Goal: Task Accomplishment & Management: Use online tool/utility

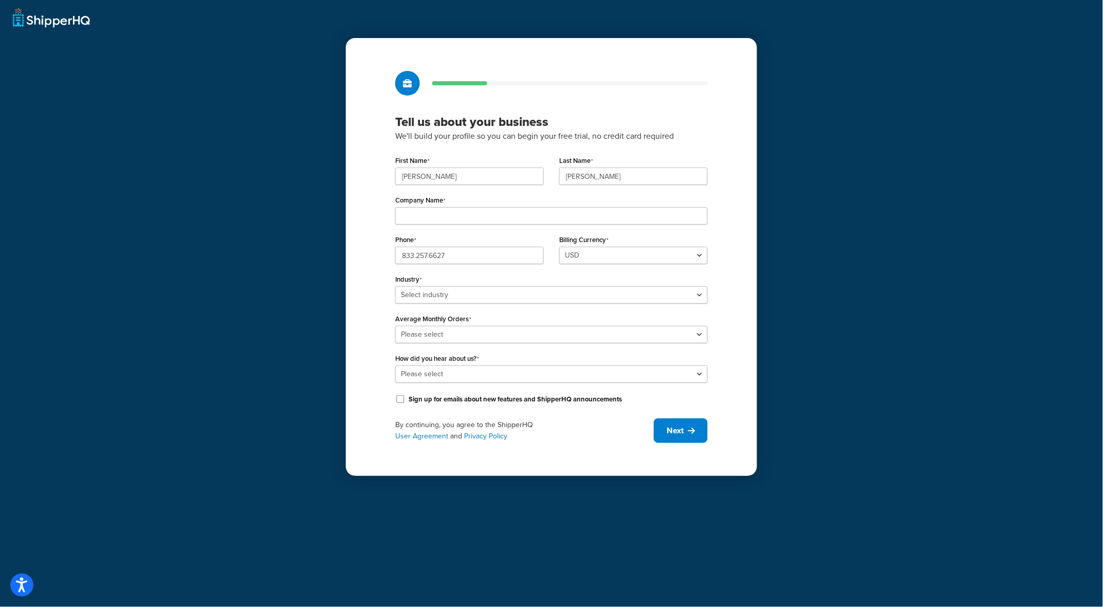
click at [871, 100] on div "Tell us about your business We'll build your profile so you can begin your free…" at bounding box center [551, 303] width 1103 height 607
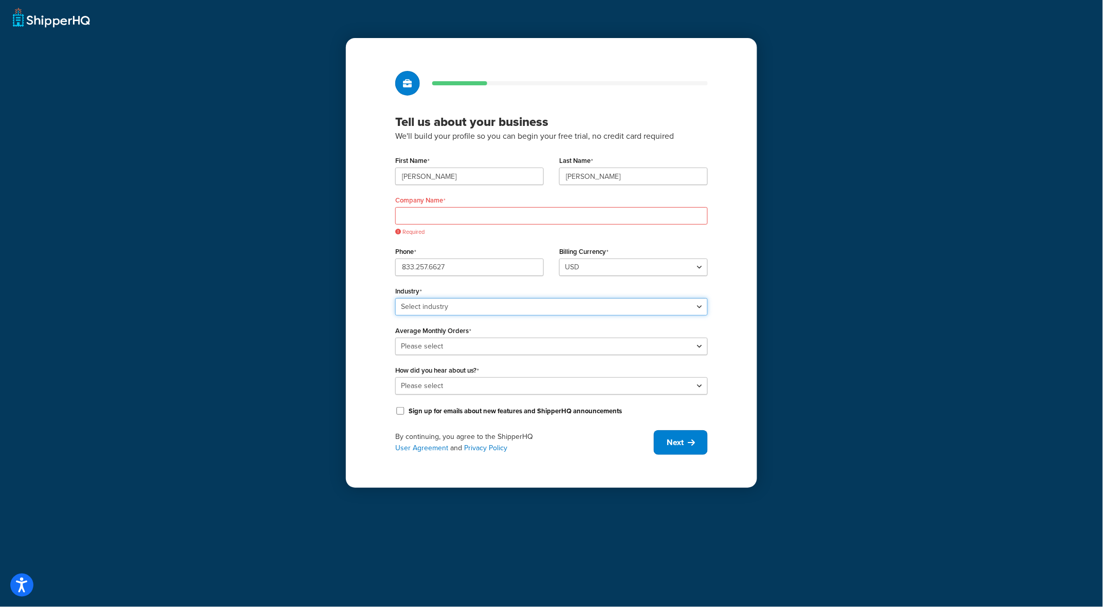
click at [475, 306] on select "Select industry Automotive Adult Agriculture Alcohol, Tobacco & CBD Arts & Craf…" at bounding box center [551, 306] width 312 height 17
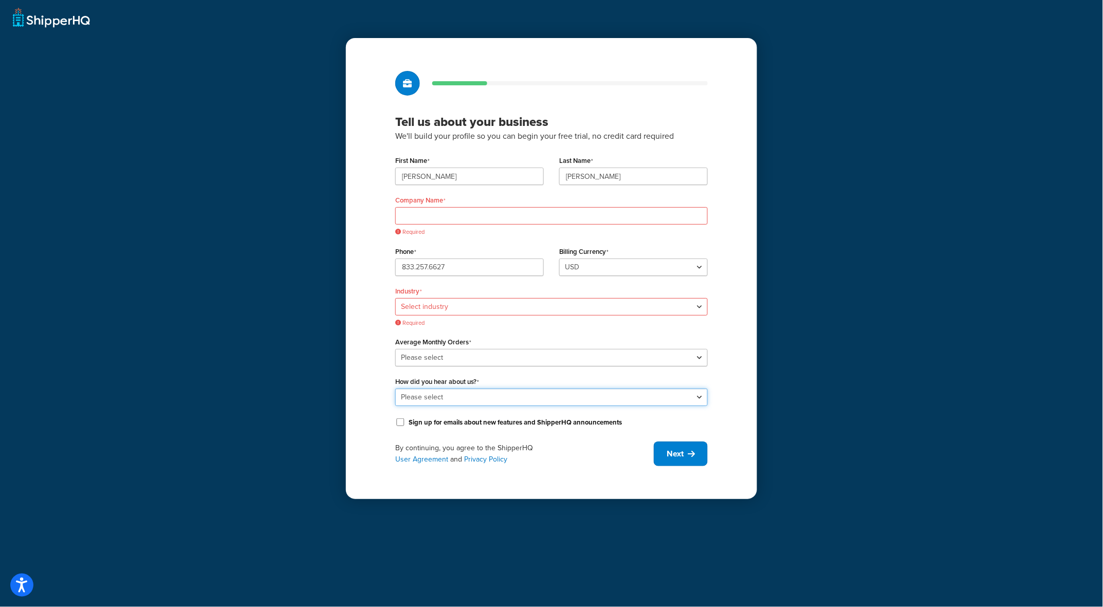
click at [517, 386] on div "How did you hear about us? Please select Online Search App Store or Marketplace…" at bounding box center [551, 390] width 312 height 32
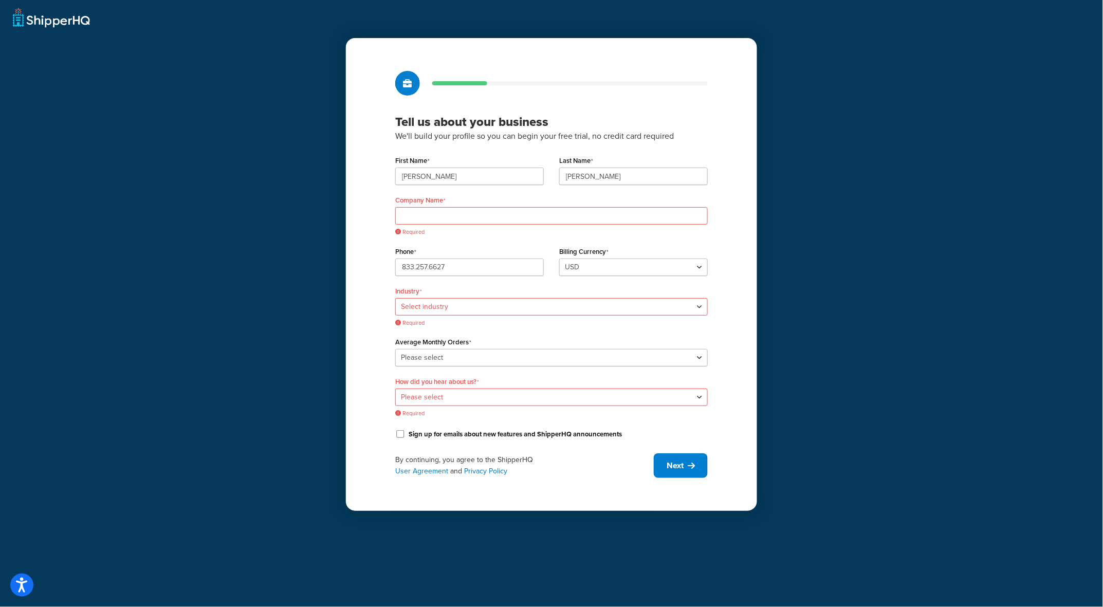
click at [579, 465] on div "By continuing, you agree to the ShipperHQ User Agreement and Privacy Policy" at bounding box center [524, 465] width 258 height 23
click at [679, 467] on span "Next" at bounding box center [674, 465] width 17 height 11
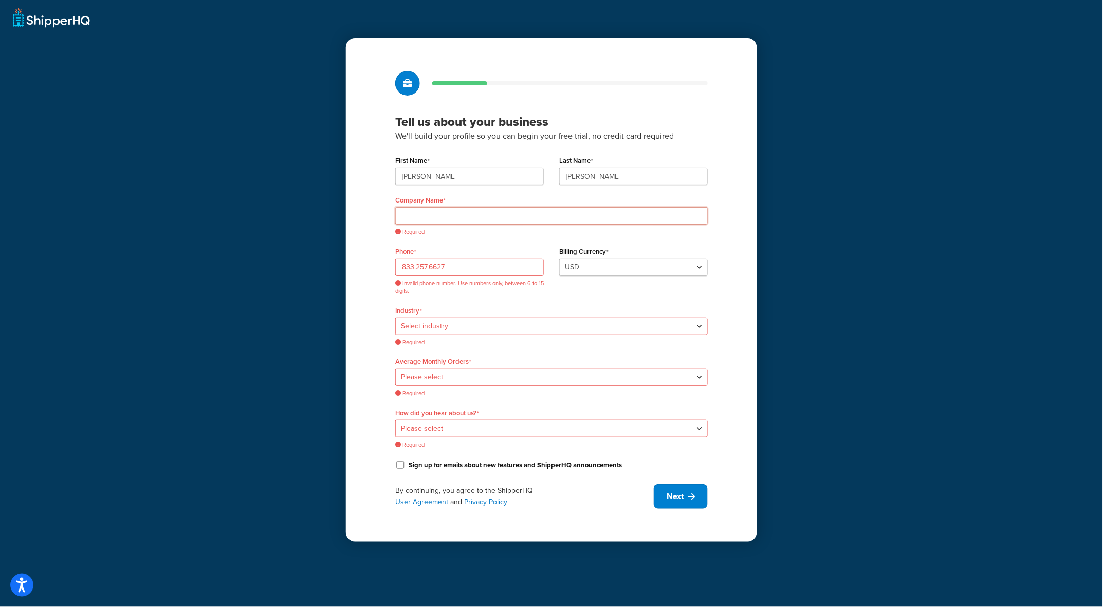
click at [566, 216] on input "Company Name" at bounding box center [551, 215] width 312 height 17
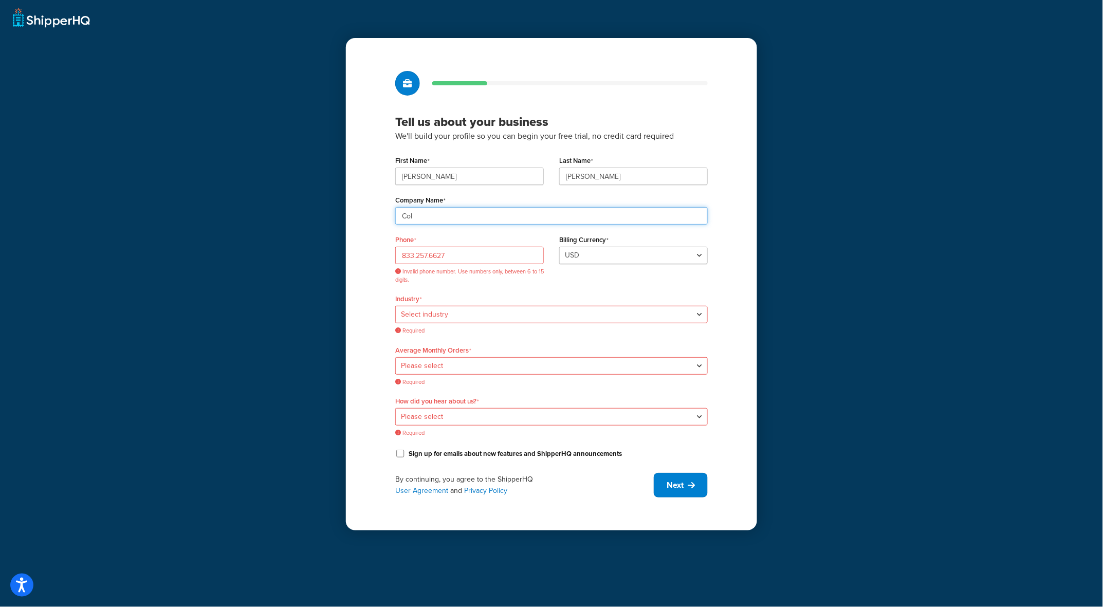
type input "Columbus Vegetable Oils"
click at [490, 256] on input "833.257.6627" at bounding box center [469, 255] width 148 height 17
click at [479, 255] on input "833.257.6627" at bounding box center [469, 255] width 148 height 17
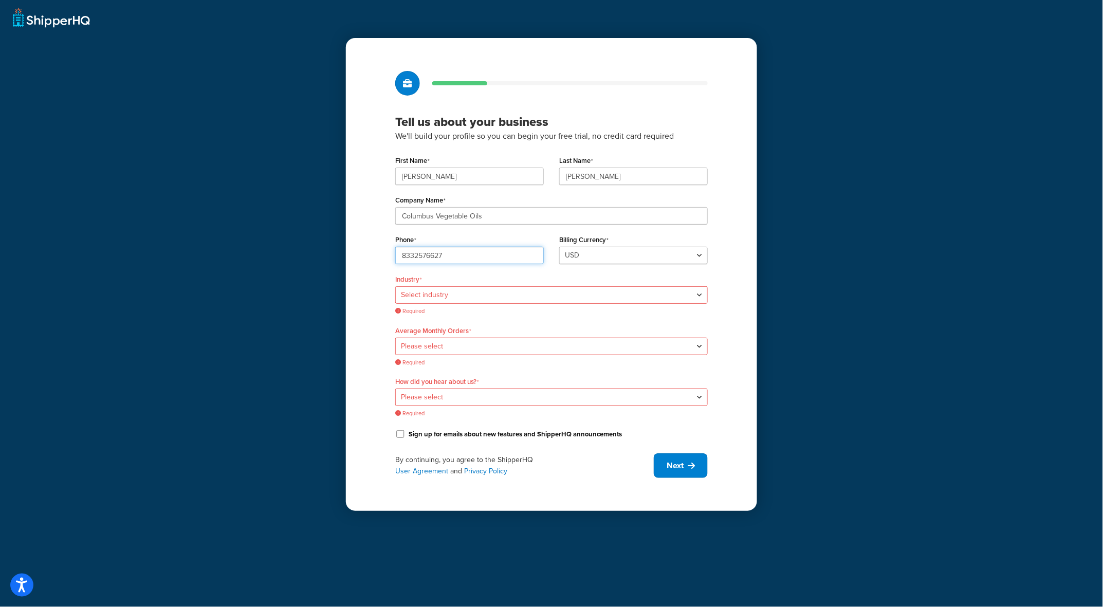
type input "8332576627"
click at [486, 290] on select "Select industry Automotive Adult Agriculture Alcohol, Tobacco & CBD Arts & Craf…" at bounding box center [551, 294] width 312 height 17
select select "25"
click at [395, 286] on select "Select industry Automotive Adult Agriculture Alcohol, Tobacco & CBD Arts & Craf…" at bounding box center [551, 294] width 312 height 17
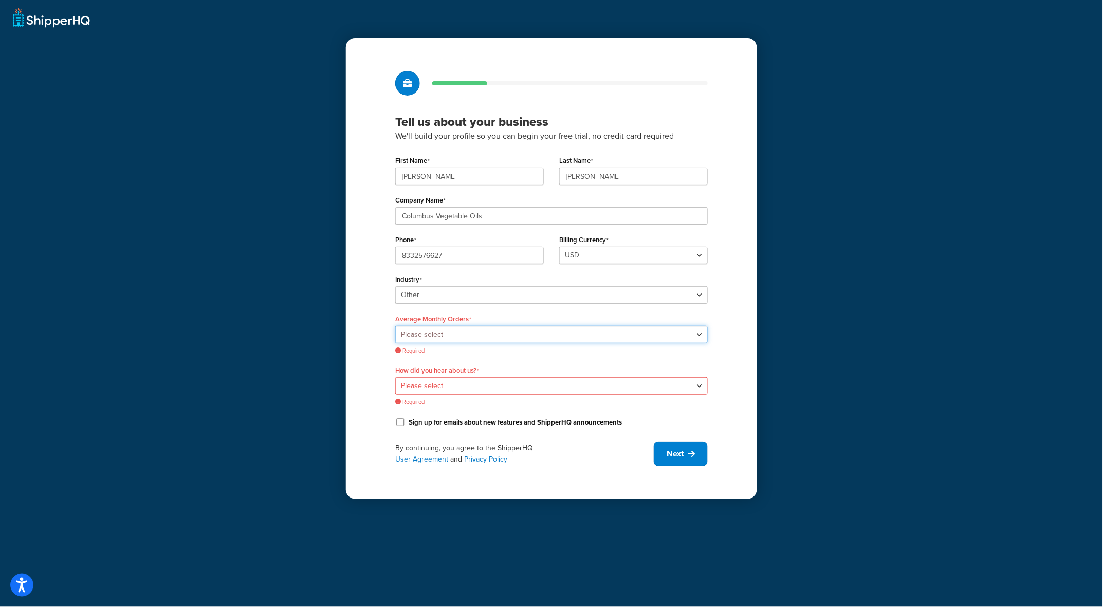
click at [499, 339] on select "Please select 0-500 501-1,000 1,001-10,000 10,001-20,000 Over 20,000" at bounding box center [551, 334] width 312 height 17
select select "3"
click at [395, 326] on select "Please select 0-500 501-1,000 1,001-10,000 10,001-20,000 Over 20,000" at bounding box center [551, 334] width 312 height 17
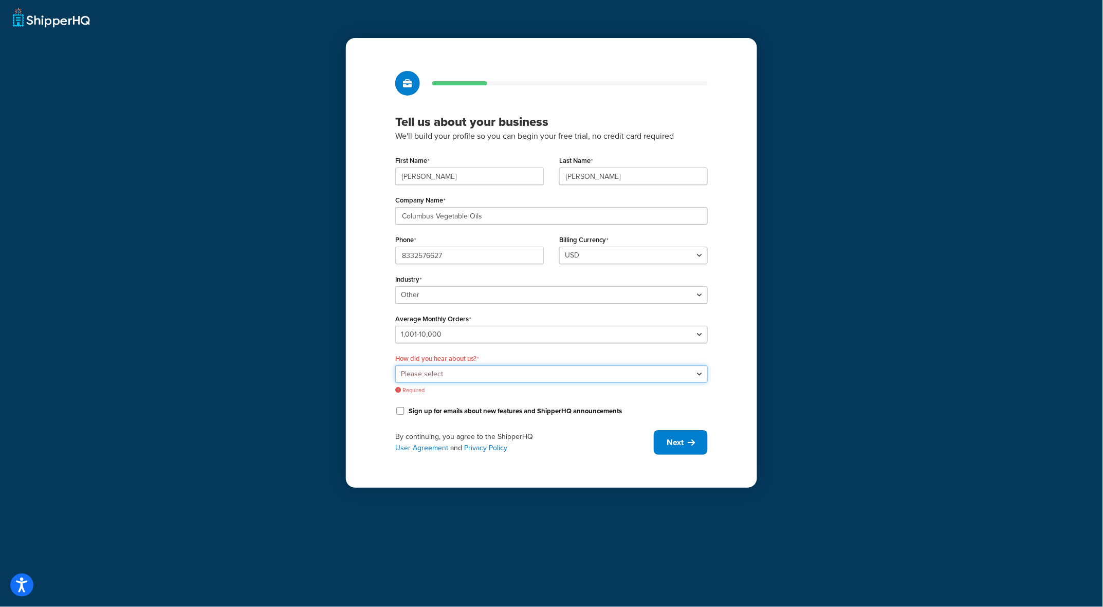
click at [500, 377] on select "Please select Online Search App Store or Marketplace Listing Referred by Agency…" at bounding box center [551, 373] width 312 height 17
select select "3"
click at [395, 365] on select "Please select Online Search App Store or Marketplace Listing Referred by Agency…" at bounding box center [551, 373] width 312 height 17
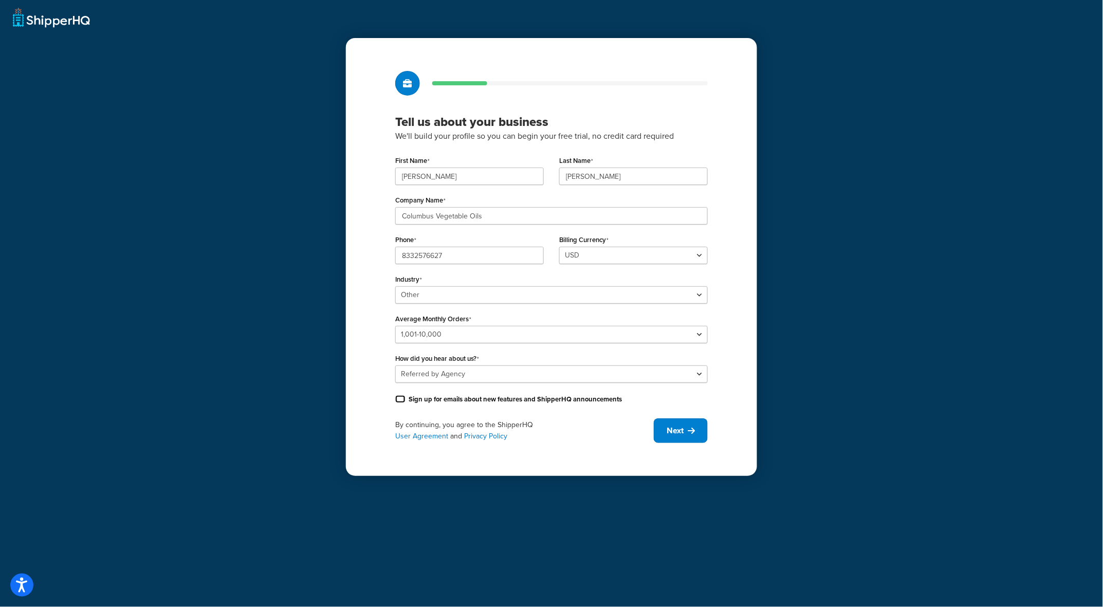
click at [401, 399] on input "Sign up for emails about new features and ShipperHQ announcements" at bounding box center [400, 399] width 10 height 8
click at [399, 400] on input "Sign up for emails about new features and ShipperHQ announcements" at bounding box center [400, 399] width 10 height 8
checkbox input "false"
click at [671, 430] on span "Next" at bounding box center [674, 430] width 17 height 11
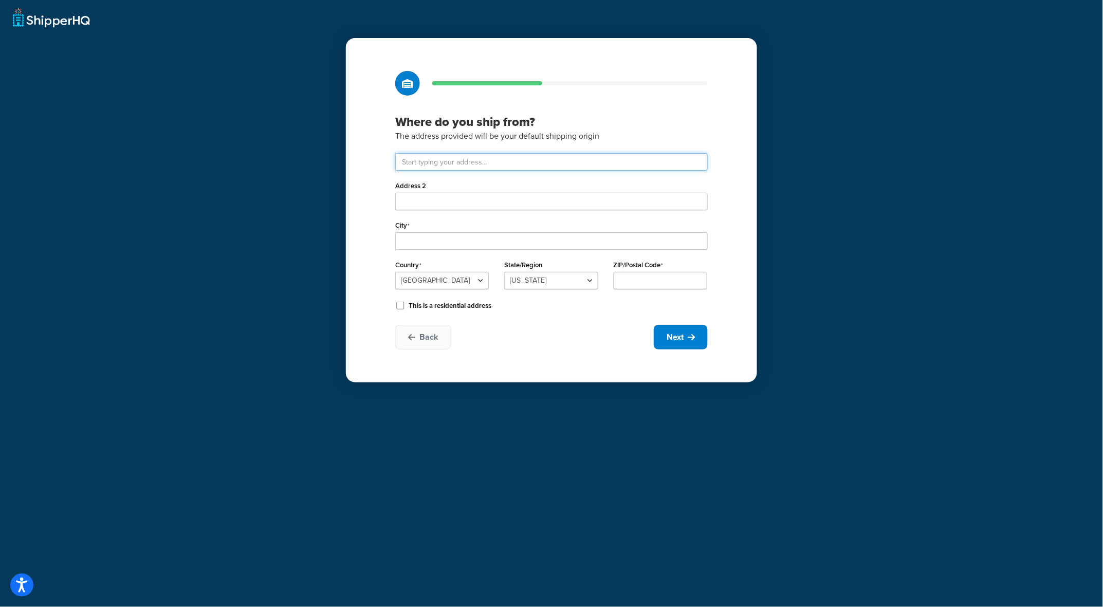
click at [489, 162] on input "text" at bounding box center [551, 161] width 312 height 17
paste input "1701 Winthrop Dr"
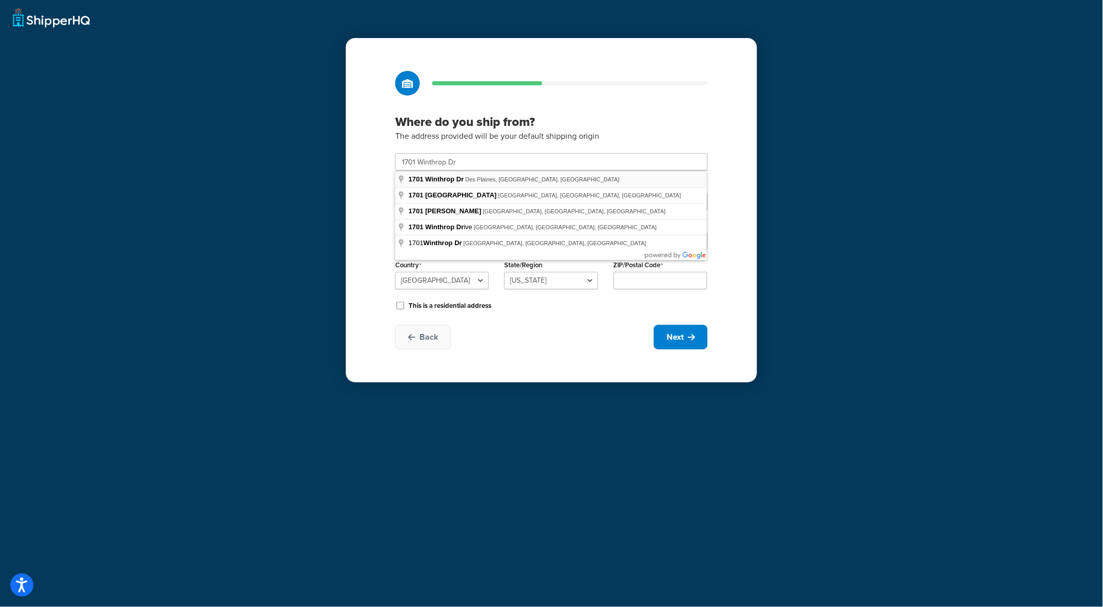
type input "1701 Winthrop Dr"
type input "Des Plaines"
select select "13"
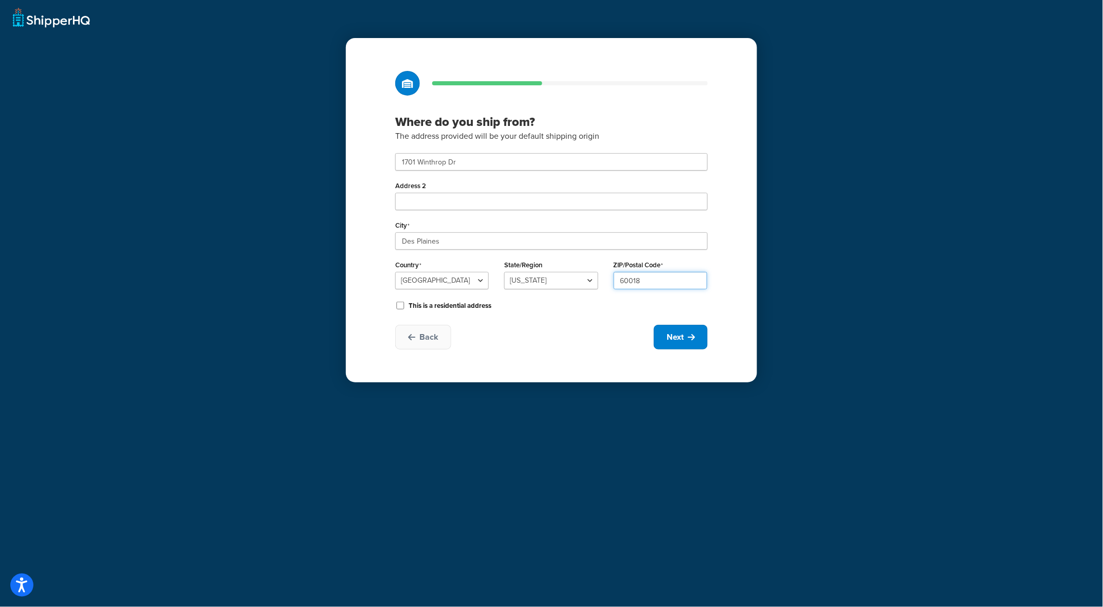
click at [653, 278] on input "60018" at bounding box center [660, 280] width 94 height 17
paste input "-1941"
type input "60018-1941"
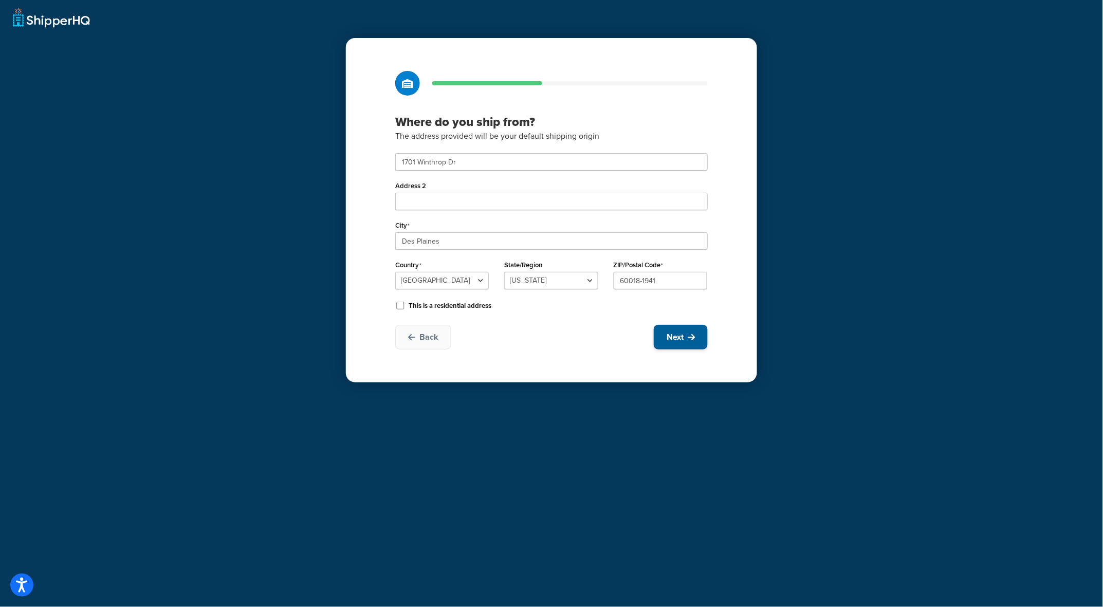
click at [687, 342] on button "Next" at bounding box center [681, 337] width 54 height 25
select select "1"
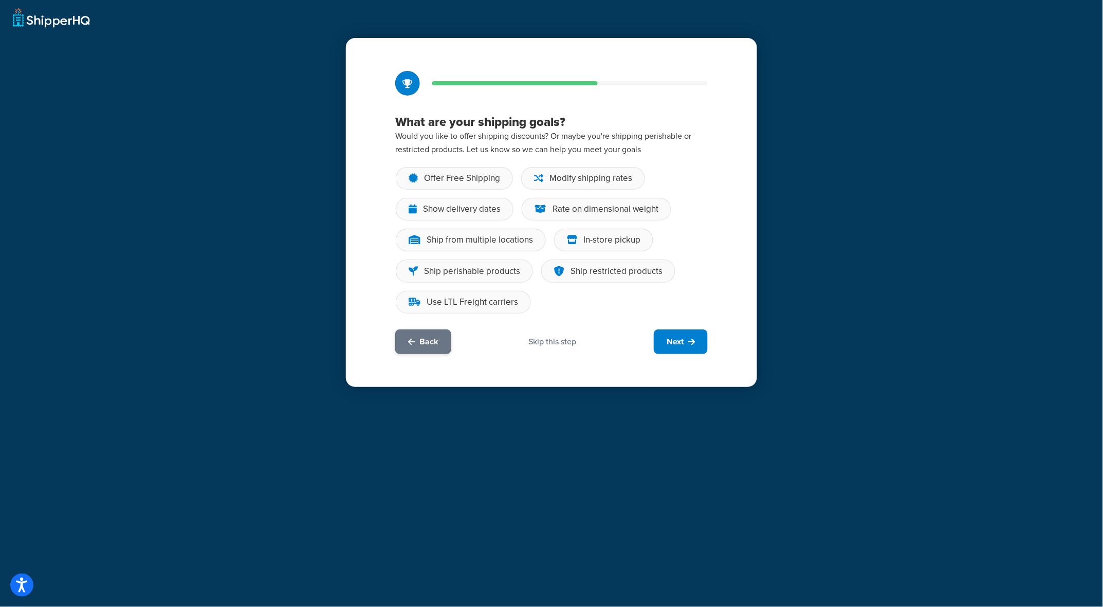
click at [429, 345] on span "Back" at bounding box center [428, 341] width 19 height 11
select select "13"
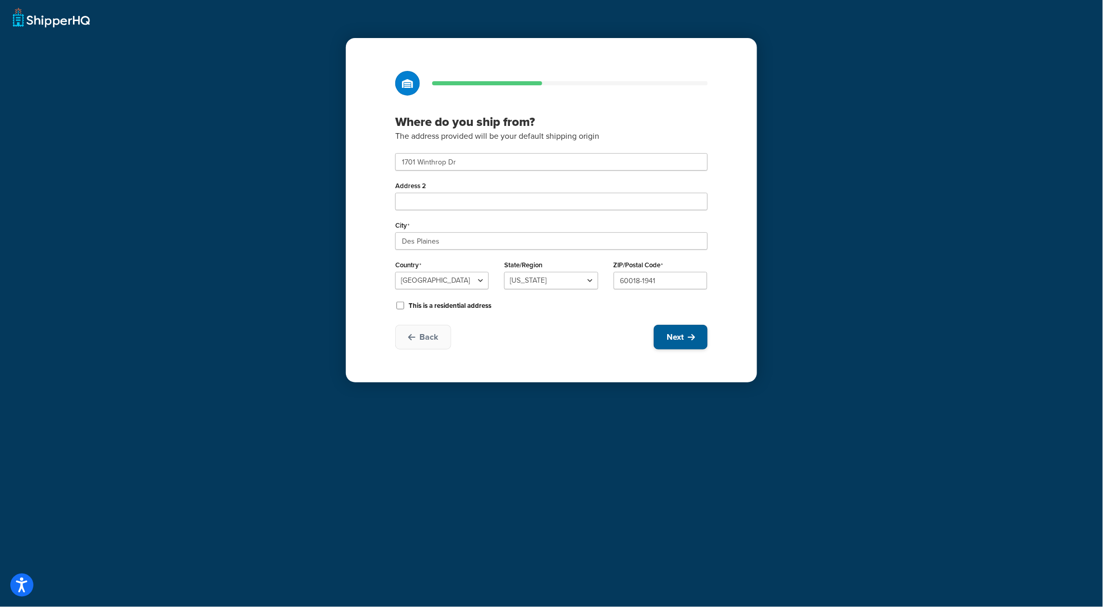
click at [666, 340] on span "Next" at bounding box center [674, 336] width 17 height 11
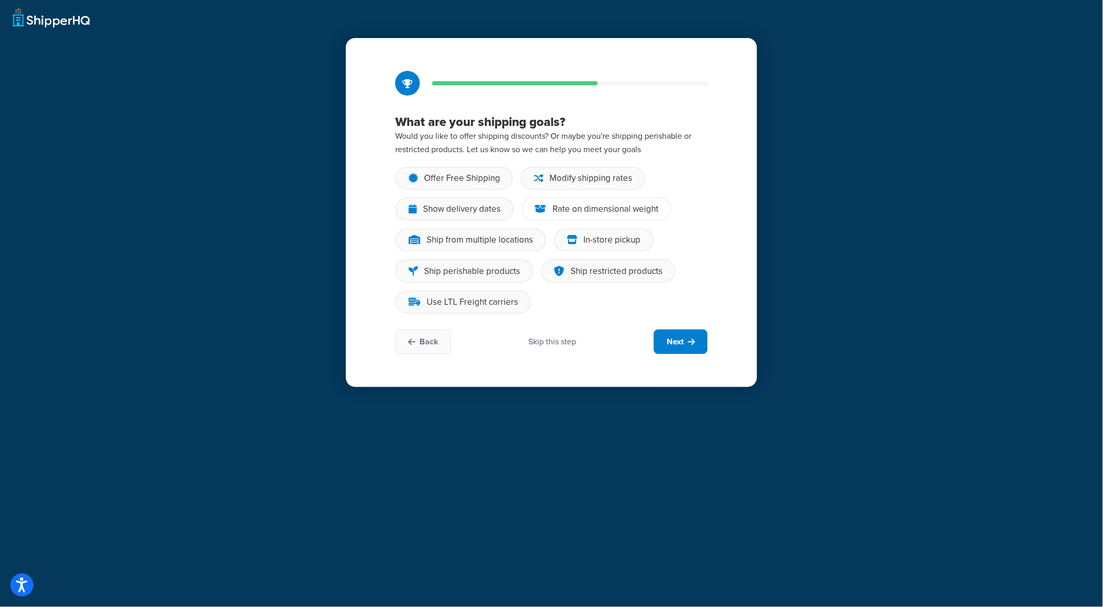
click at [633, 210] on div "Rate on dimensional weight" at bounding box center [605, 209] width 106 height 10
click at [0, 0] on input "Rate on dimensional weight" at bounding box center [0, 0] width 0 height 0
click at [677, 345] on span "Next" at bounding box center [674, 341] width 17 height 11
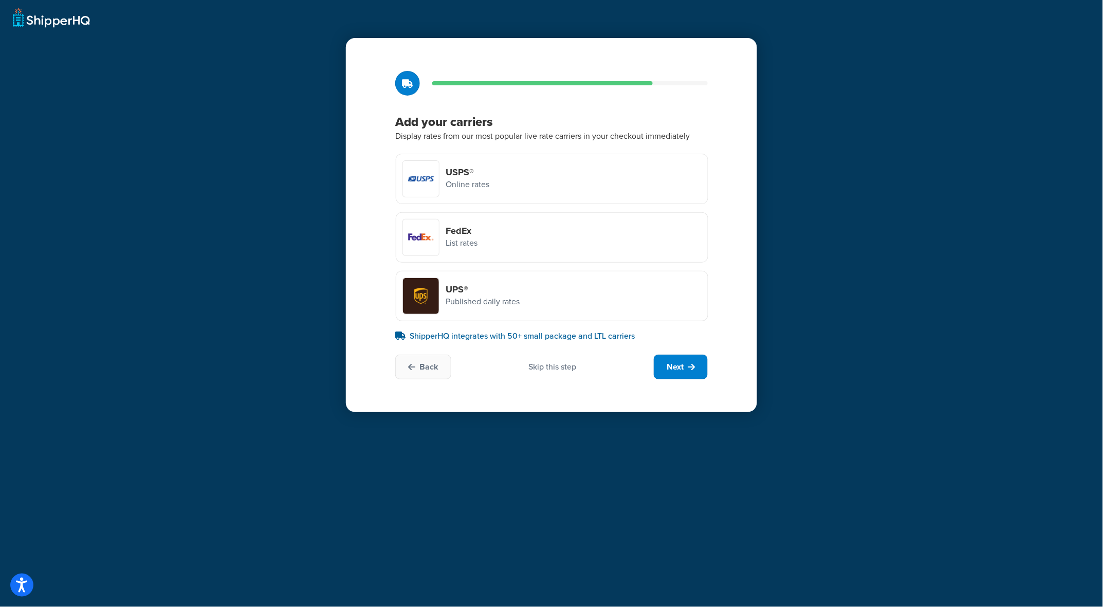
click at [549, 290] on div "UPS® Published daily rates" at bounding box center [552, 296] width 312 height 50
click at [0, 0] on input "UPS® Published daily rates" at bounding box center [0, 0] width 0 height 0
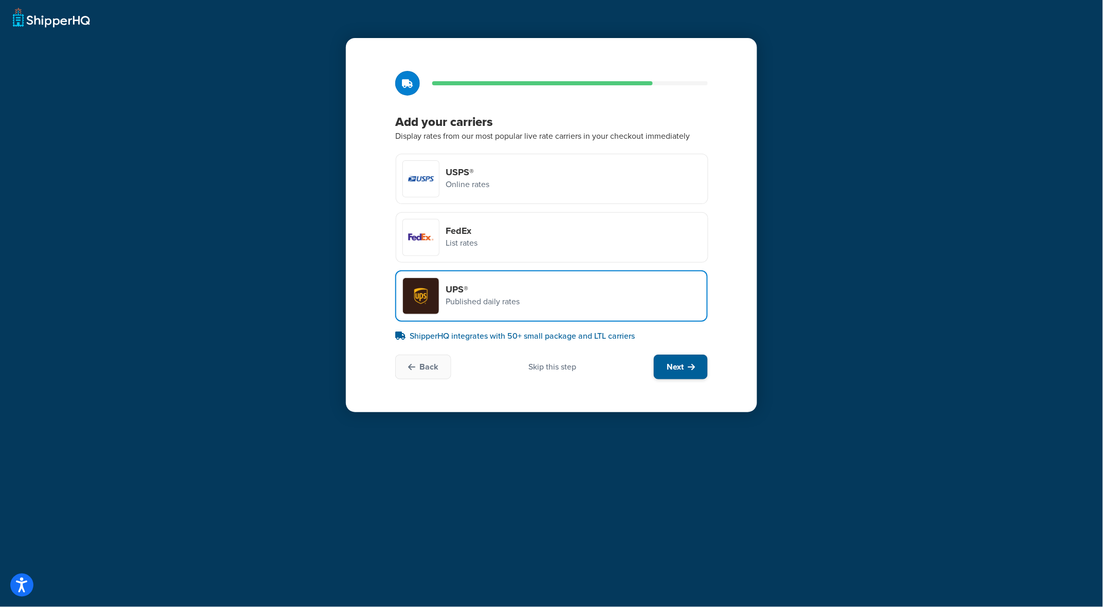
click at [675, 367] on span "Next" at bounding box center [674, 366] width 17 height 11
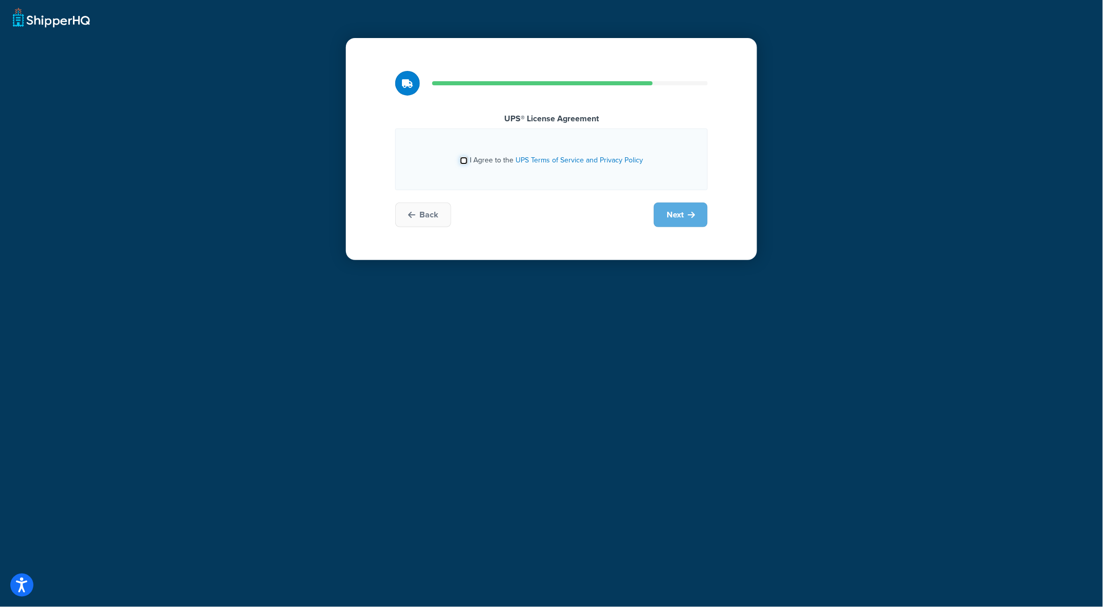
click at [464, 160] on input "I Agree to the UPS Terms of Service and Privacy Policy" at bounding box center [464, 161] width 8 height 8
checkbox input "true"
click at [679, 213] on span "Next" at bounding box center [674, 214] width 17 height 11
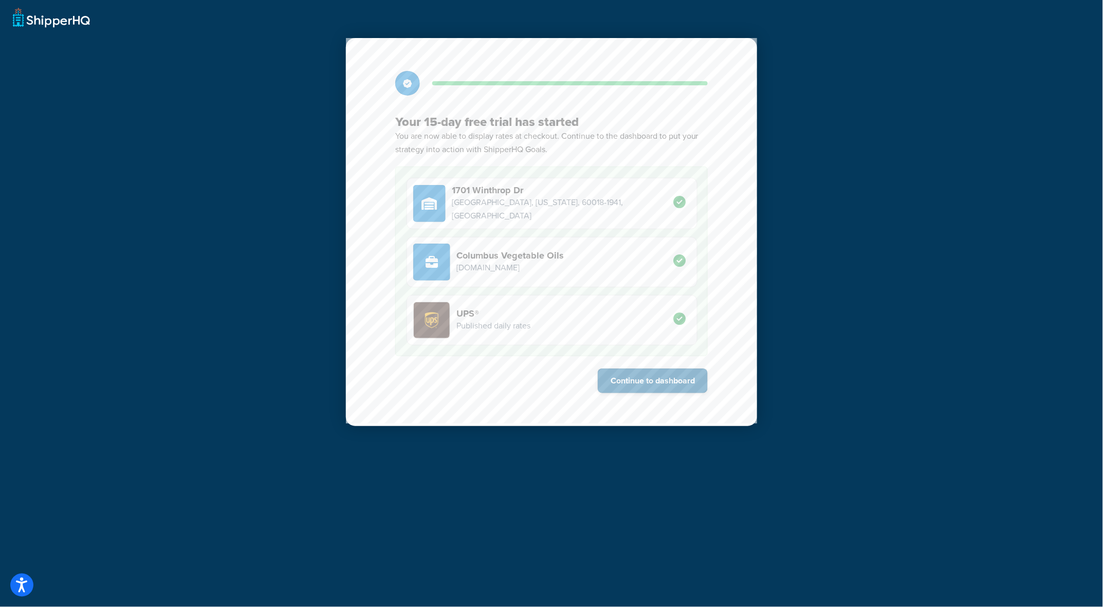
click at [635, 383] on button "Continue to dashboard" at bounding box center [653, 380] width 110 height 25
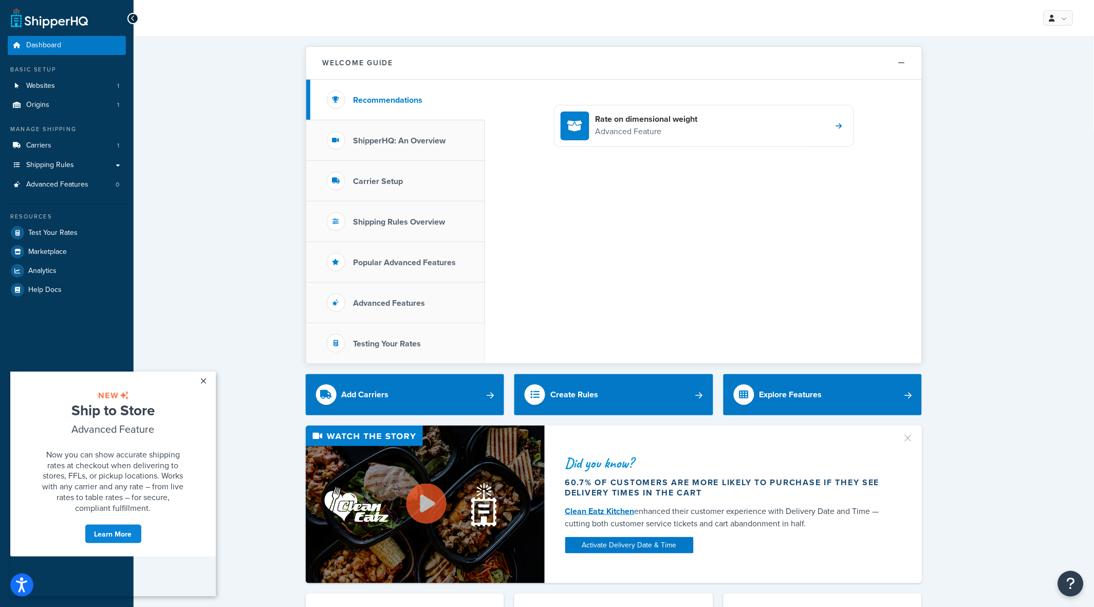
drag, startPoint x: 230, startPoint y: 423, endPoint x: 228, endPoint y: 478, distance: 54.5
click at [228, 478] on div "Did you know? 60.7% of customers are more likely to purchase if they see delive…" at bounding box center [613, 504] width 919 height 158
click at [202, 378] on link "×" at bounding box center [203, 380] width 18 height 18
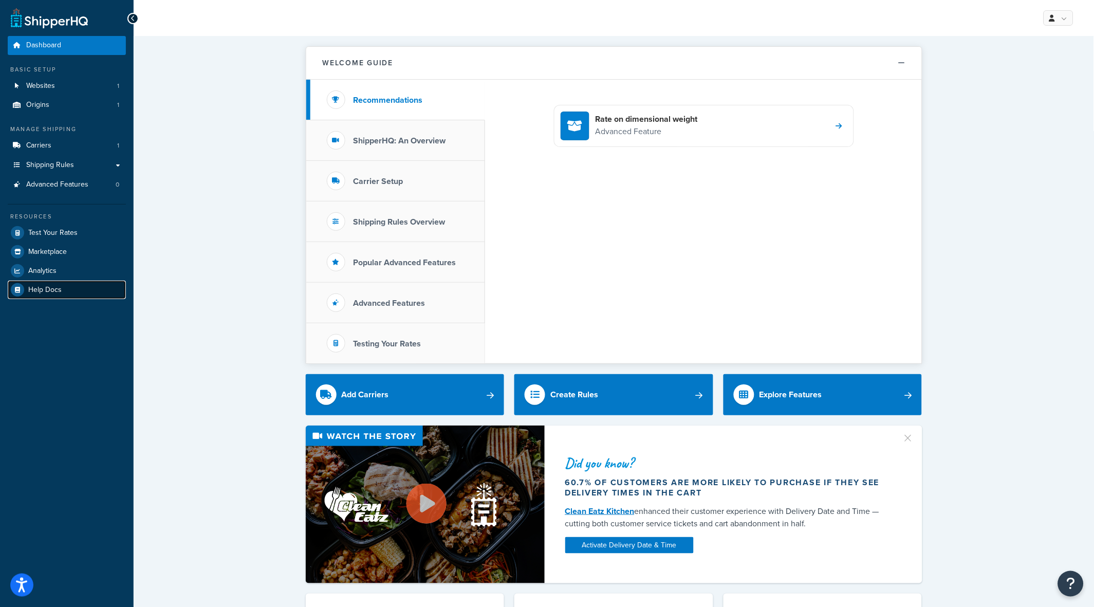
click at [34, 289] on span "Help Docs" at bounding box center [44, 290] width 33 height 9
click at [78, 82] on link "Websites 1" at bounding box center [67, 86] width 118 height 19
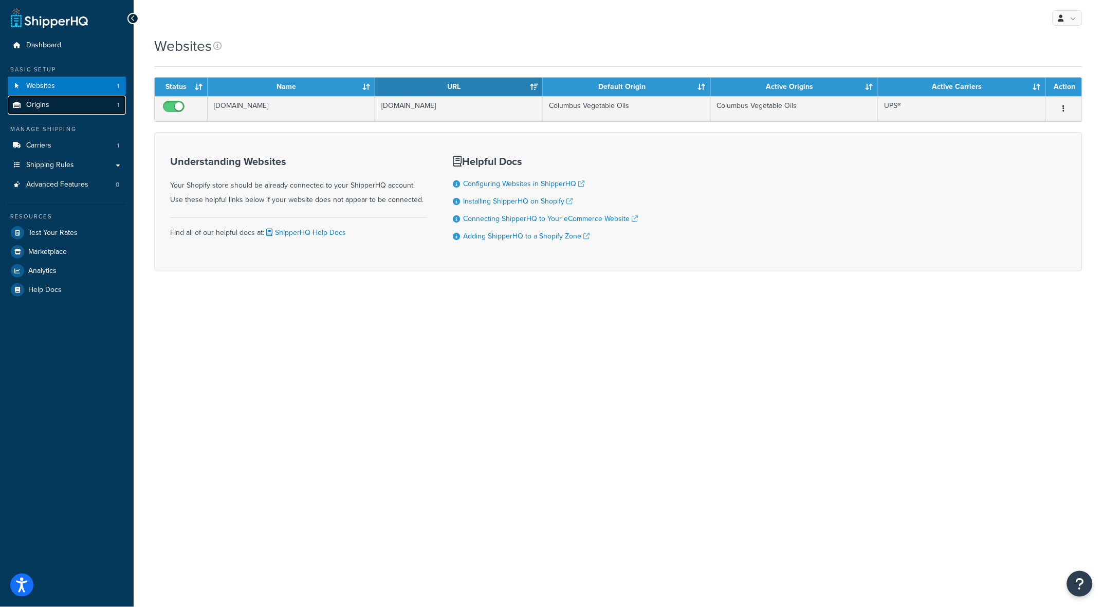
click at [36, 105] on span "Origins" at bounding box center [37, 105] width 23 height 9
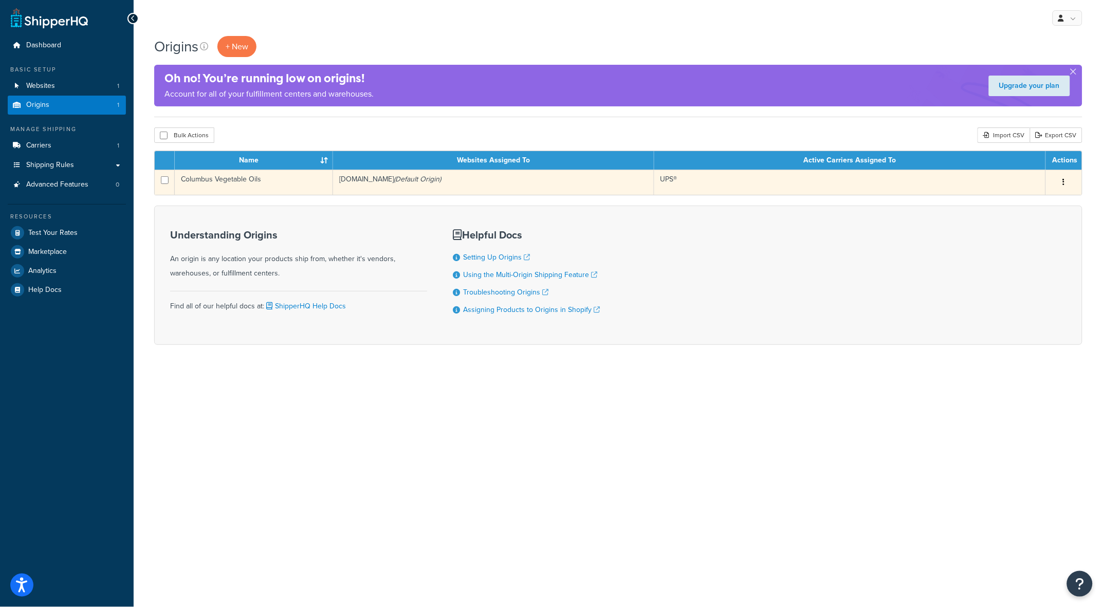
click at [1055, 185] on div "Edit Duplicate Delete" at bounding box center [1064, 182] width 24 height 16
click at [1065, 181] on button "button" at bounding box center [1063, 182] width 14 height 16
click at [1014, 201] on link "Edit" at bounding box center [1029, 201] width 81 height 21
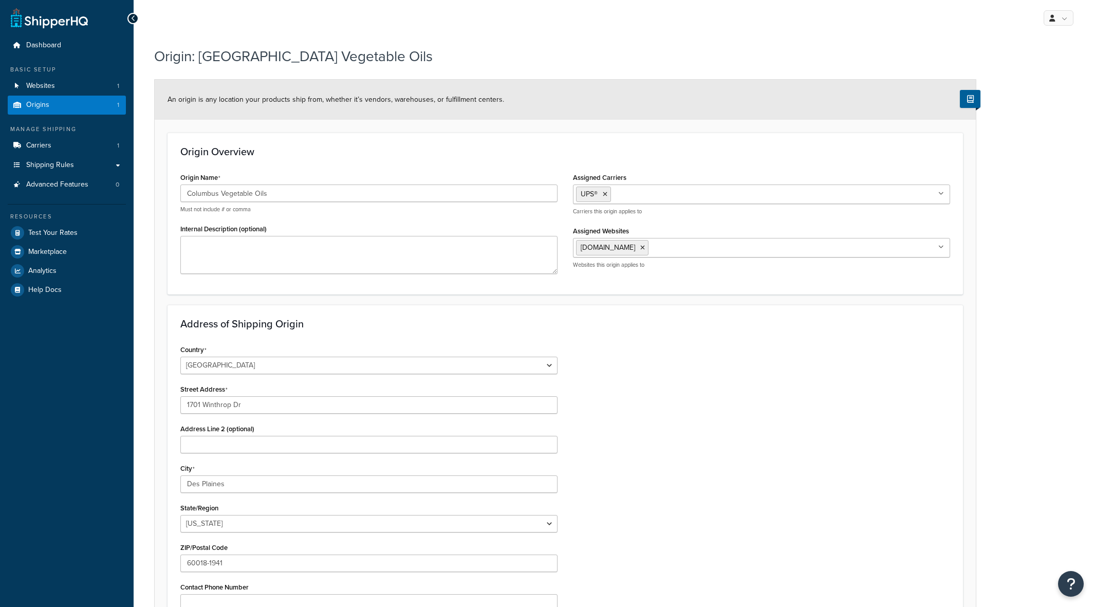
select select "13"
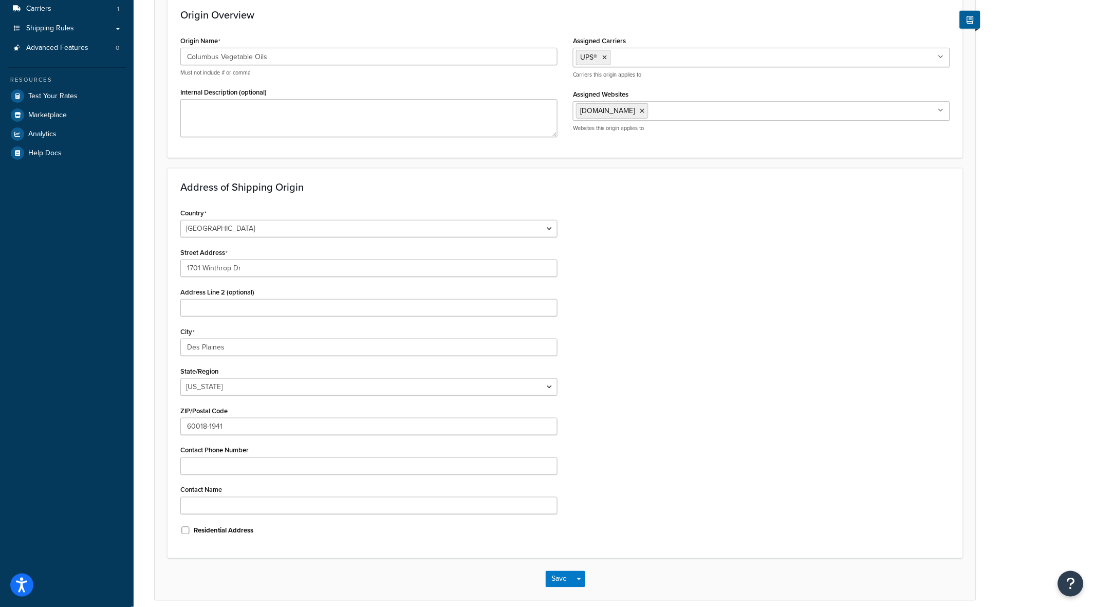
scroll to position [173, 0]
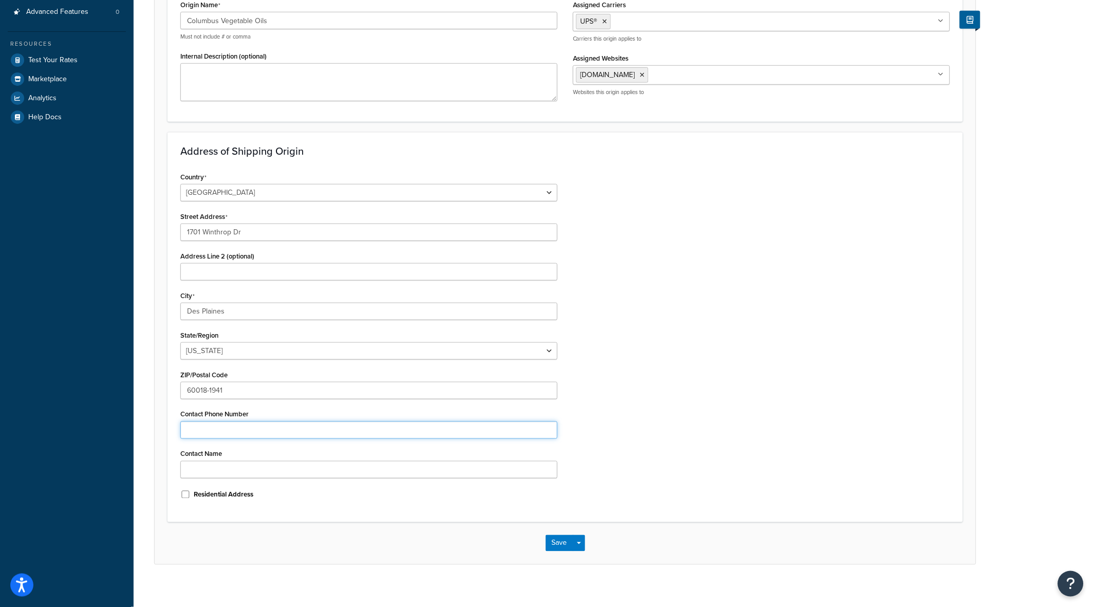
paste input "[PHONE_NUMBER]"
type input "[PHONE_NUMBER]"
click at [730, 415] on div "Country [GEOGRAPHIC_DATA] [GEOGRAPHIC_DATA] [GEOGRAPHIC_DATA] [GEOGRAPHIC_DATA]…" at bounding box center [565, 340] width 785 height 340
click at [326, 469] on input "Contact Name" at bounding box center [368, 469] width 377 height 17
click at [455, 467] on input "Contact Name" at bounding box center [368, 469] width 377 height 17
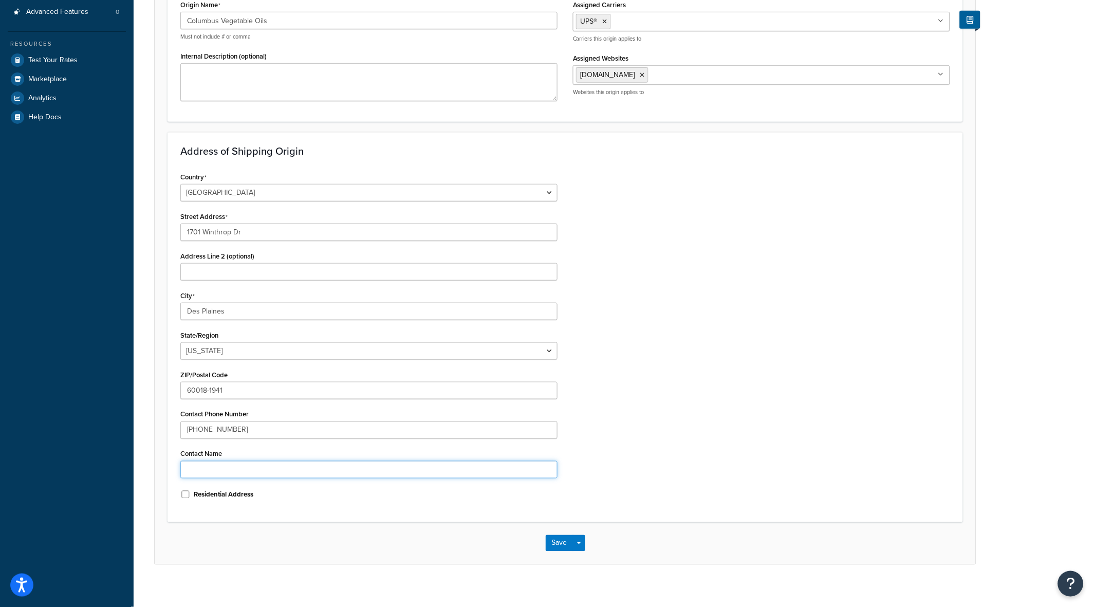
click at [452, 468] on input "Contact Name" at bounding box center [368, 469] width 377 height 17
paste input "Soapers Choice"
type input "Soapers Choice"
click at [729, 368] on div "Country [GEOGRAPHIC_DATA] [GEOGRAPHIC_DATA] [GEOGRAPHIC_DATA] [GEOGRAPHIC_DATA]…" at bounding box center [565, 340] width 785 height 340
click at [564, 542] on button "Save" at bounding box center [560, 543] width 28 height 16
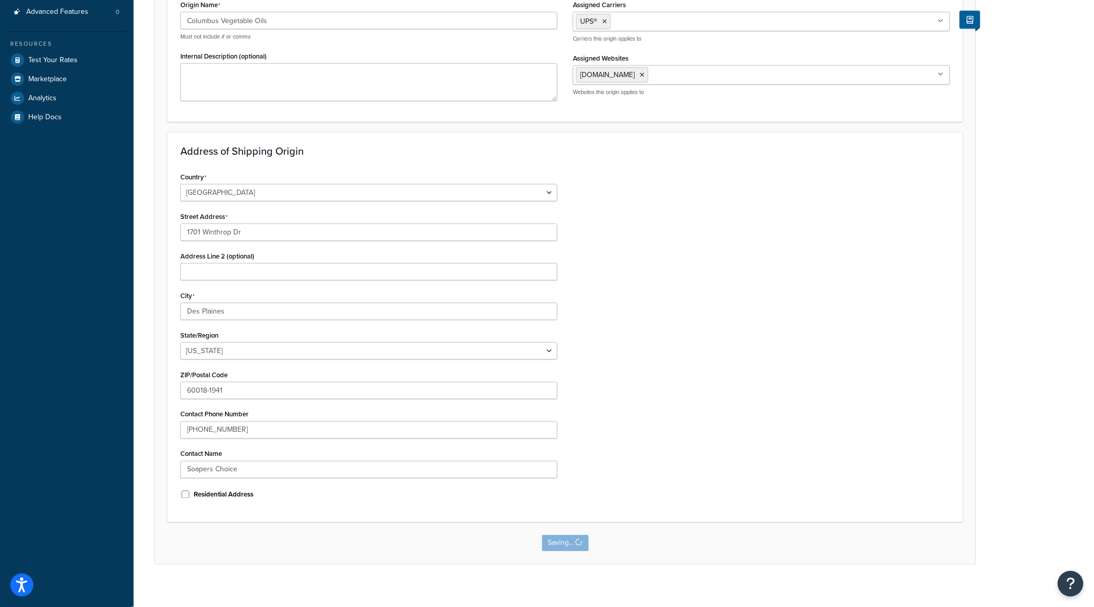
scroll to position [0, 0]
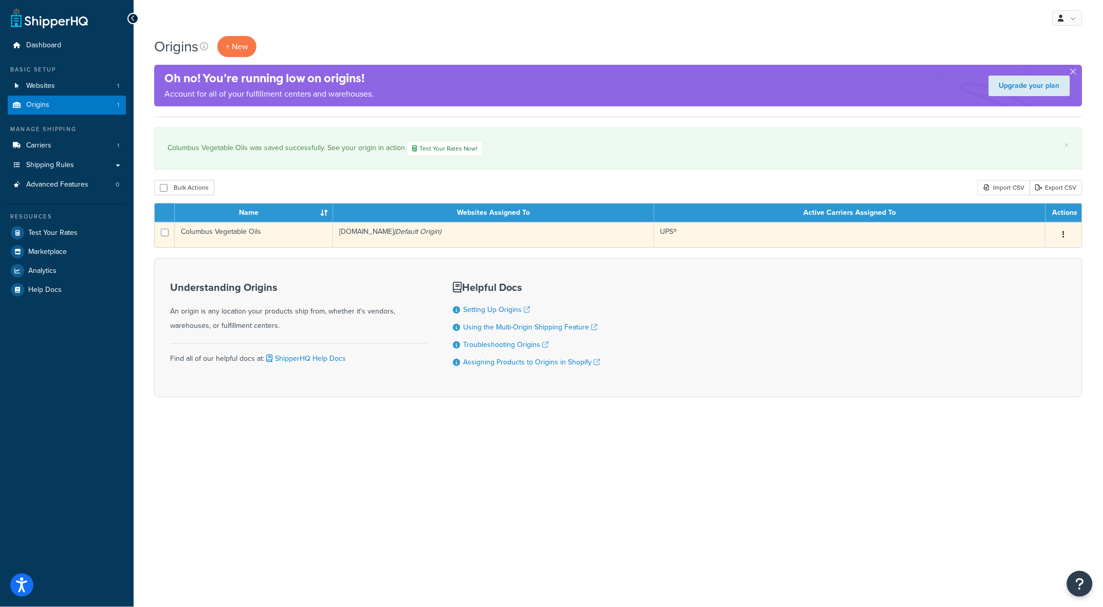
click at [1065, 235] on button "button" at bounding box center [1063, 235] width 14 height 16
click at [1031, 254] on link "Edit" at bounding box center [1029, 254] width 81 height 21
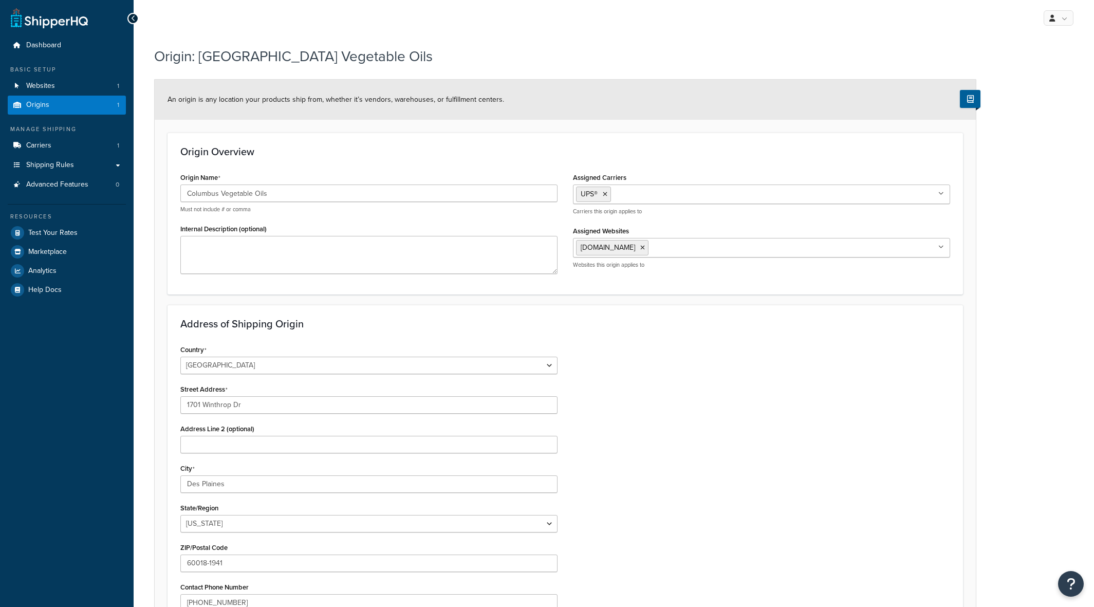
select select "13"
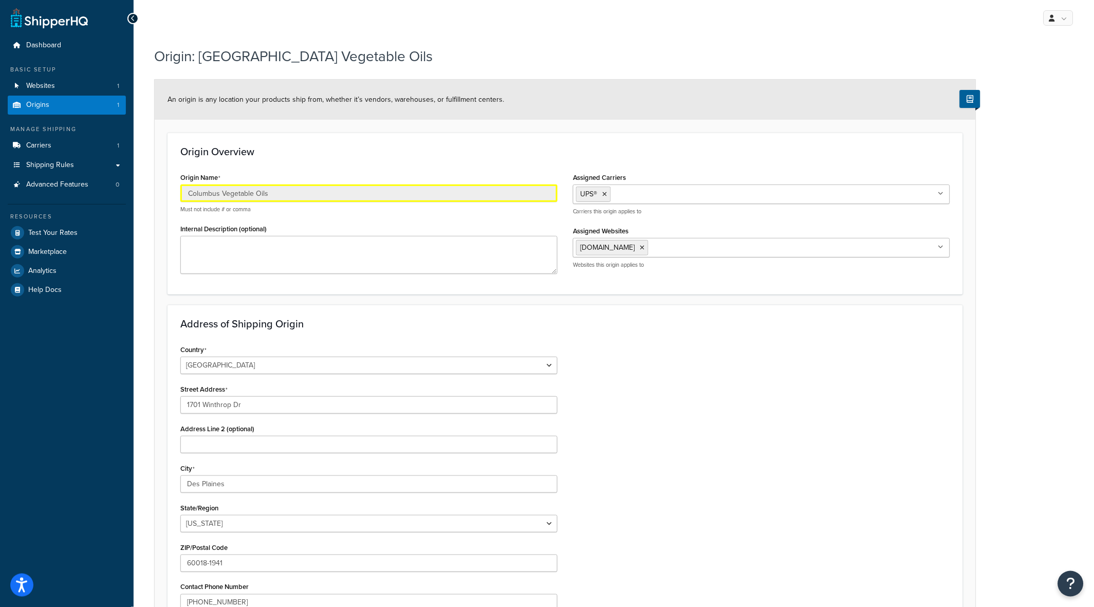
drag, startPoint x: 323, startPoint y: 195, endPoint x: 118, endPoint y: 197, distance: 204.5
click at [118, 197] on div "Dashboard Basic Setup Websites 1 Origins 1 Manage Shipping Carriers 1 Shipping …" at bounding box center [547, 394] width 1094 height 789
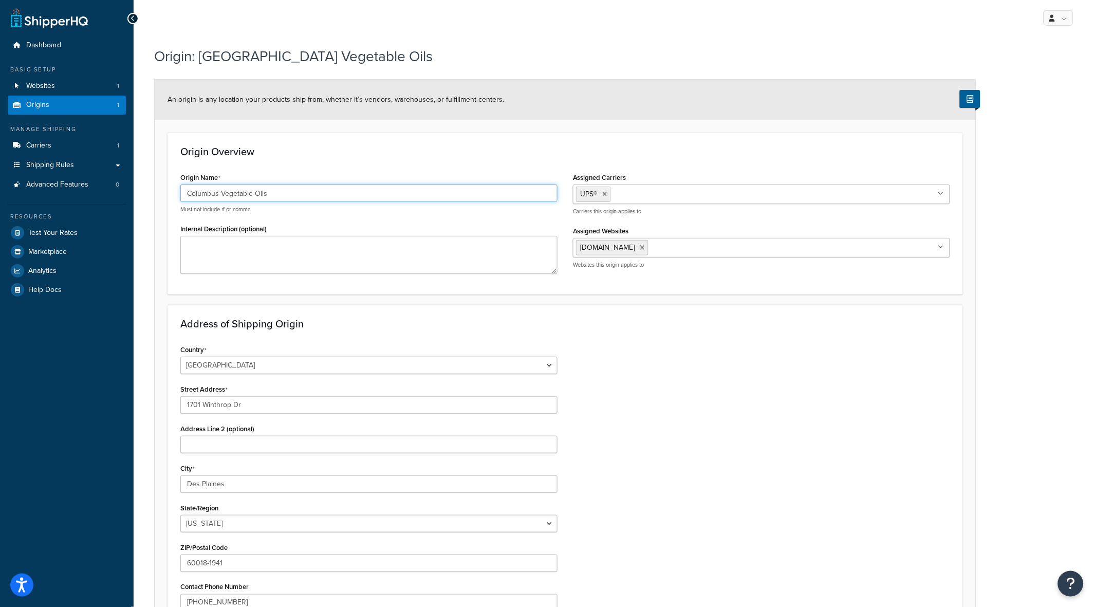
click at [302, 195] on input "Columbus Vegetable Oils" at bounding box center [368, 192] width 377 height 17
drag, startPoint x: 302, startPoint y: 195, endPoint x: 116, endPoint y: 198, distance: 186.0
click at [116, 198] on div "Dashboard Basic Setup Websites 1 Origins 1 Manage Shipping Carriers 1 Shipping …" at bounding box center [547, 394] width 1094 height 789
type input "/"
type input "Soapers Choice"
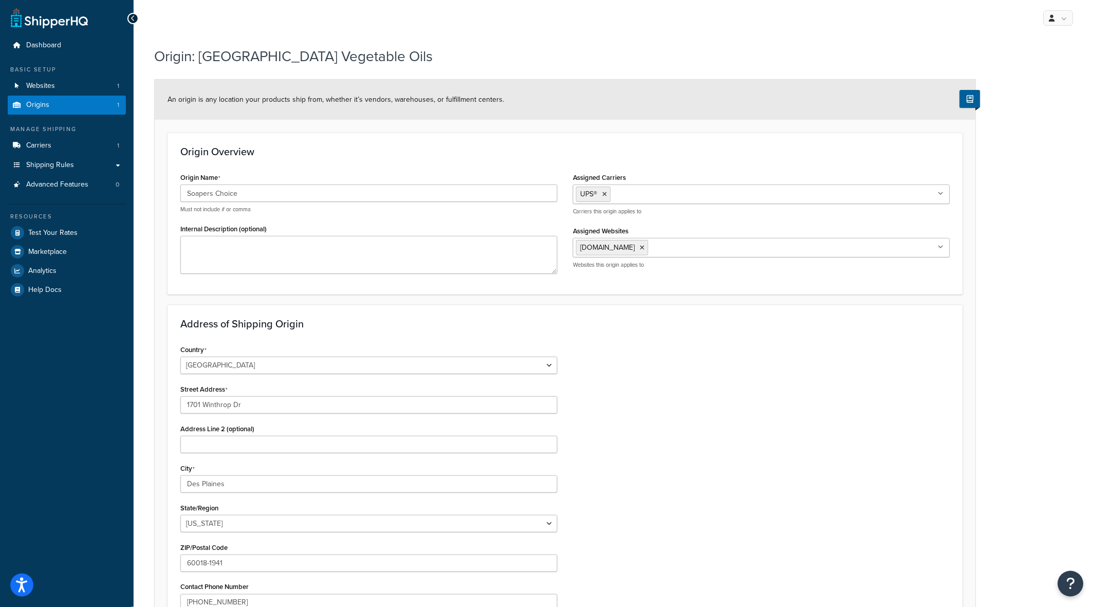
click at [686, 414] on div "Country [GEOGRAPHIC_DATA] [GEOGRAPHIC_DATA] [GEOGRAPHIC_DATA] [GEOGRAPHIC_DATA]…" at bounding box center [565, 512] width 785 height 340
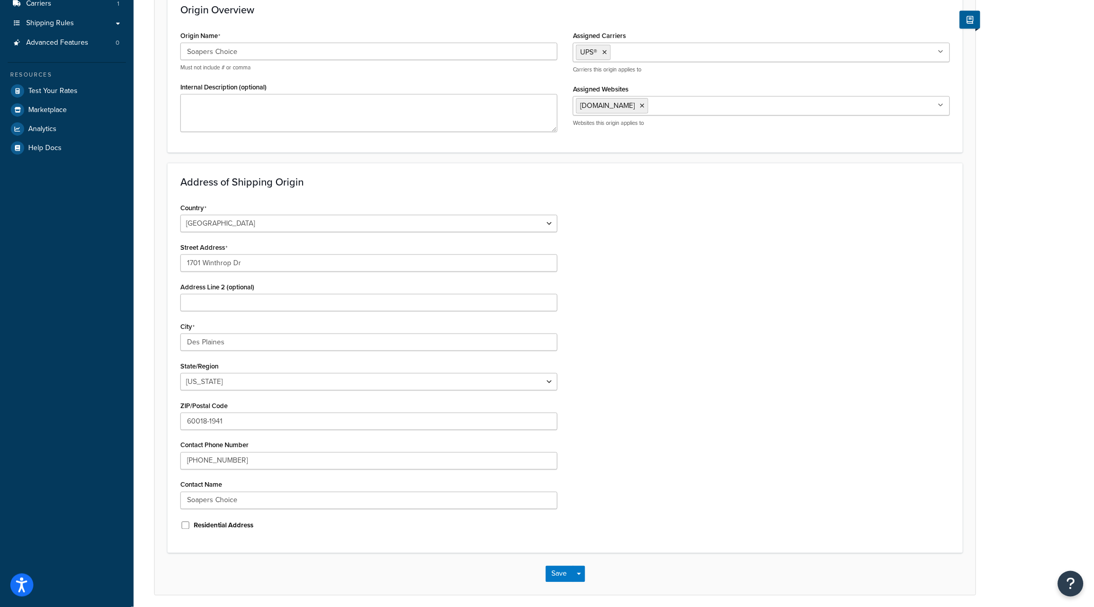
scroll to position [173, 0]
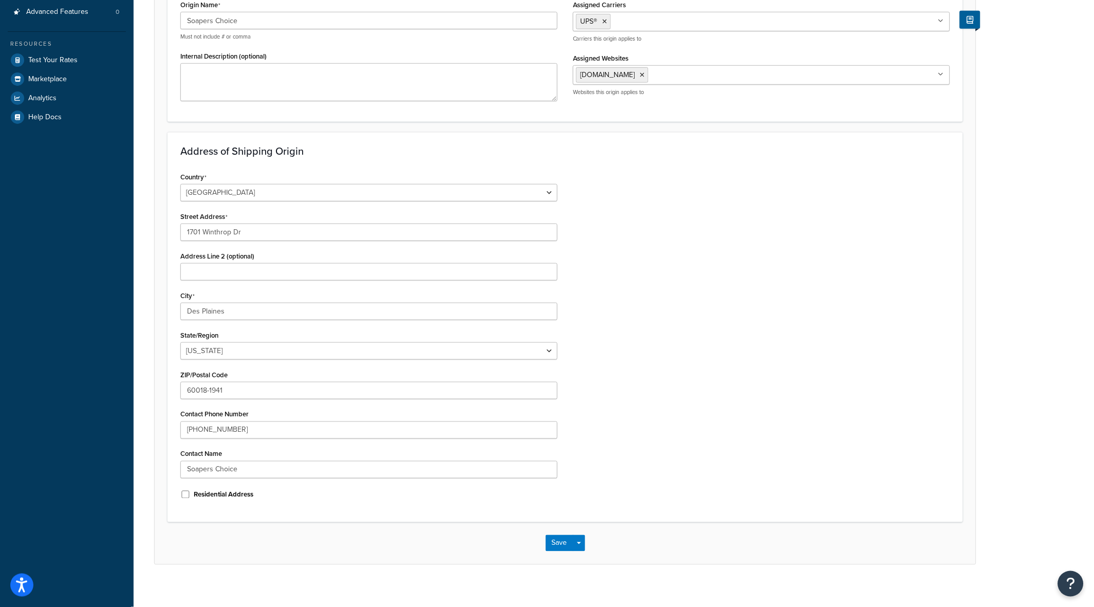
click at [542, 544] on div "Save Save Dropdown Save and Edit Save and Duplicate Save and Create New" at bounding box center [565, 543] width 821 height 42
click at [580, 543] on span "button" at bounding box center [579, 543] width 4 height 2
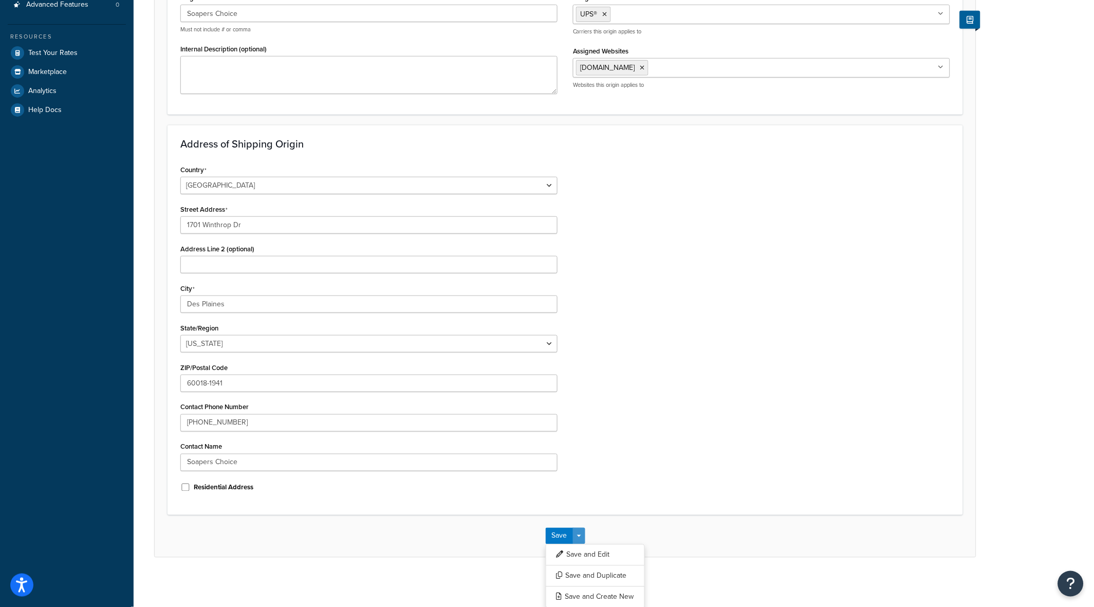
scroll to position [181, 0]
click at [554, 531] on button "Save" at bounding box center [560, 534] width 28 height 16
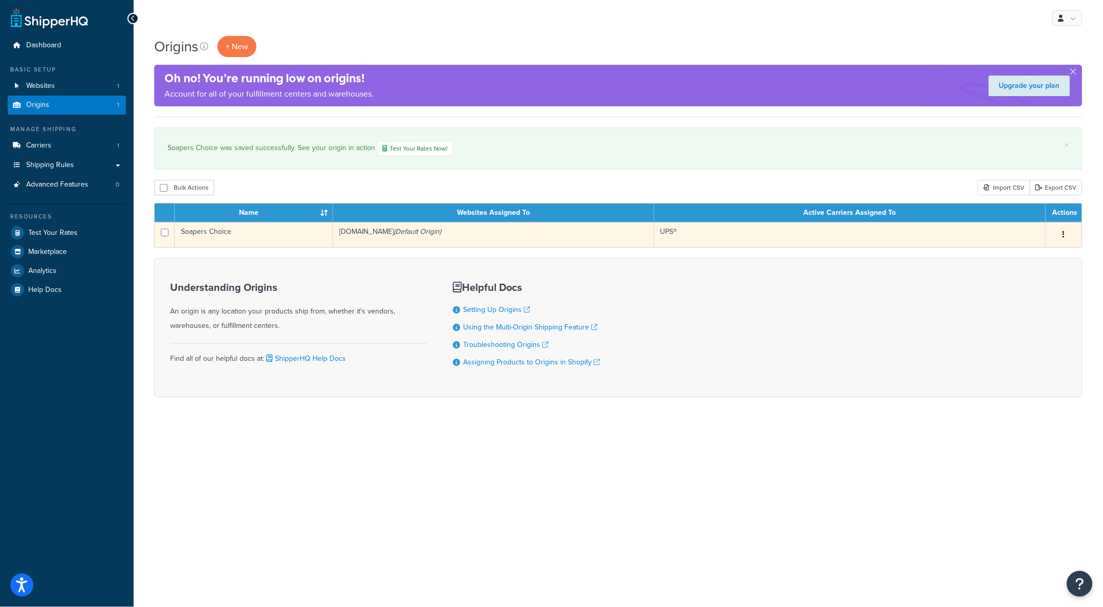
click at [1059, 232] on button "button" at bounding box center [1063, 235] width 14 height 16
click at [1017, 253] on link "Edit" at bounding box center [1029, 254] width 81 height 21
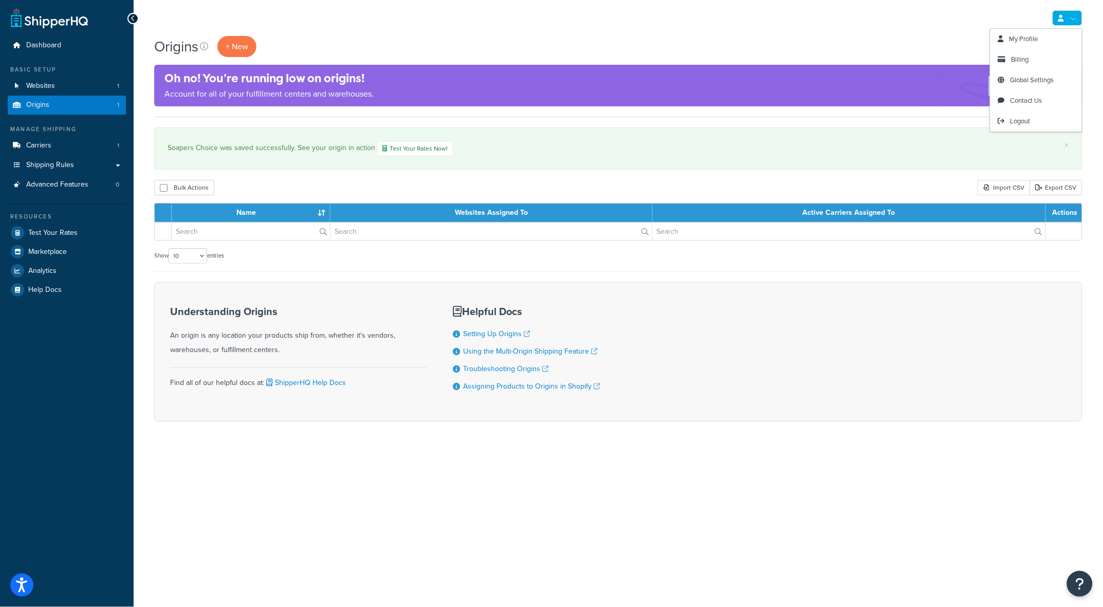
click at [1059, 18] on icon at bounding box center [1061, 18] width 6 height 7
drag, startPoint x: 904, startPoint y: 20, endPoint x: 494, endPoint y: 14, distance: 410.0
click at [903, 21] on div "My Profile Billing Global Settings Contact Us Logout" at bounding box center [618, 18] width 969 height 36
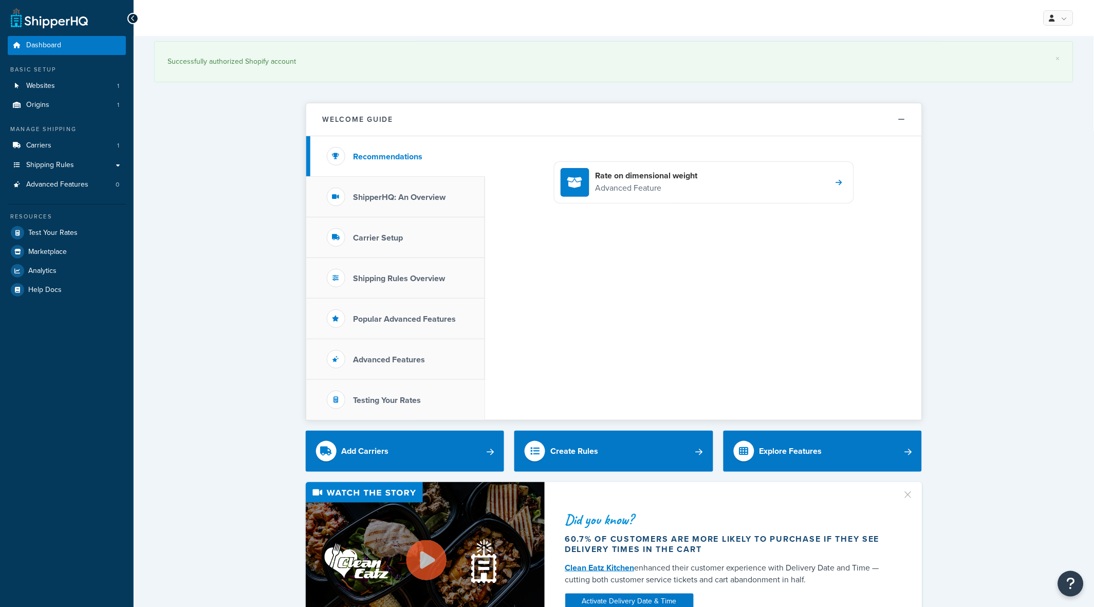
click at [46, 104] on span "Origins" at bounding box center [37, 105] width 23 height 9
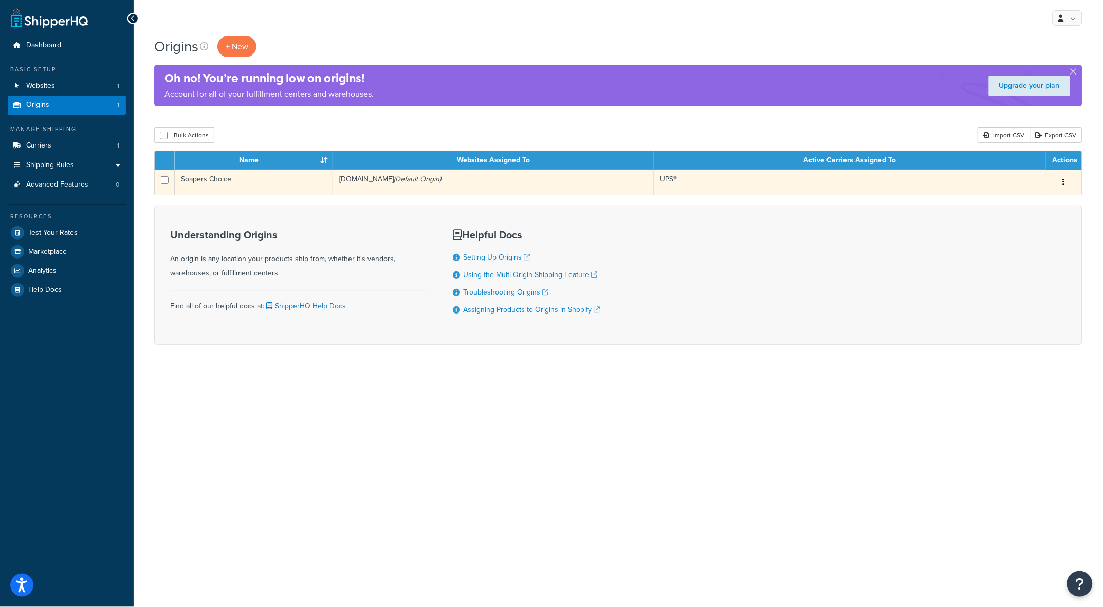
click at [1060, 182] on button "button" at bounding box center [1063, 182] width 14 height 16
click at [1018, 200] on link "Edit" at bounding box center [1029, 201] width 81 height 21
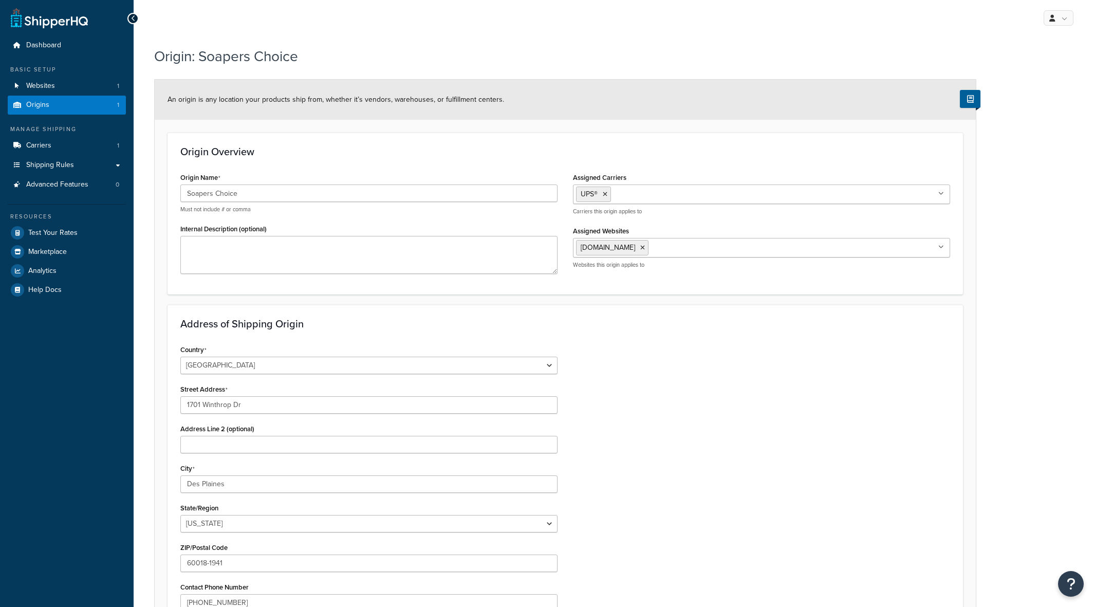
select select "13"
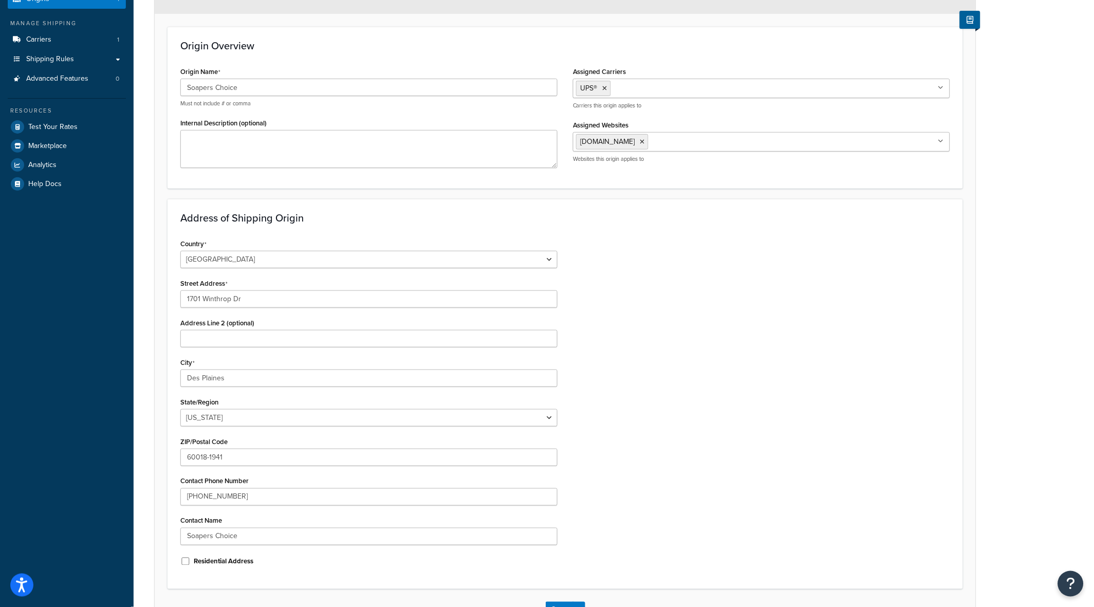
scroll to position [115, 0]
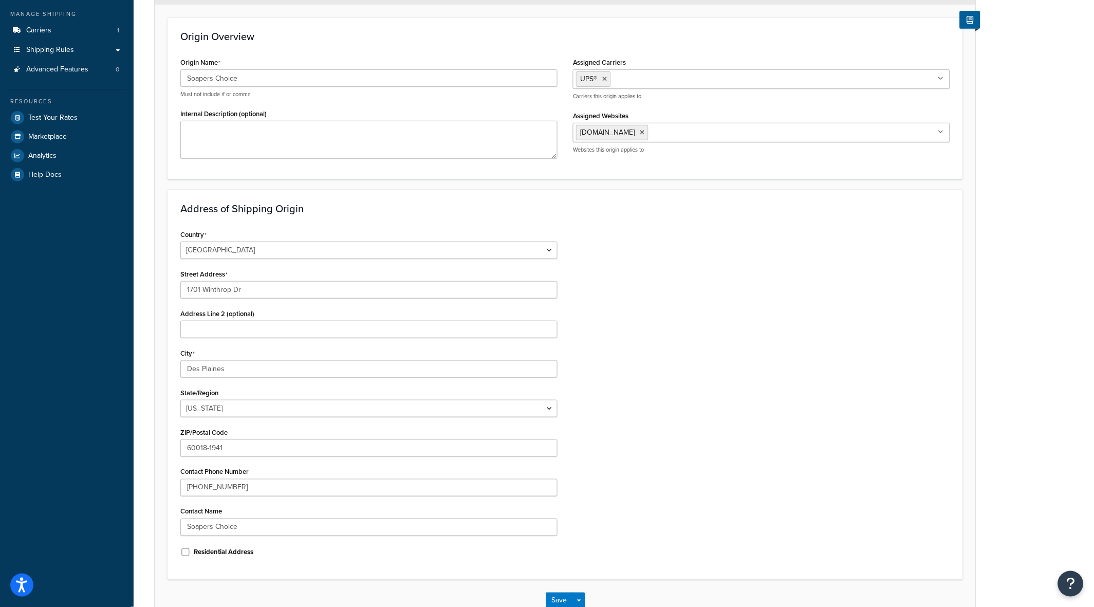
click at [565, 370] on div "Country United States United Kingdom Afghanistan Åland Islands Albania Algeria …" at bounding box center [565, 397] width 785 height 340
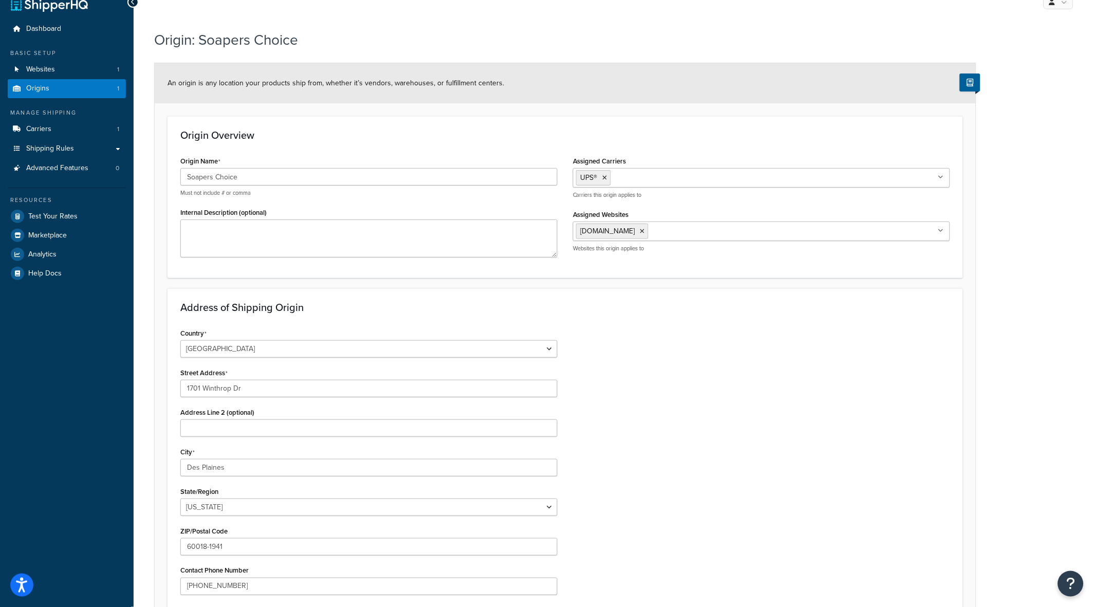
scroll to position [0, 0]
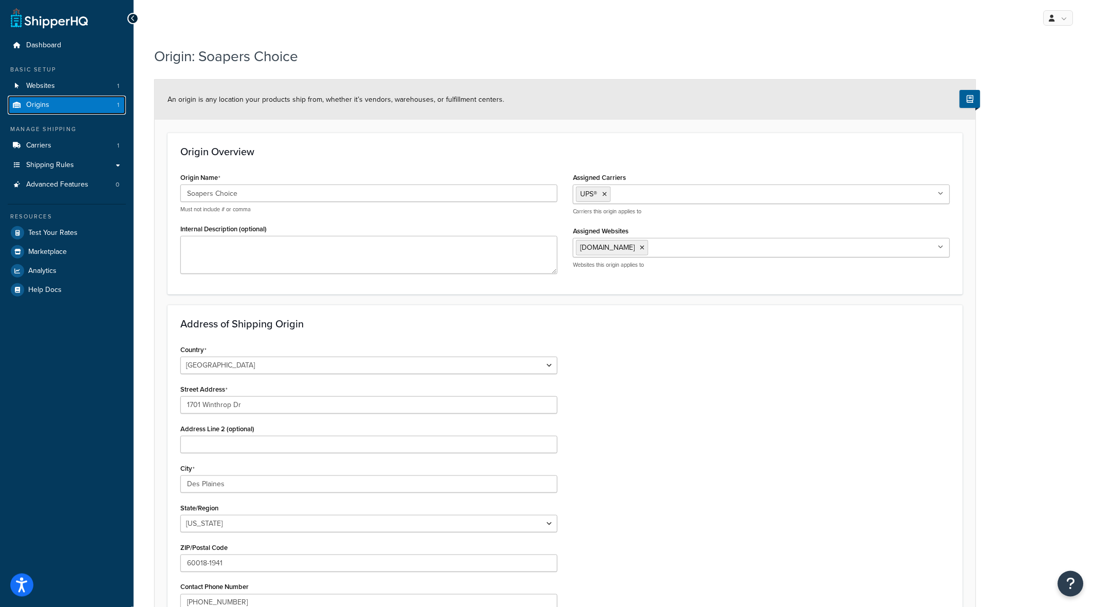
click at [119, 102] on link "Origins 1" at bounding box center [67, 105] width 118 height 19
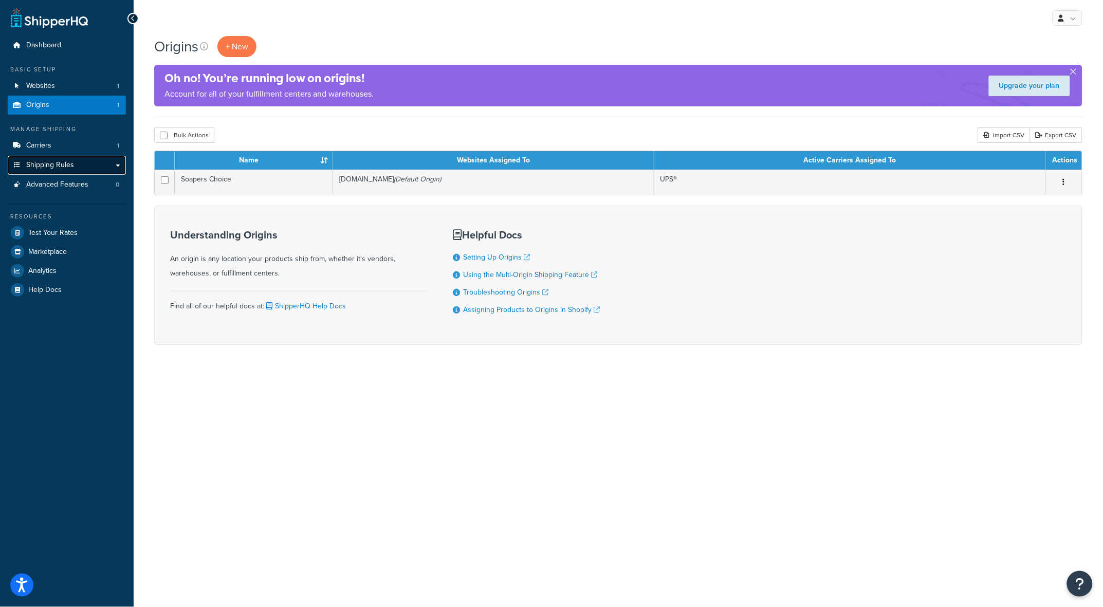
click at [104, 163] on link "Shipping Rules" at bounding box center [67, 165] width 118 height 19
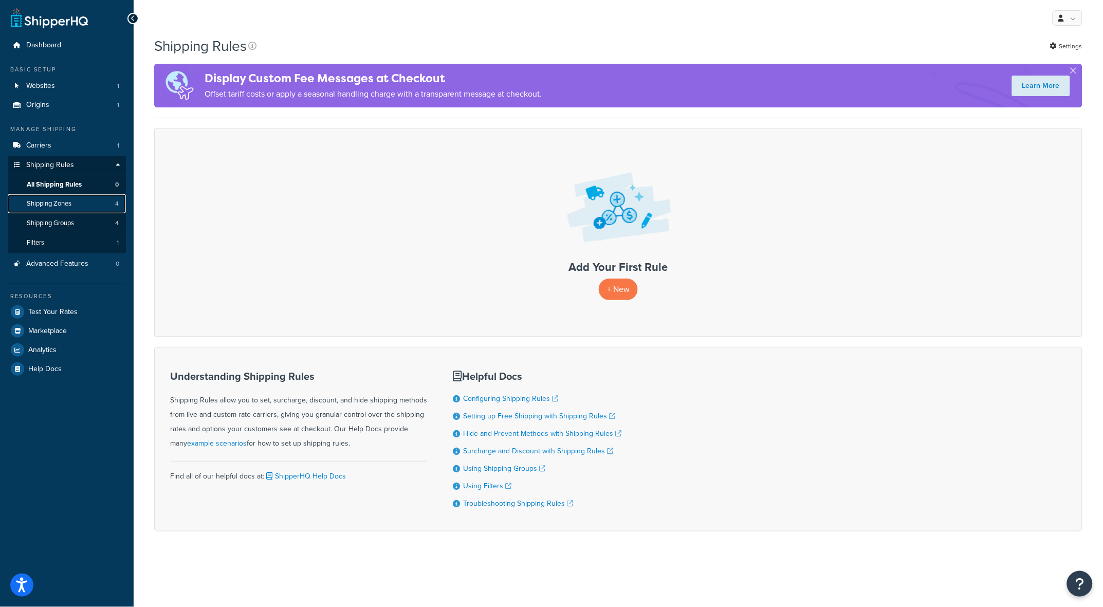
click at [79, 201] on link "Shipping Zones 4" at bounding box center [67, 203] width 118 height 19
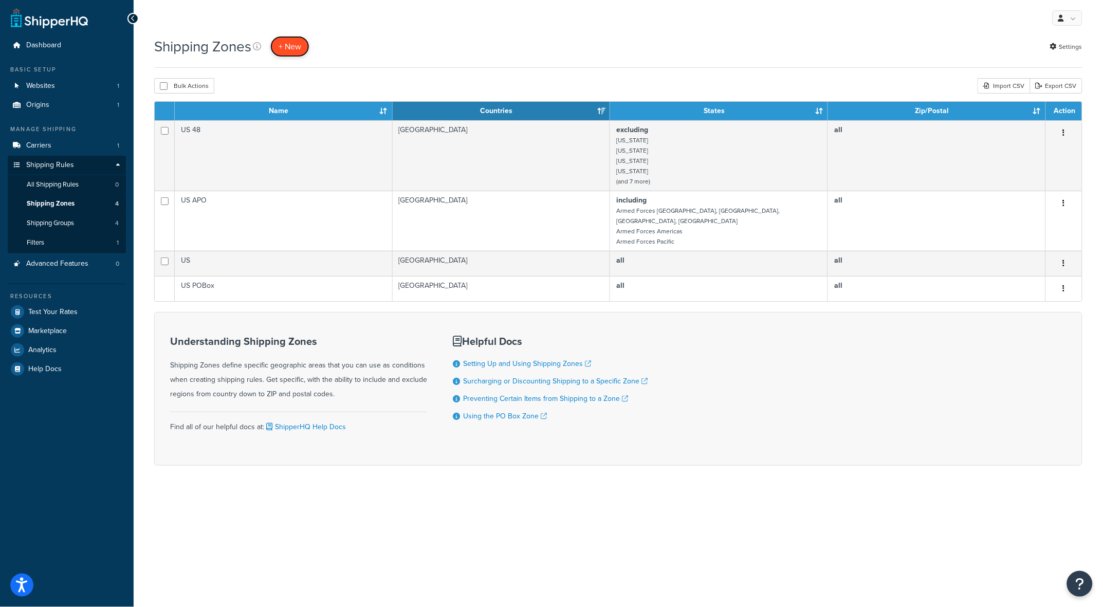
click at [290, 46] on span "+ New" at bounding box center [289, 47] width 23 height 12
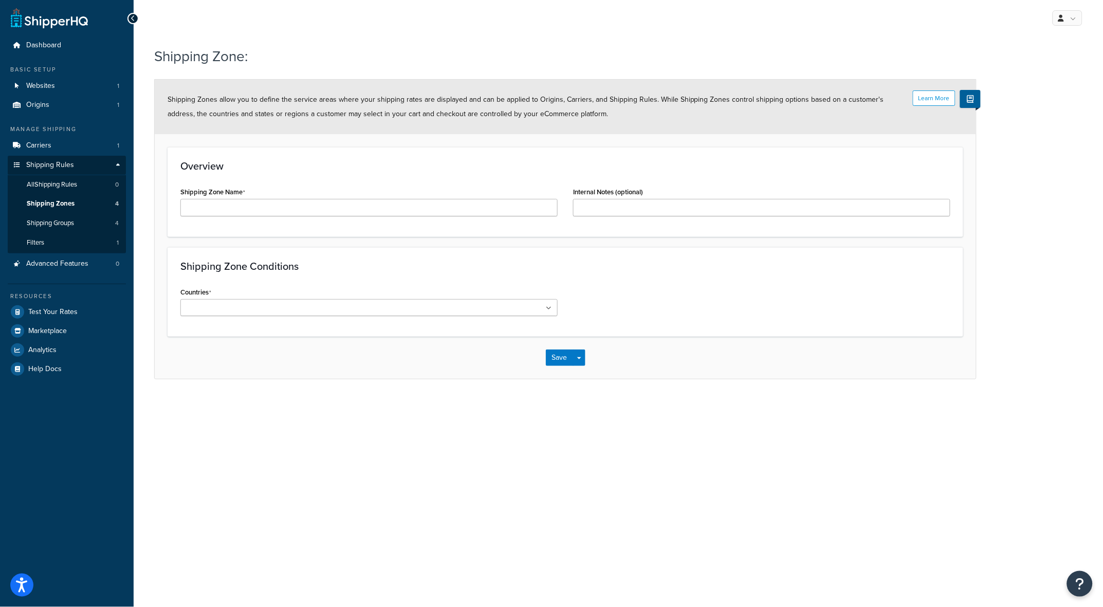
click at [546, 307] on icon at bounding box center [549, 308] width 6 height 6
click at [449, 308] on ul at bounding box center [368, 307] width 377 height 17
click at [381, 302] on ul at bounding box center [368, 307] width 377 height 17
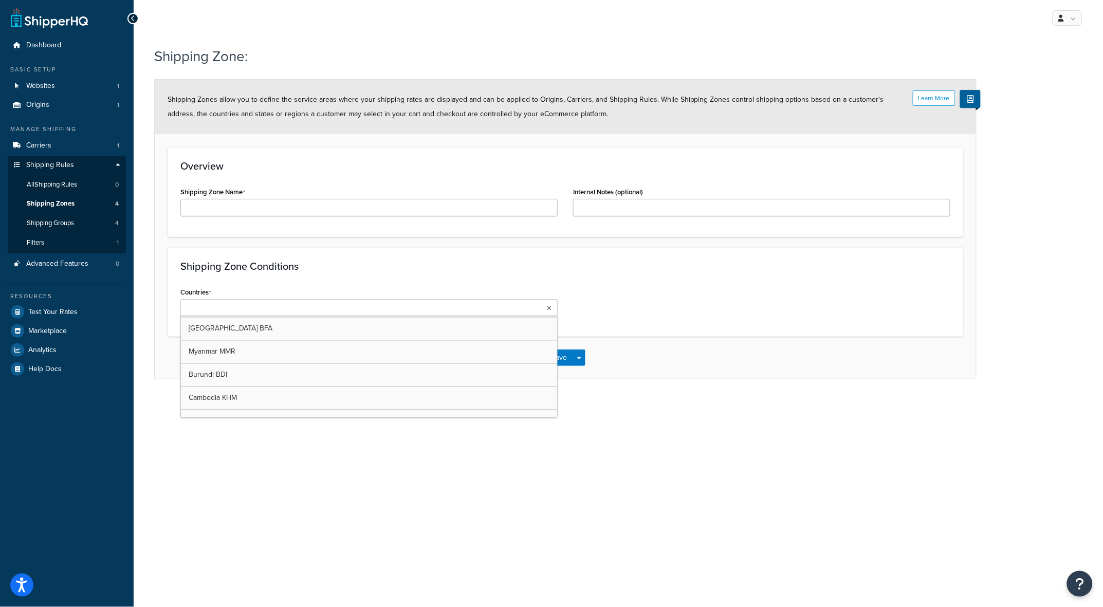
scroll to position [865, 0]
click at [633, 275] on div "Shipping Zone Conditions Countries Canada CAN All Countries ALL United States U…" at bounding box center [564, 352] width 795 height 211
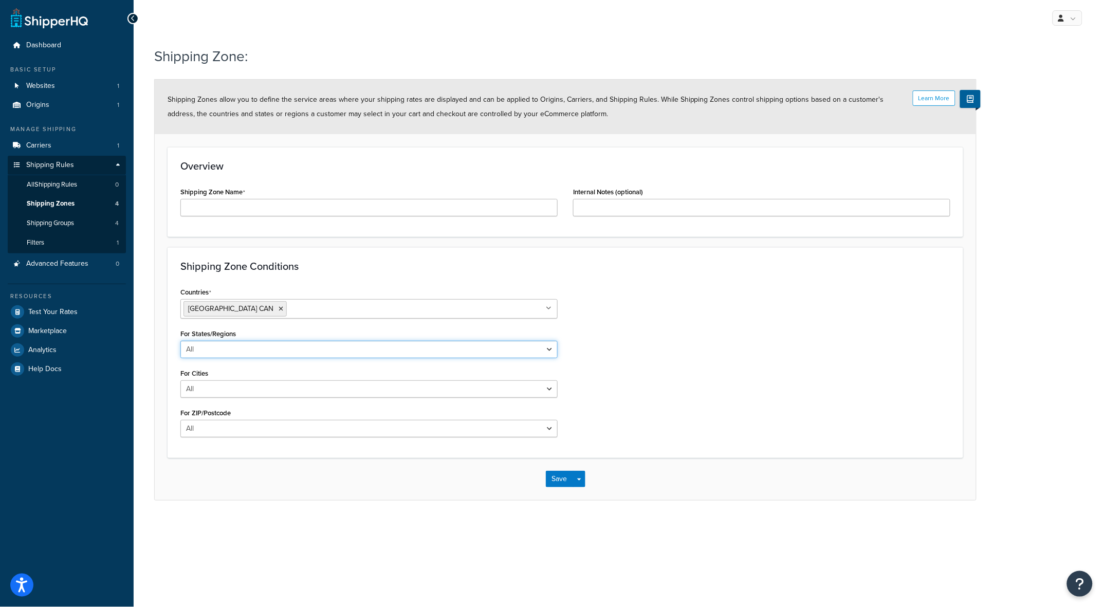
click at [549, 348] on select "All Including Excluding" at bounding box center [368, 349] width 377 height 17
click at [548, 391] on select "All Including Excluding" at bounding box center [368, 388] width 377 height 17
click at [180, 381] on select "All Including Excluding" at bounding box center [368, 388] width 377 height 17
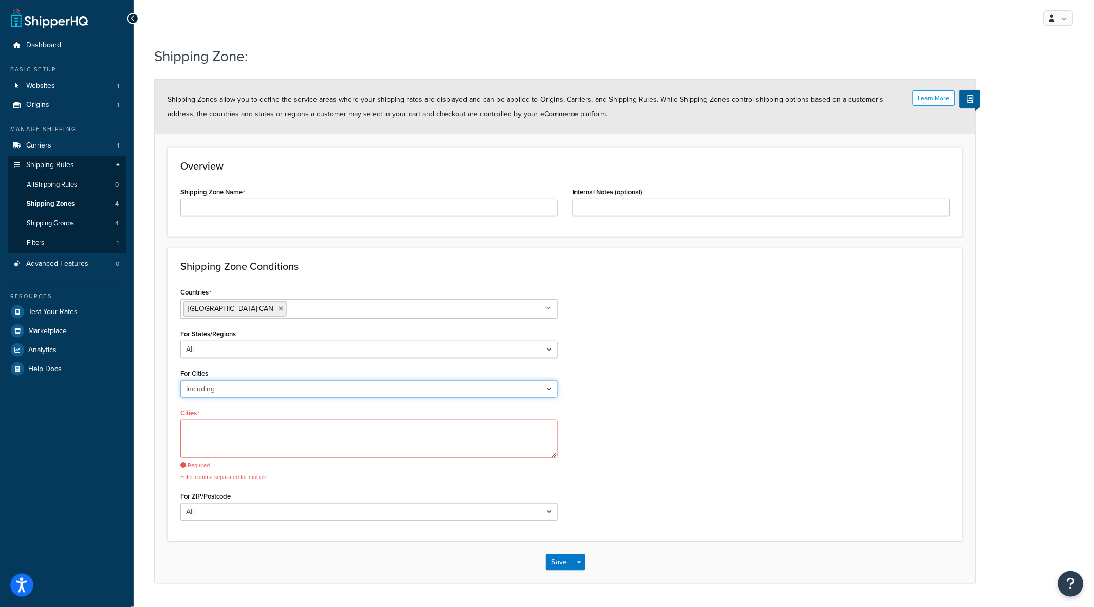
click at [550, 391] on select "All Including Excluding" at bounding box center [368, 388] width 377 height 17
select select "all"
click at [180, 381] on select "All Including Excluding" at bounding box center [368, 388] width 377 height 17
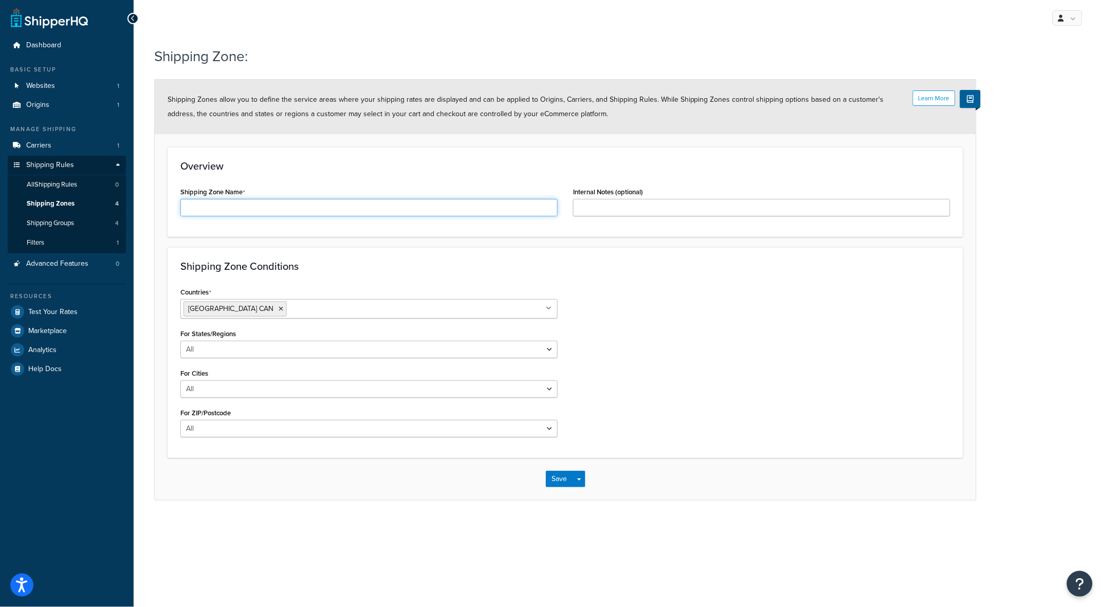
click at [326, 208] on input "Shipping Zone Name" at bounding box center [368, 207] width 377 height 17
type input "CANADA"
drag, startPoint x: 768, startPoint y: 306, endPoint x: 762, endPoint y: 312, distance: 8.0
click at [766, 309] on div "Countries Canada CAN All Countries ALL United States USA Afghanistan AFG Albani…" at bounding box center [565, 365] width 785 height 160
click at [555, 477] on button "Save" at bounding box center [560, 479] width 28 height 16
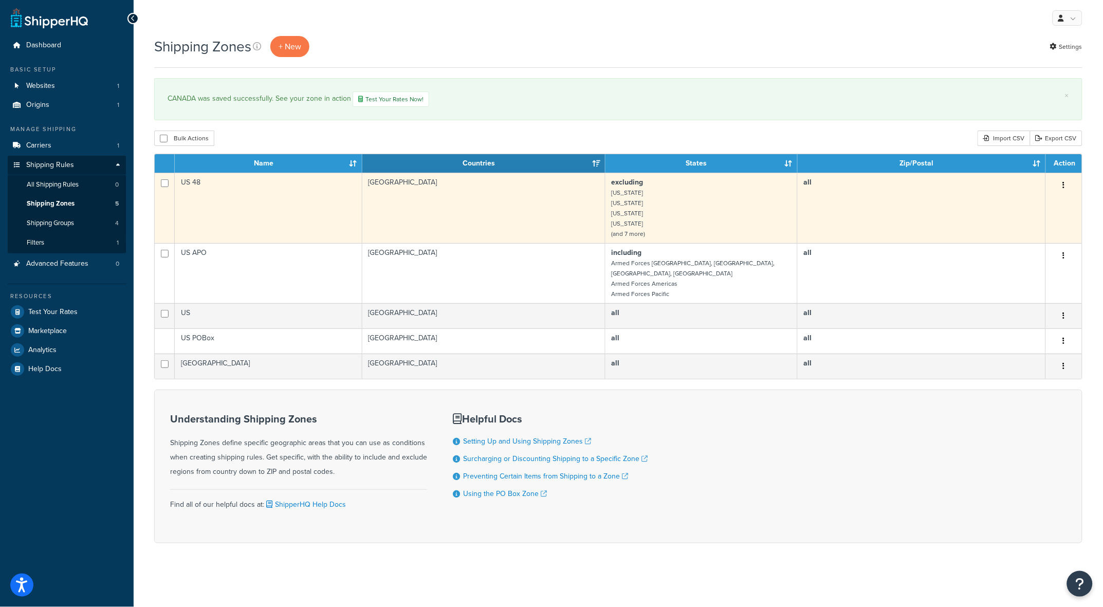
click at [1065, 187] on button "button" at bounding box center [1063, 185] width 14 height 16
click at [1026, 208] on link "Edit" at bounding box center [1022, 206] width 81 height 21
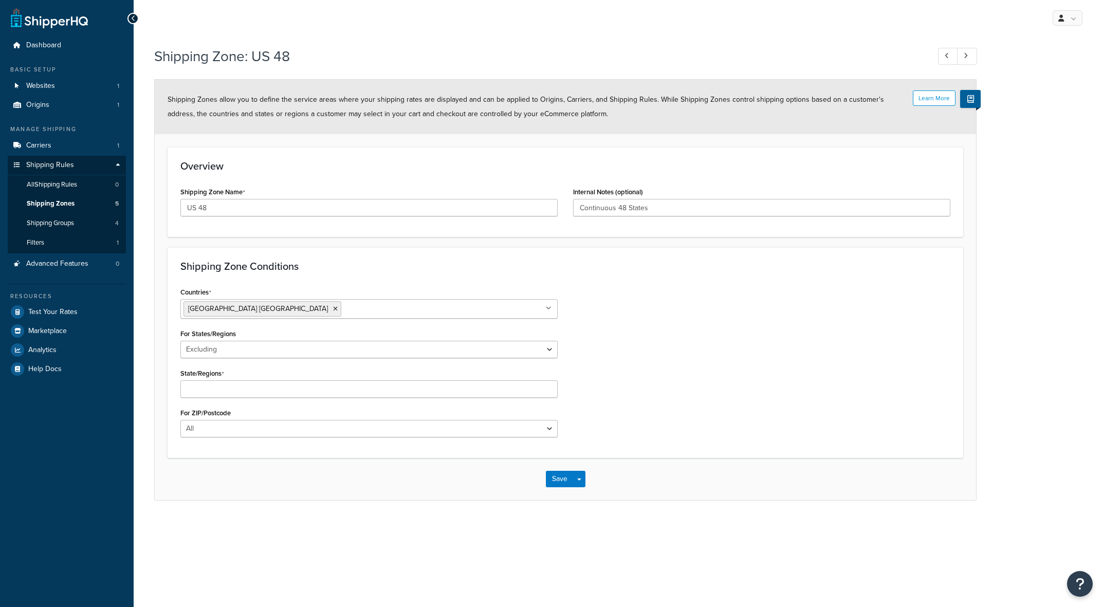
select select "excluding"
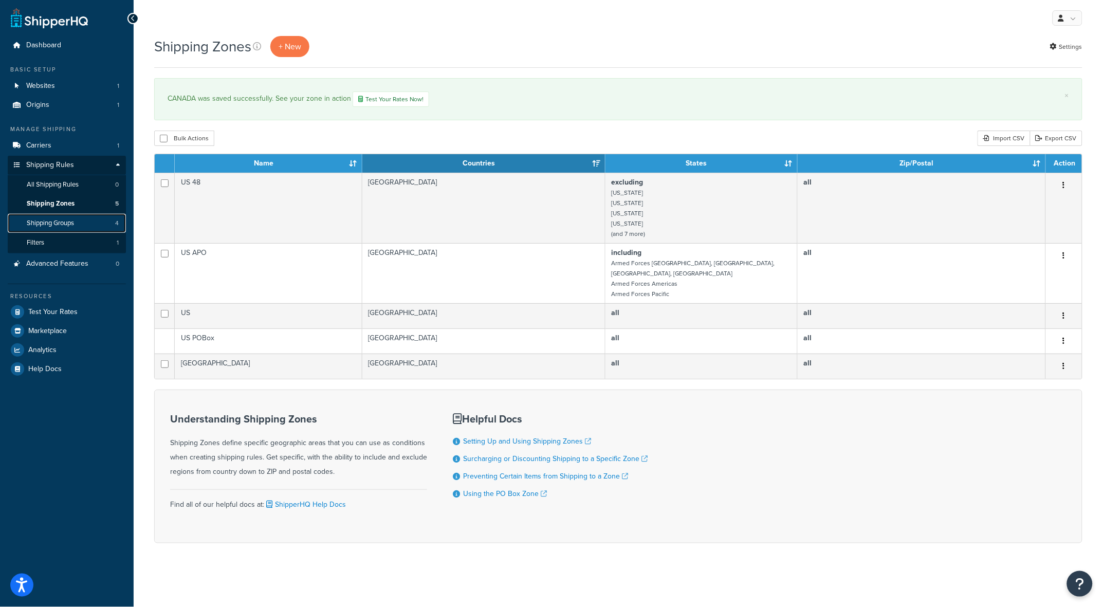
click at [50, 223] on span "Shipping Groups" at bounding box center [50, 223] width 47 height 9
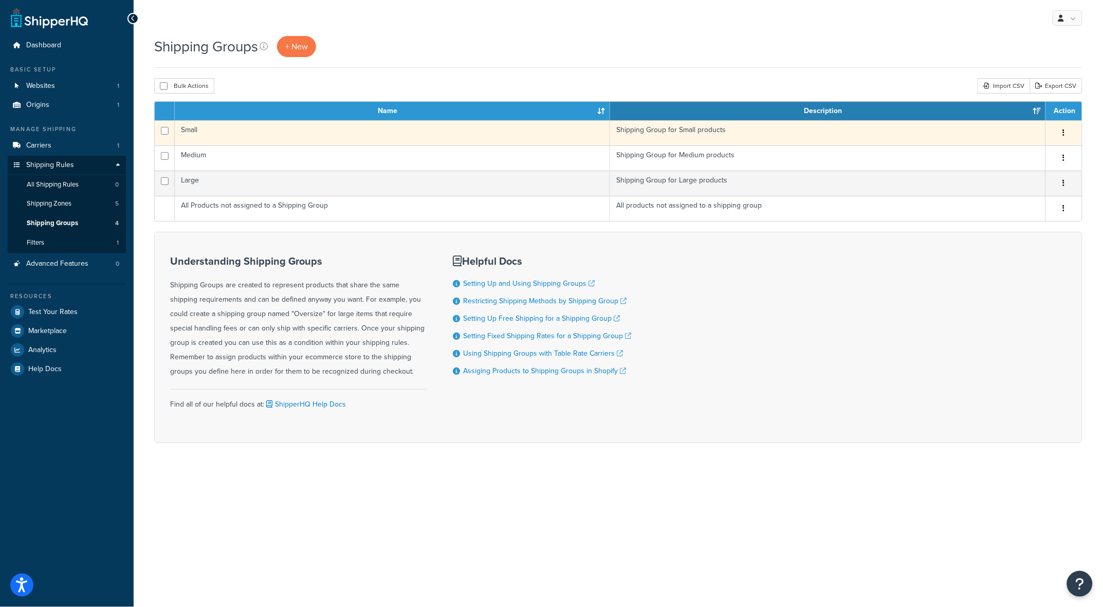
click at [1064, 134] on icon "button" at bounding box center [1063, 132] width 2 height 7
click at [1030, 150] on link "Edit" at bounding box center [1022, 153] width 81 height 21
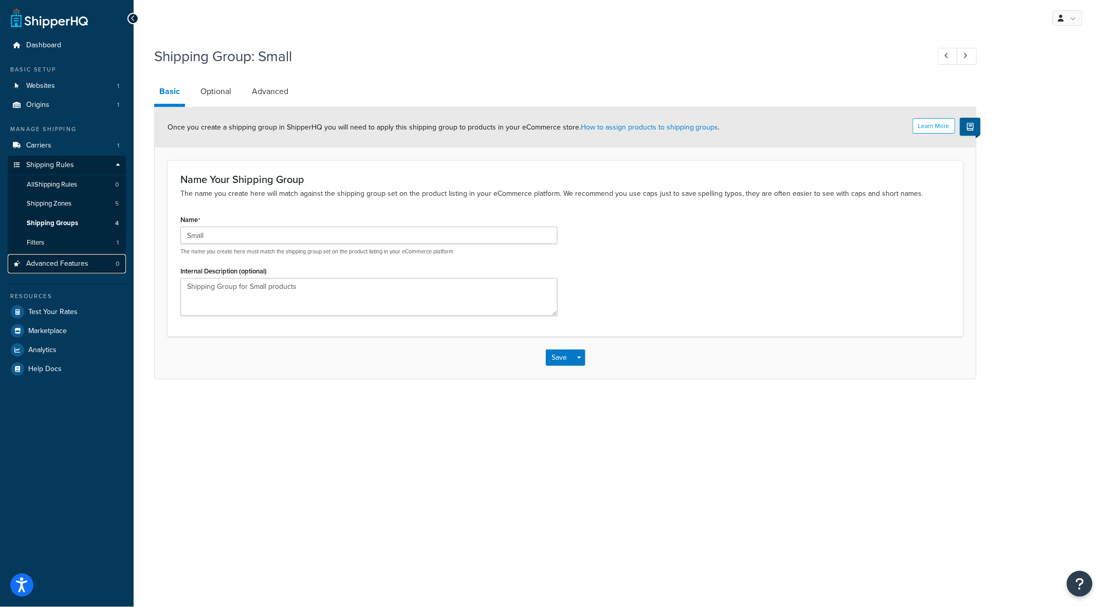
click at [67, 264] on span "Advanced Features" at bounding box center [57, 263] width 62 height 9
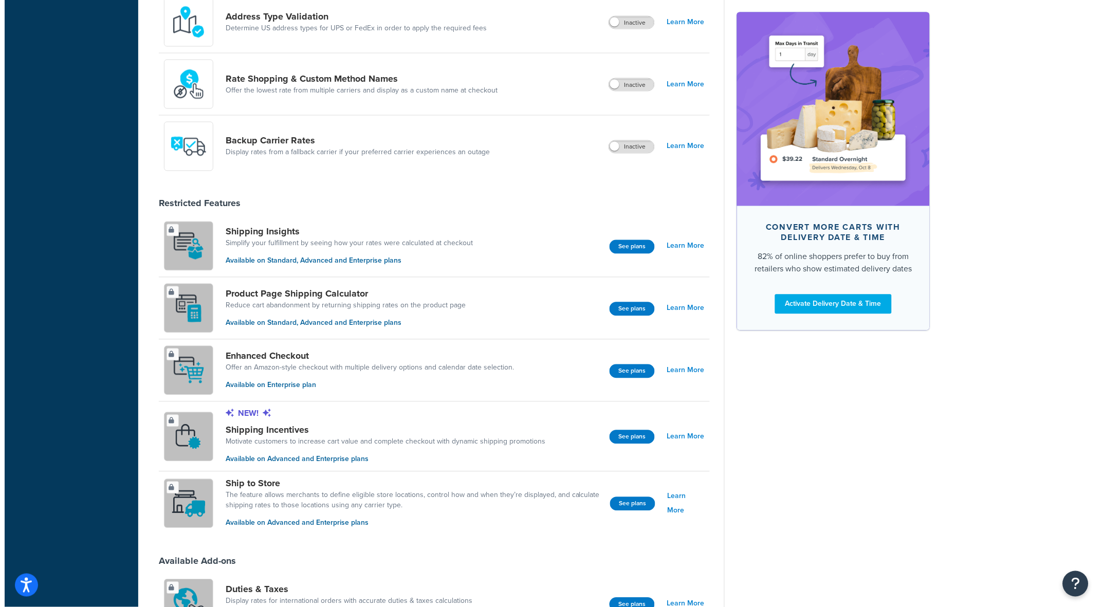
scroll to position [443, 0]
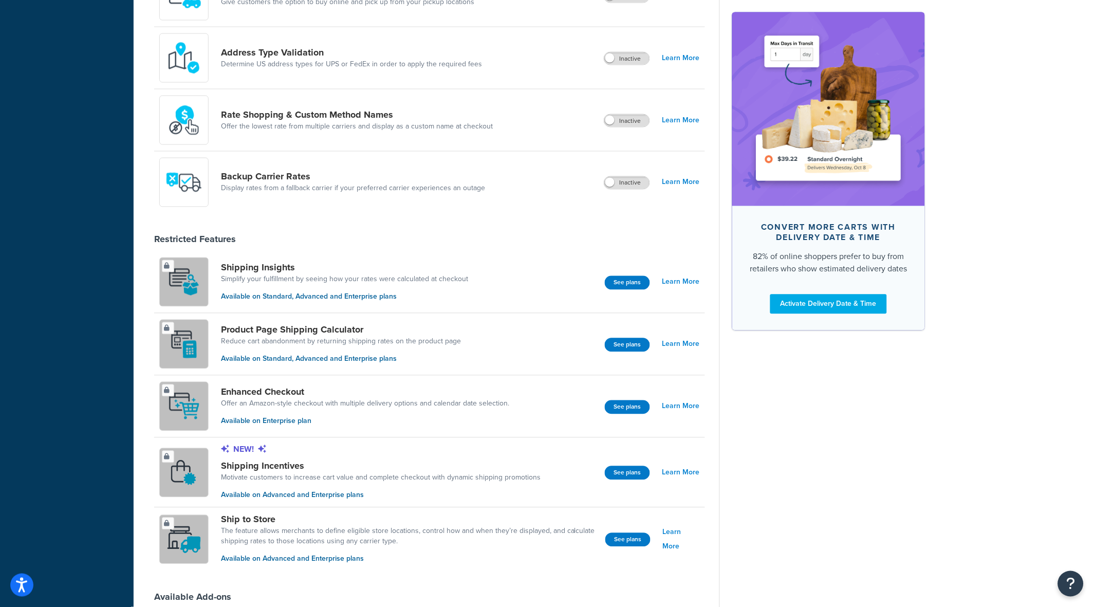
drag, startPoint x: 619, startPoint y: 346, endPoint x: 581, endPoint y: 340, distance: 38.6
click at [551, 334] on div "Product Page Shipping Calculator Reduce cart abandonment by returning shipping …" at bounding box center [429, 344] width 551 height 62
click at [617, 344] on button "See plans" at bounding box center [627, 345] width 45 height 14
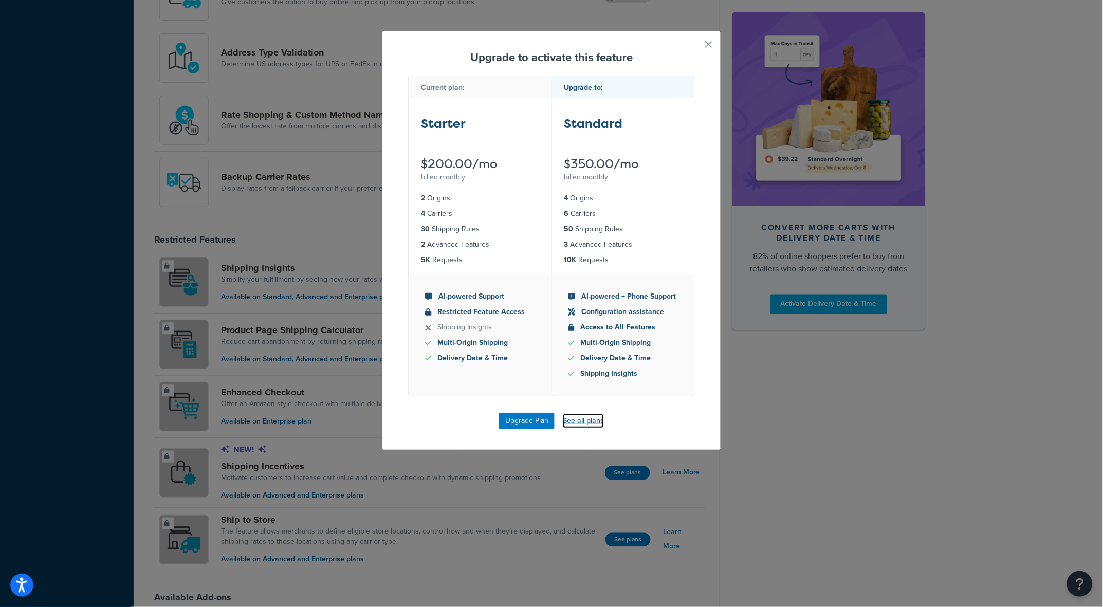
click at [598, 414] on link "See all plans" at bounding box center [583, 421] width 41 height 14
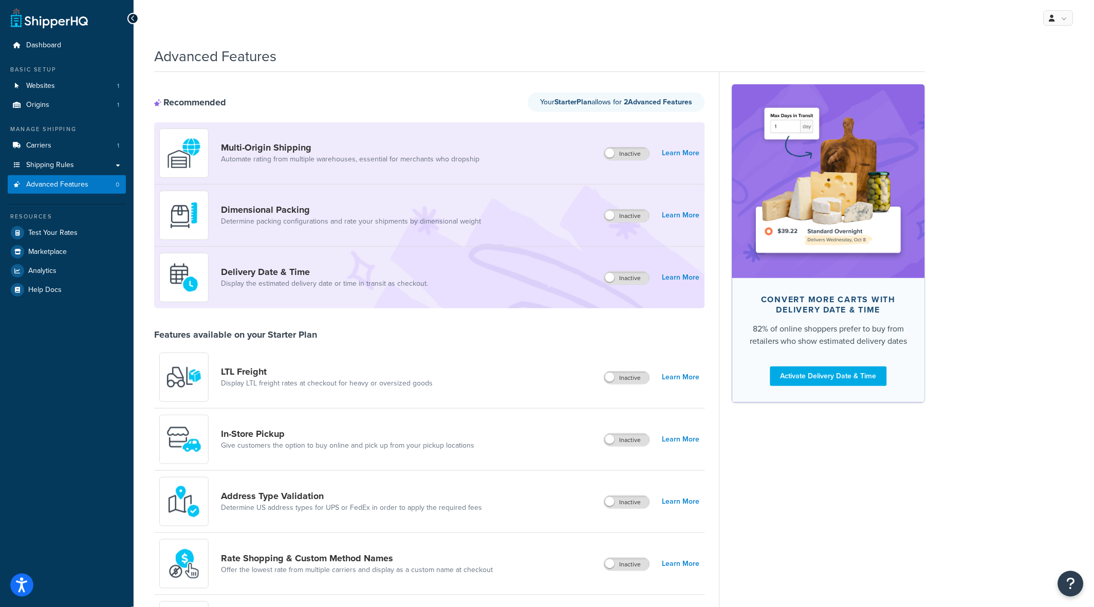
click at [96, 360] on div "Dashboard Basic Setup Websites 1 Origins 1 Manage Shipping Carriers 1 Shipping …" at bounding box center [67, 582] width 134 height 1165
click at [62, 161] on span "Shipping Rules" at bounding box center [50, 165] width 48 height 9
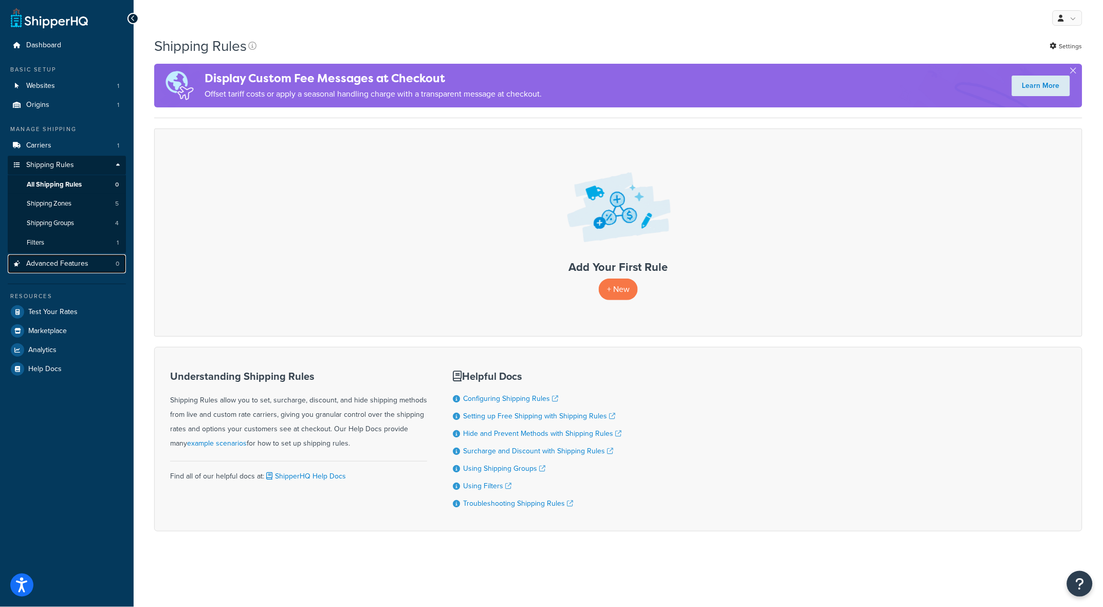
click at [64, 265] on span "Advanced Features" at bounding box center [57, 263] width 62 height 9
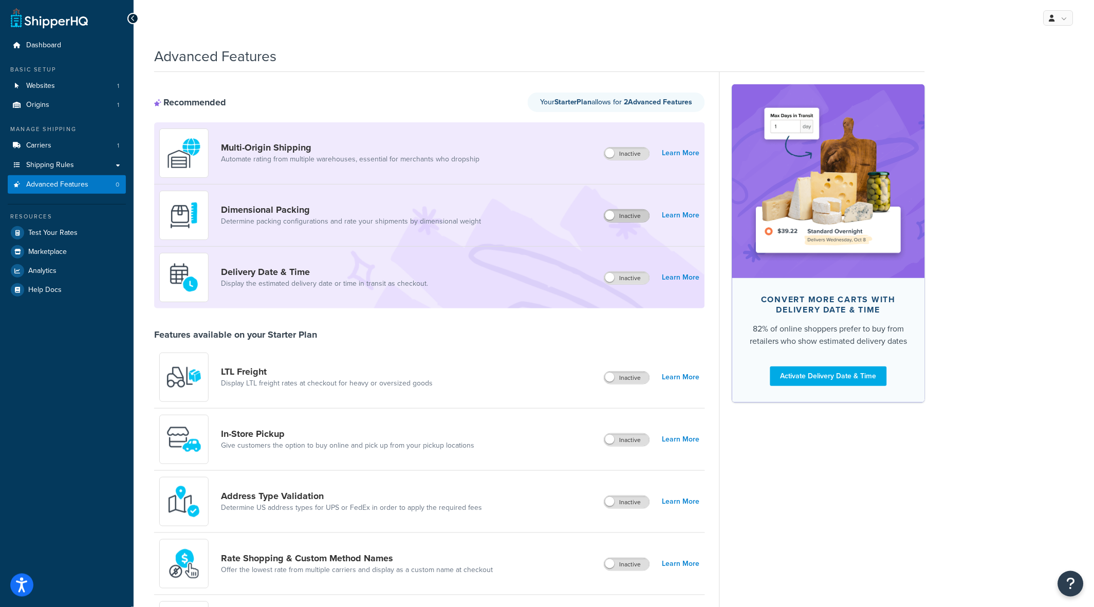
click at [624, 215] on label "Inactive" at bounding box center [626, 216] width 45 height 12
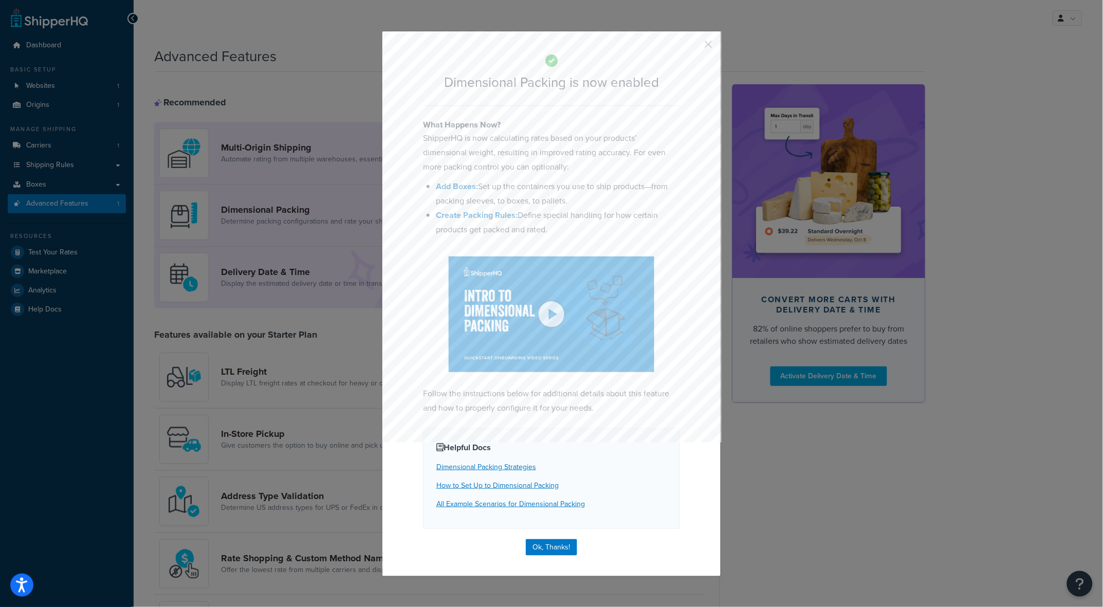
click at [695, 47] on button "button" at bounding box center [693, 48] width 3 height 3
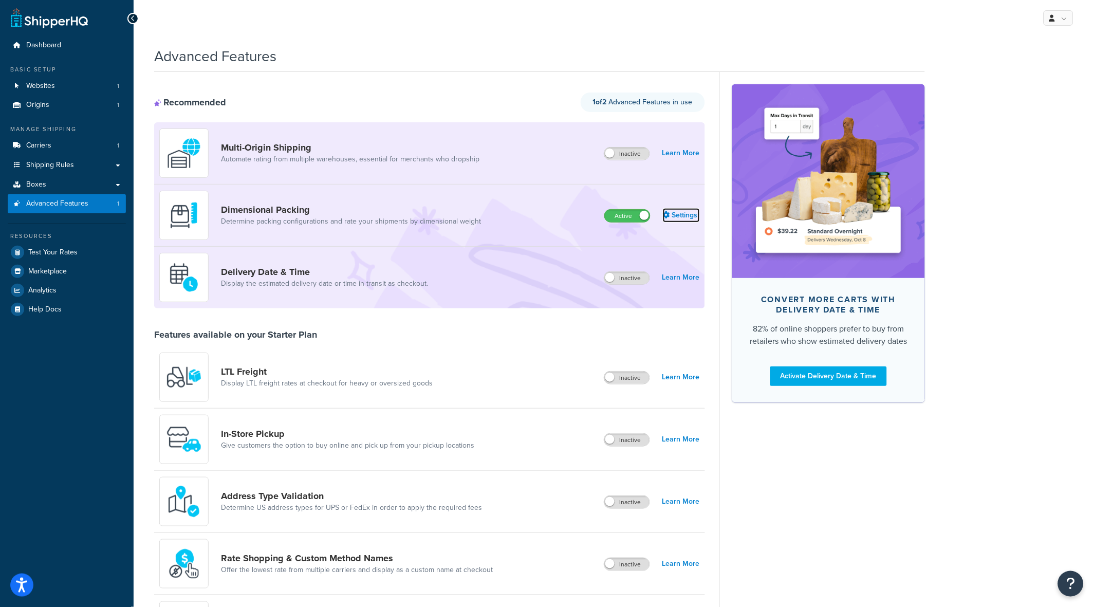
click at [686, 215] on link "Settings" at bounding box center [681, 215] width 37 height 14
click at [622, 273] on label "Inactive" at bounding box center [626, 278] width 45 height 12
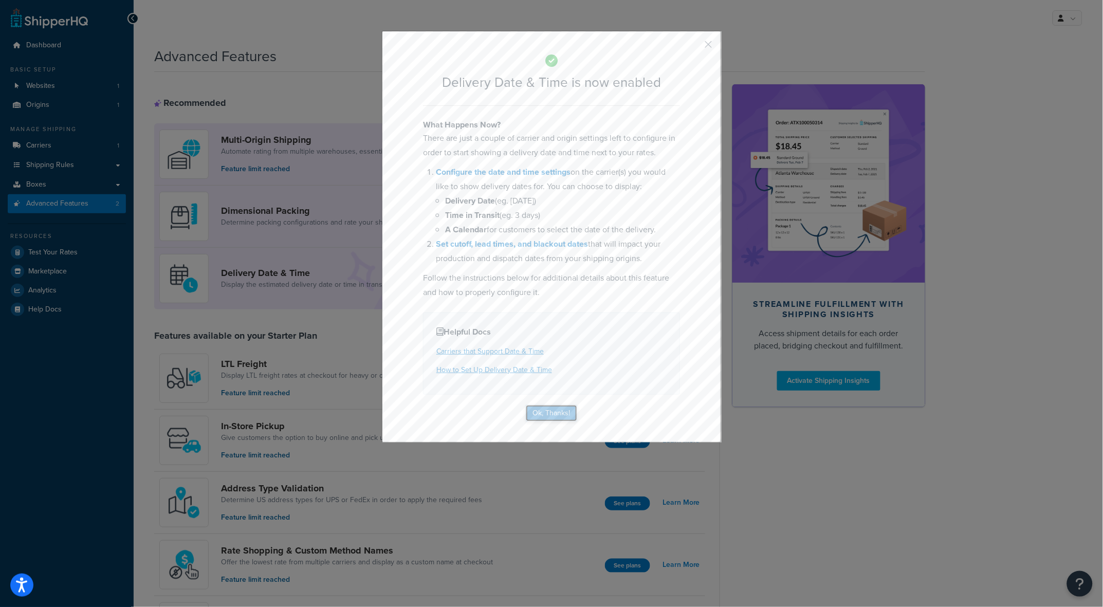
click at [556, 411] on button "Ok, Thanks!" at bounding box center [551, 413] width 51 height 16
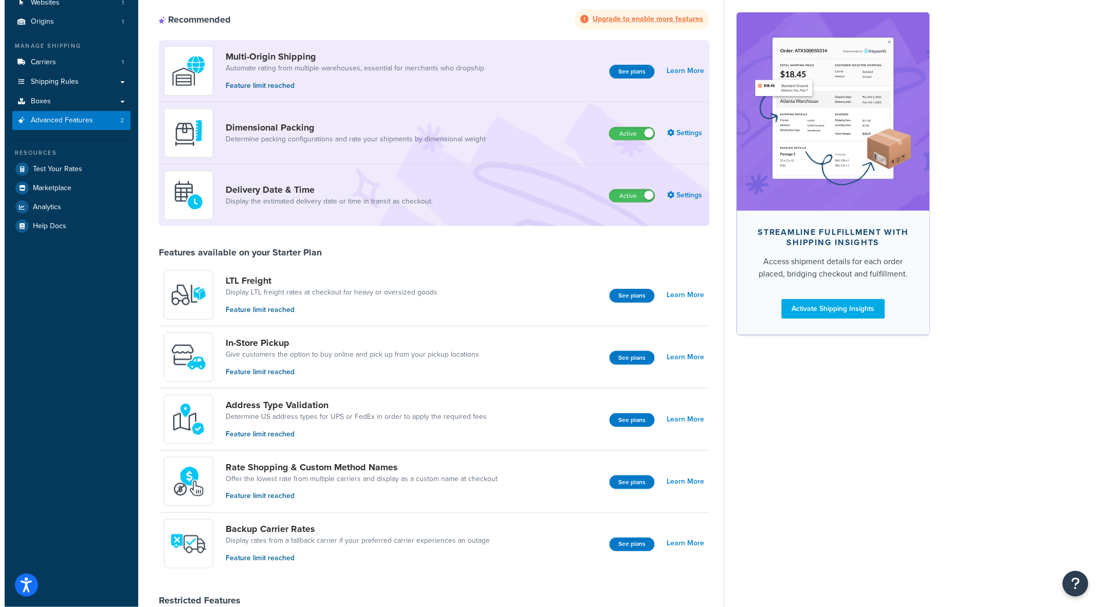
scroll to position [58, 0]
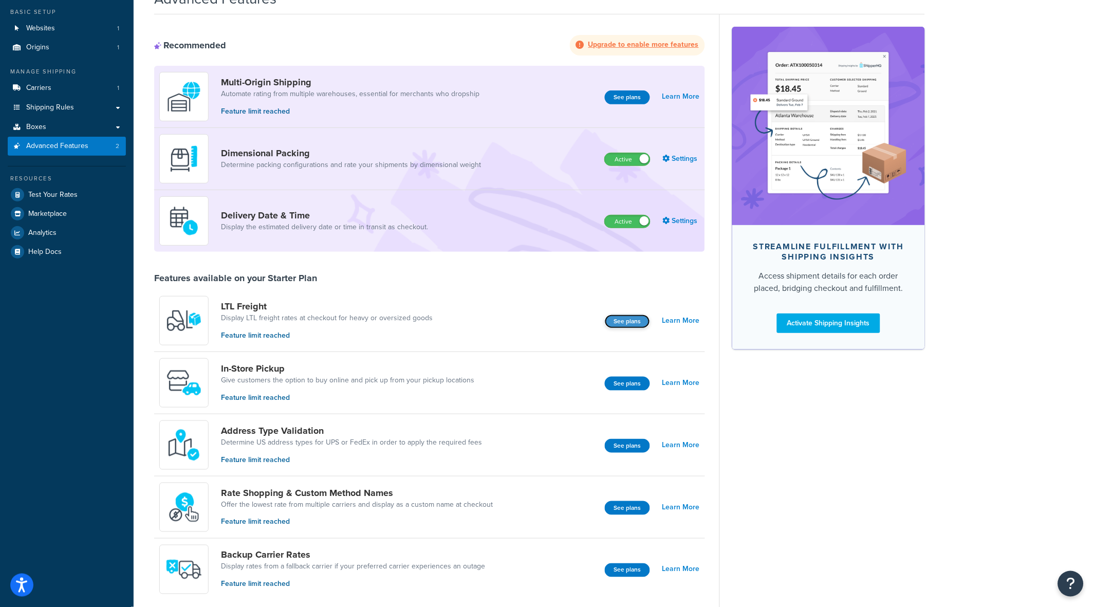
click at [631, 323] on button "See plans" at bounding box center [627, 321] width 45 height 14
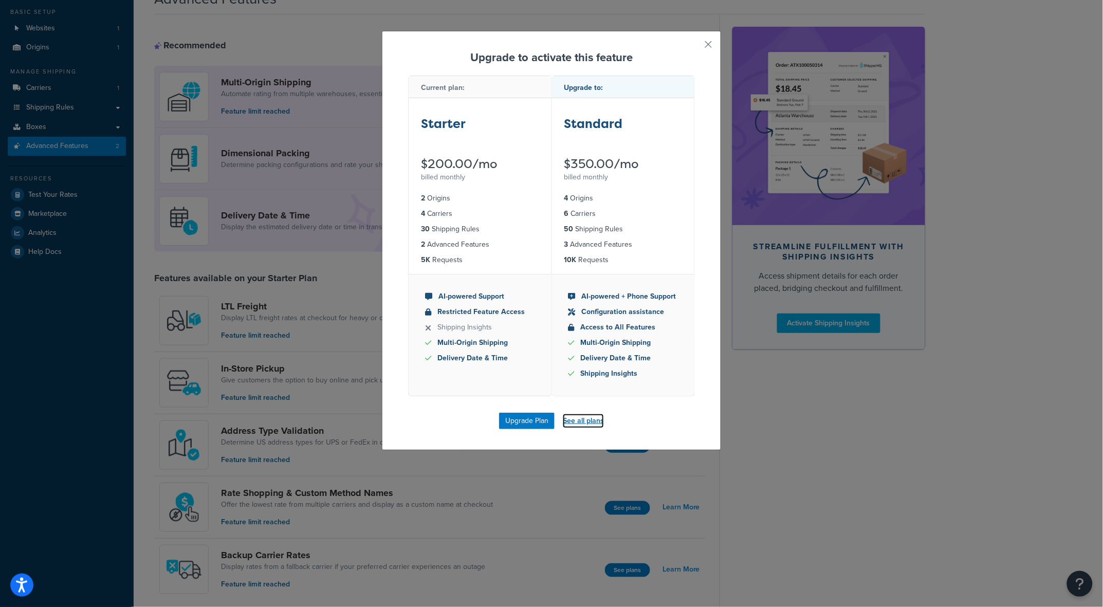
click at [580, 417] on link "See all plans" at bounding box center [583, 421] width 41 height 14
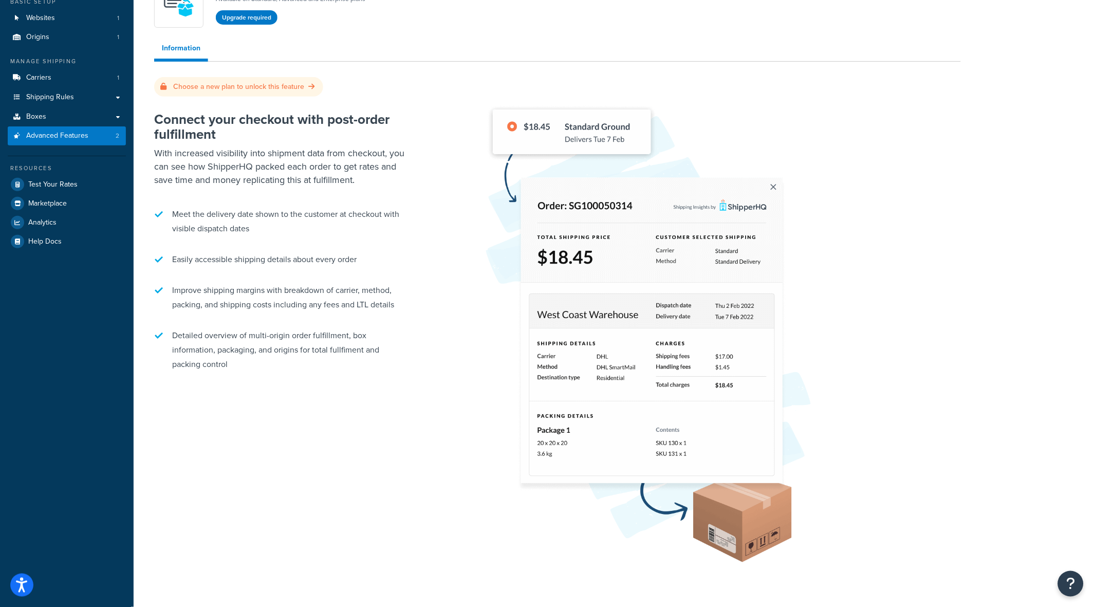
scroll to position [48, 0]
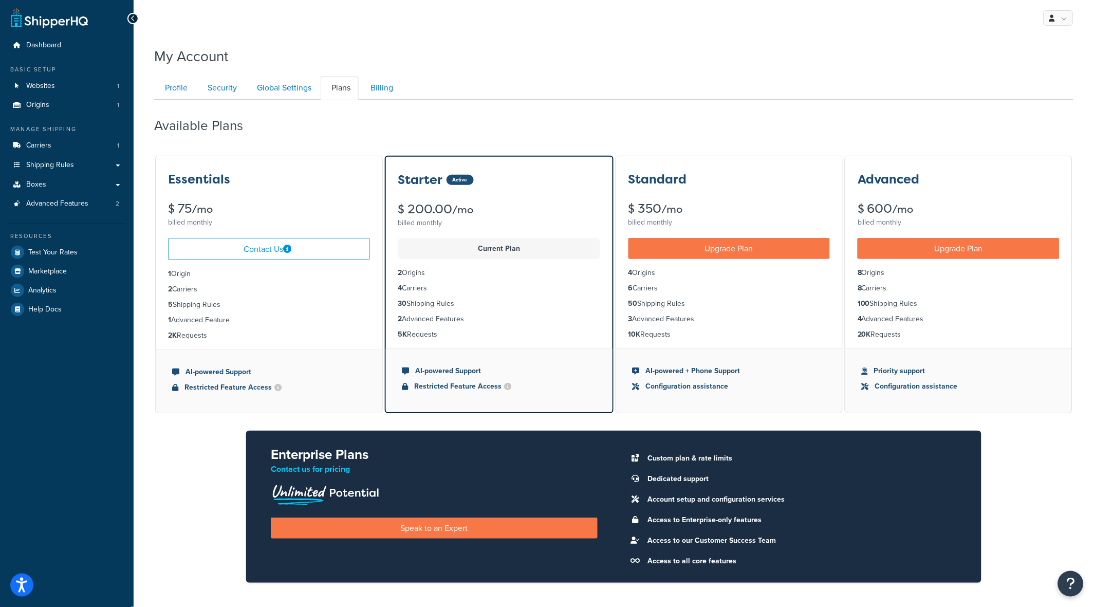
click at [1035, 454] on div "Essentials $ 75 /mo billed monthly Contact Us 1 Origin 2 Carriers 5 Shipping Ru…" at bounding box center [613, 377] width 919 height 445
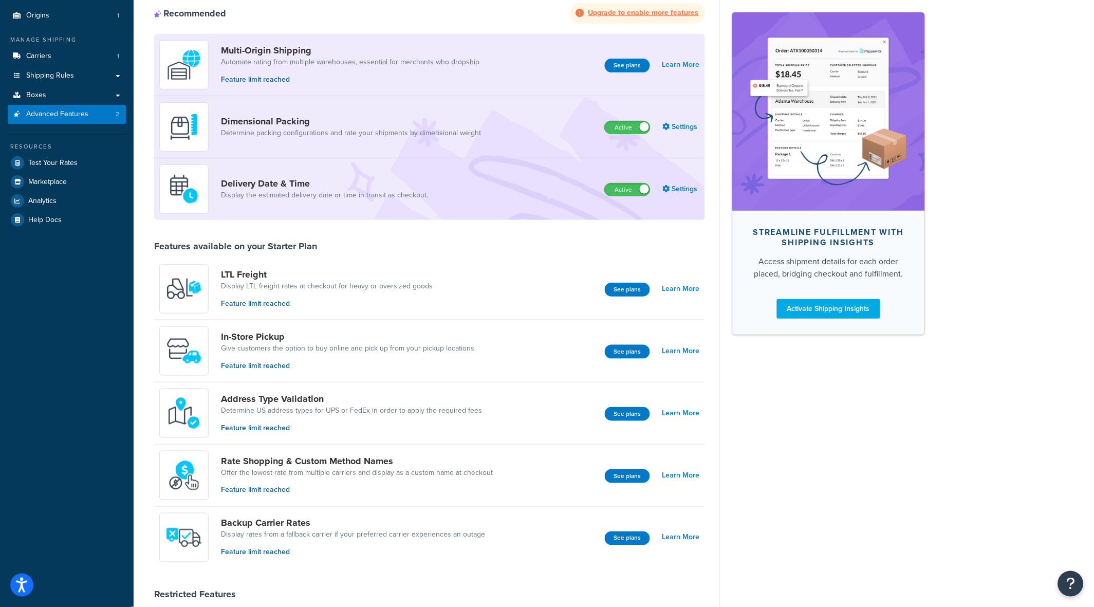
scroll to position [115, 0]
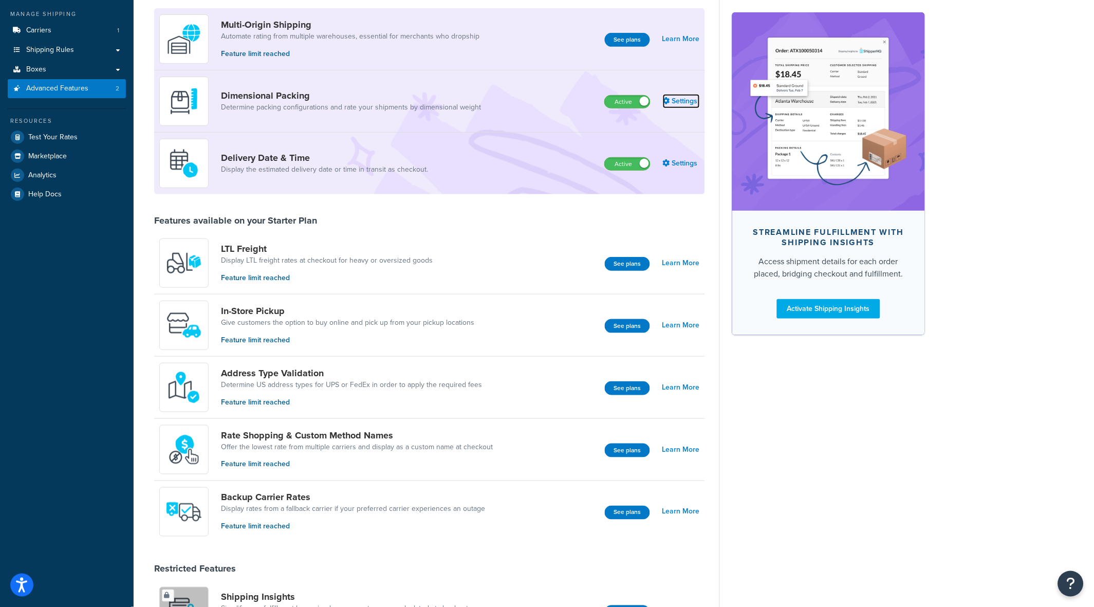
click at [675, 99] on link "Settings" at bounding box center [681, 101] width 37 height 14
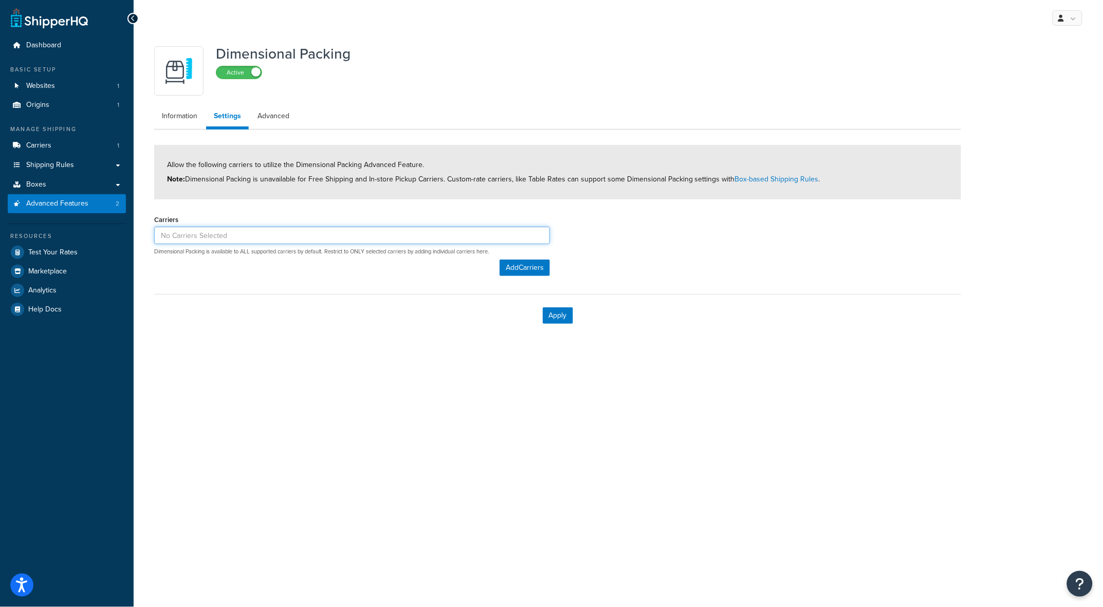
click at [295, 238] on input at bounding box center [352, 235] width 396 height 17
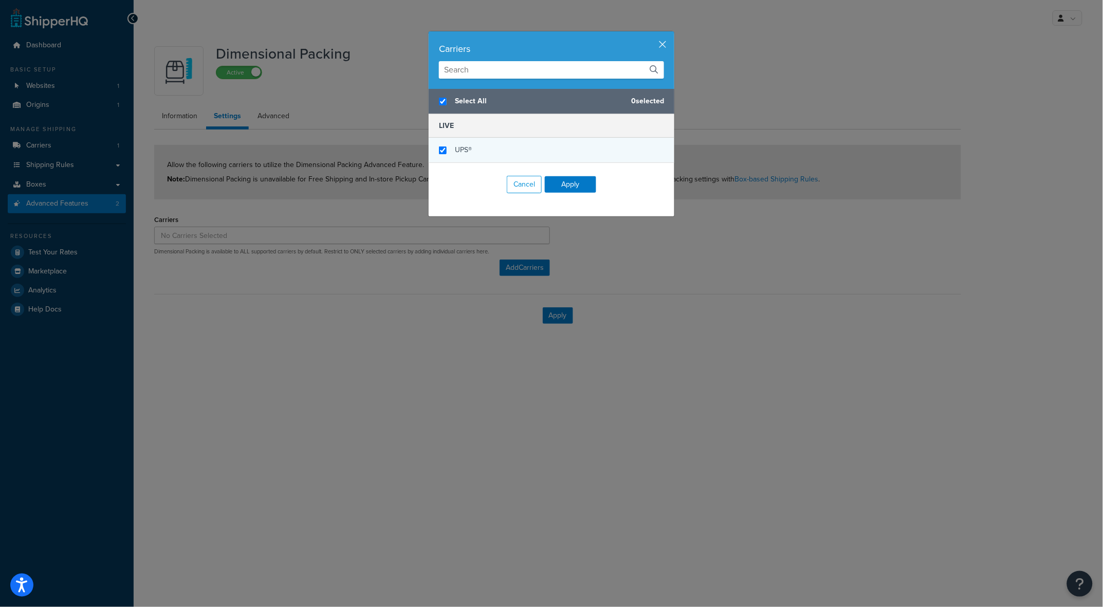
checkbox input "true"
click at [457, 151] on span "UPS®" at bounding box center [463, 149] width 17 height 11
click at [562, 184] on button "Apply" at bounding box center [570, 184] width 51 height 16
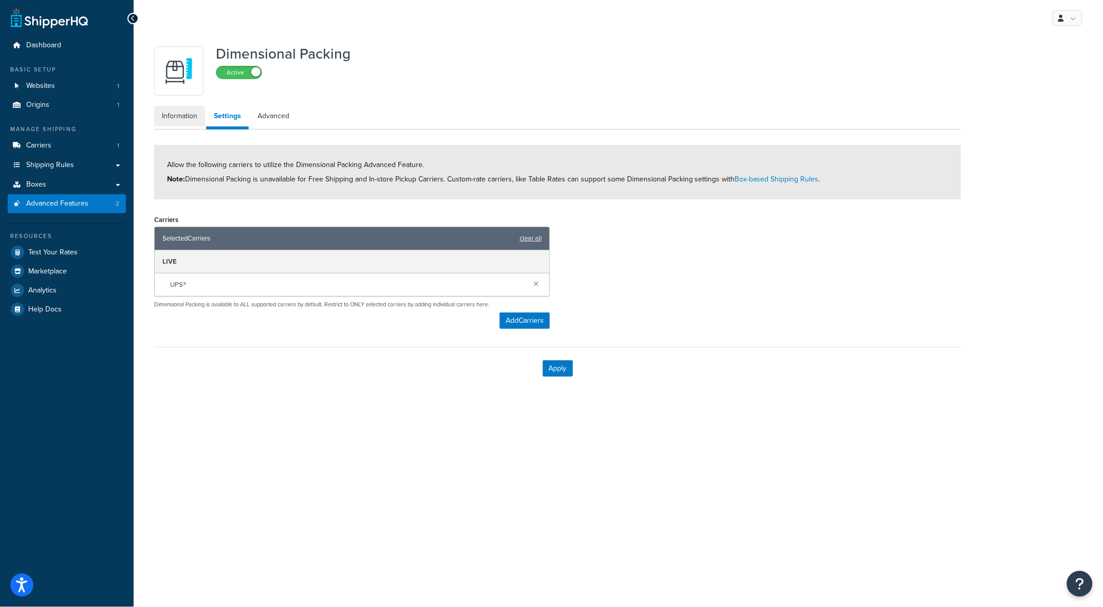
drag, startPoint x: 177, startPoint y: 119, endPoint x: 654, endPoint y: 37, distance: 483.7
click at [177, 119] on link "Information" at bounding box center [179, 116] width 51 height 21
click at [558, 366] on button "Apply" at bounding box center [558, 368] width 30 height 16
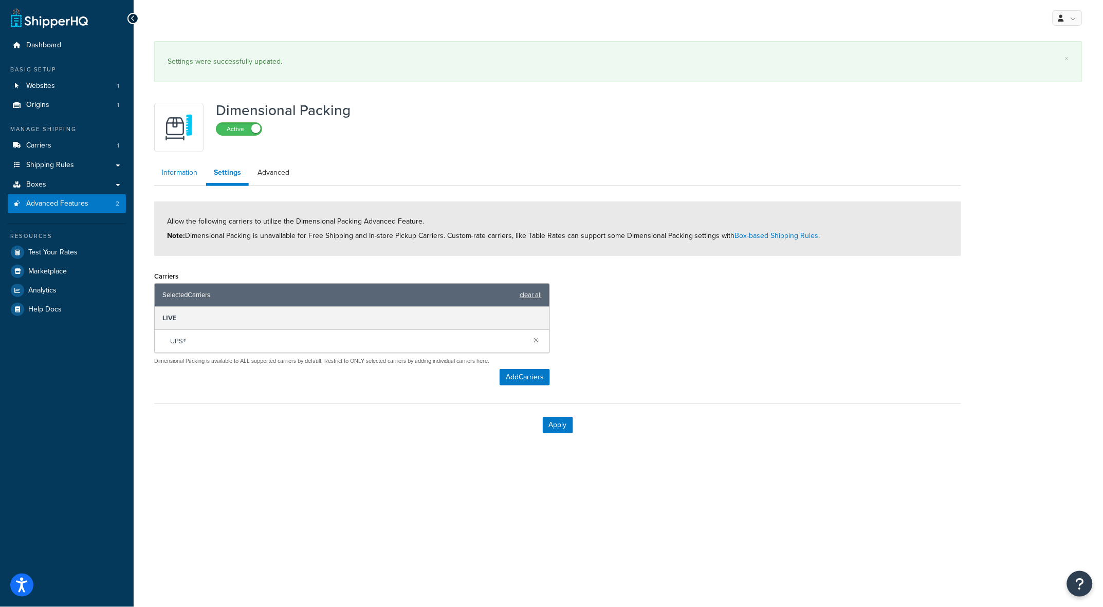
click at [185, 175] on link "Information" at bounding box center [179, 172] width 51 height 21
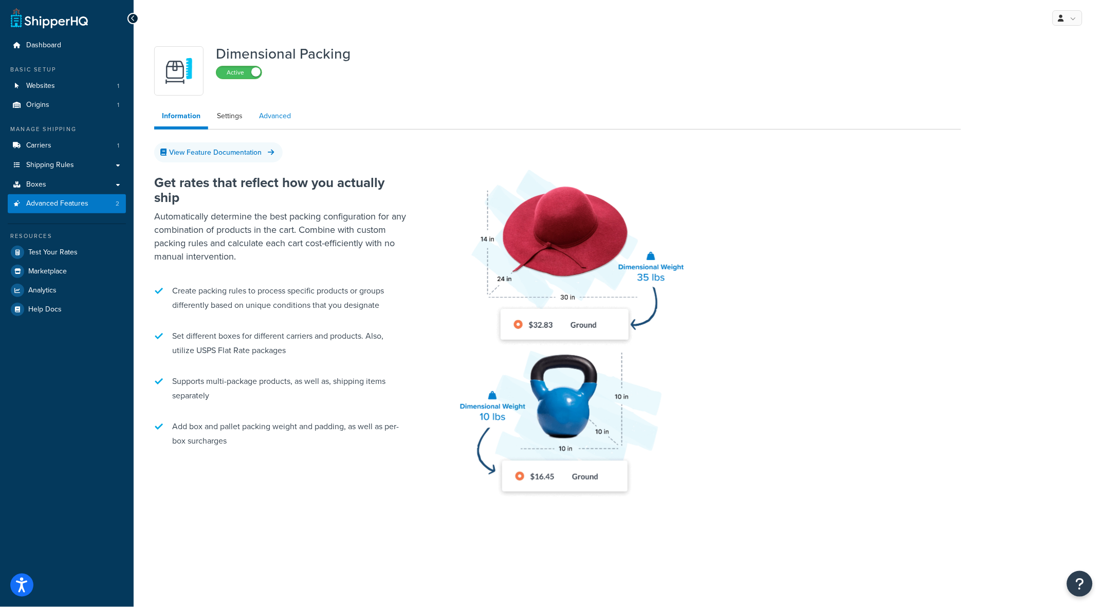
click at [267, 116] on link "Advanced" at bounding box center [274, 116] width 47 height 21
select select "false"
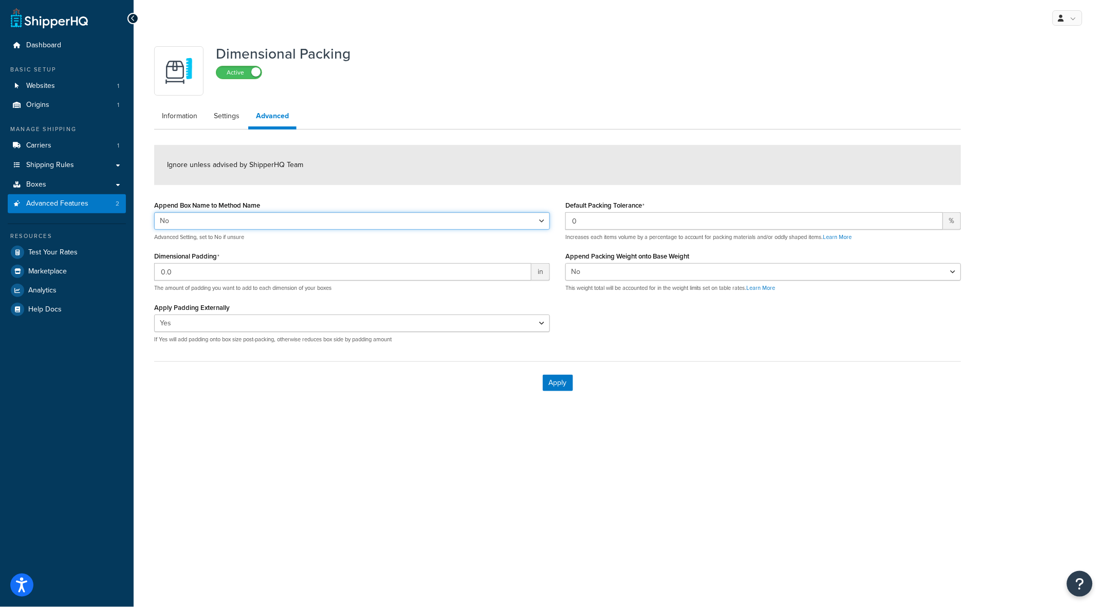
click at [312, 216] on select "Yes No" at bounding box center [352, 220] width 396 height 17
click at [542, 219] on select "Yes No" at bounding box center [352, 220] width 396 height 17
click at [540, 221] on select "Yes No" at bounding box center [352, 220] width 396 height 17
click at [952, 271] on select "Yes No" at bounding box center [763, 271] width 396 height 17
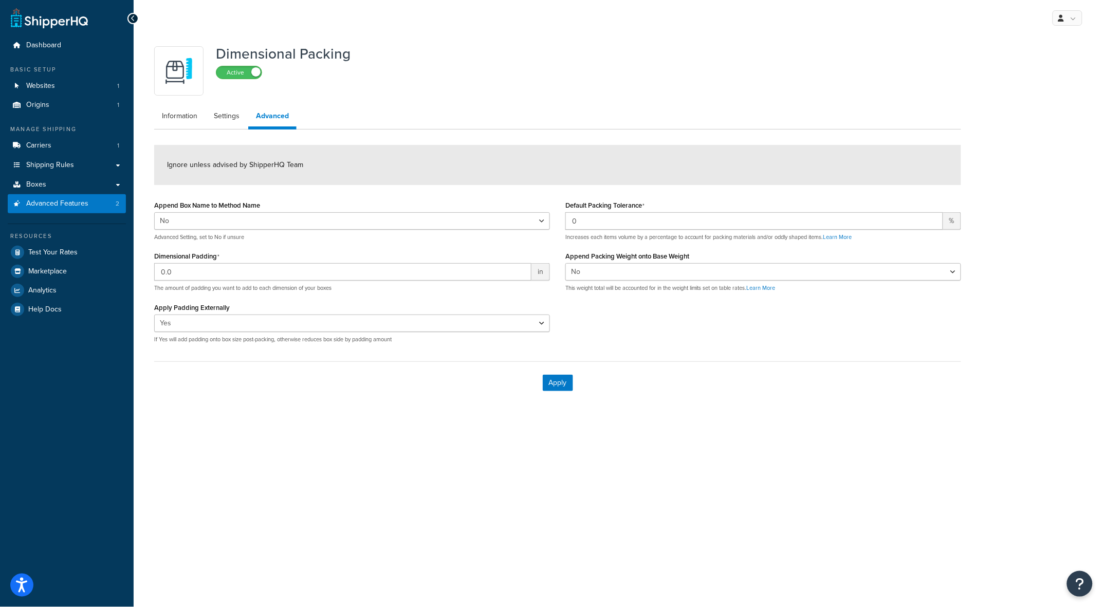
click at [787, 328] on div "Append Box Name to Method Name Yes No Advanced Setting, set to No if unsure Dim…" at bounding box center [557, 274] width 822 height 153
click at [953, 274] on select "Yes No" at bounding box center [763, 271] width 396 height 17
select select "true"
click at [565, 263] on select "Yes No" at bounding box center [763, 271] width 396 height 17
click at [538, 322] on select "Yes No" at bounding box center [352, 322] width 396 height 17
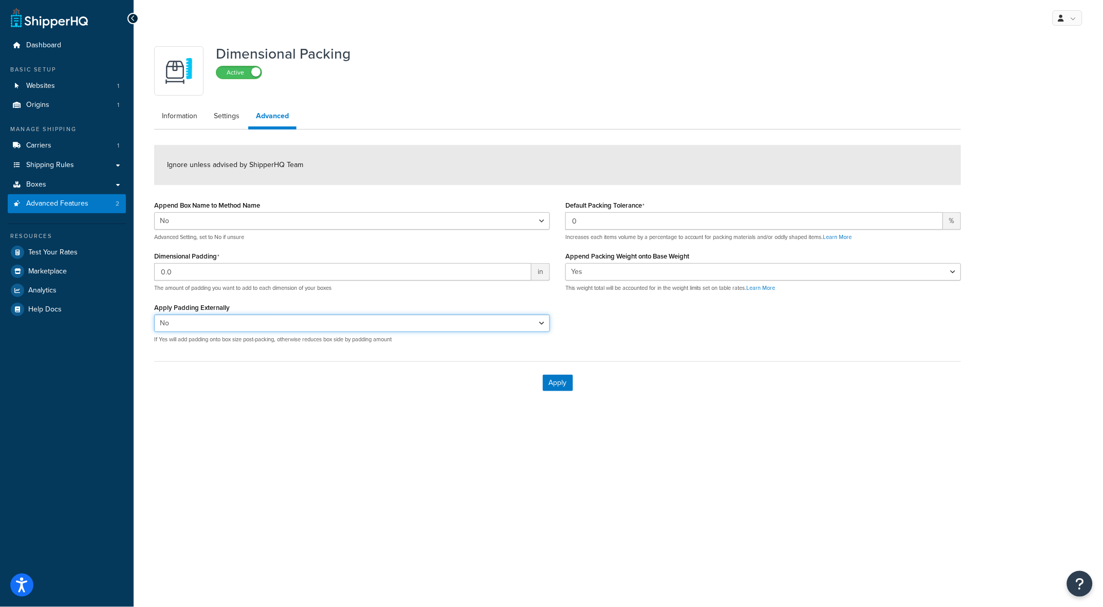
click at [154, 314] on select "Yes No" at bounding box center [352, 322] width 396 height 17
click at [537, 325] on select "Yes No" at bounding box center [352, 322] width 396 height 17
select select "true"
click at [154, 314] on select "Yes No" at bounding box center [352, 322] width 396 height 17
click at [599, 270] on select "Yes No" at bounding box center [763, 271] width 396 height 17
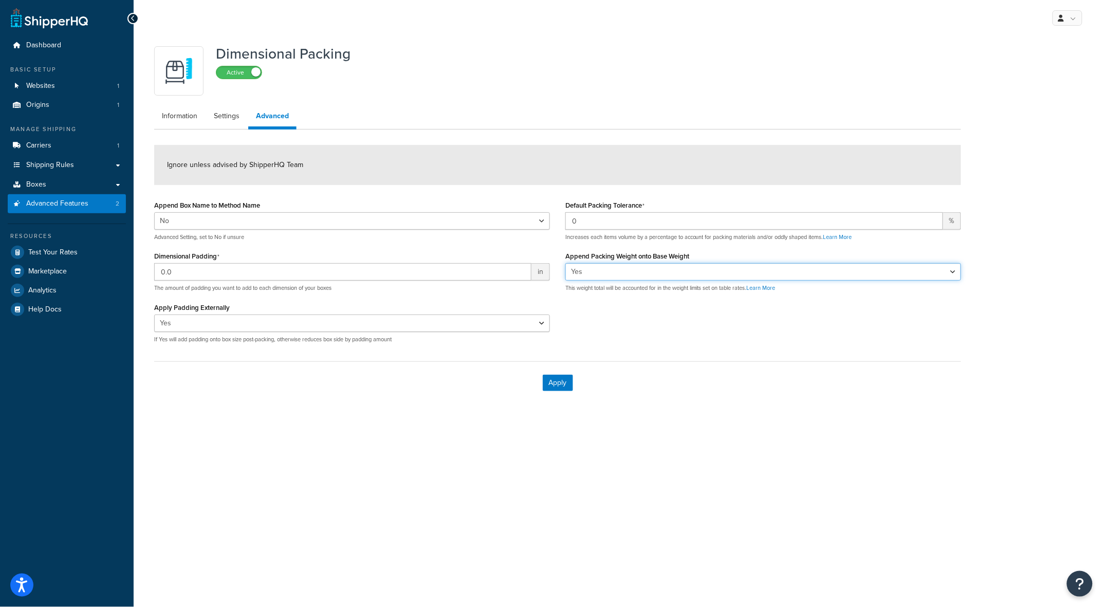
select select "false"
click at [565, 263] on select "Yes No" at bounding box center [763, 271] width 396 height 17
click at [553, 382] on button "Apply" at bounding box center [558, 383] width 30 height 16
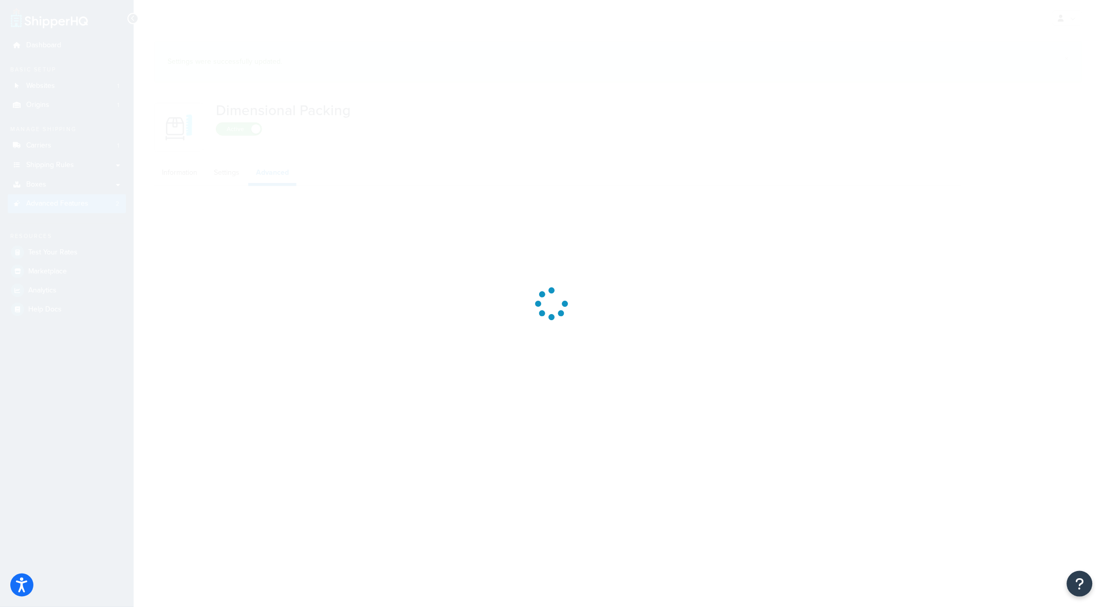
select select "false"
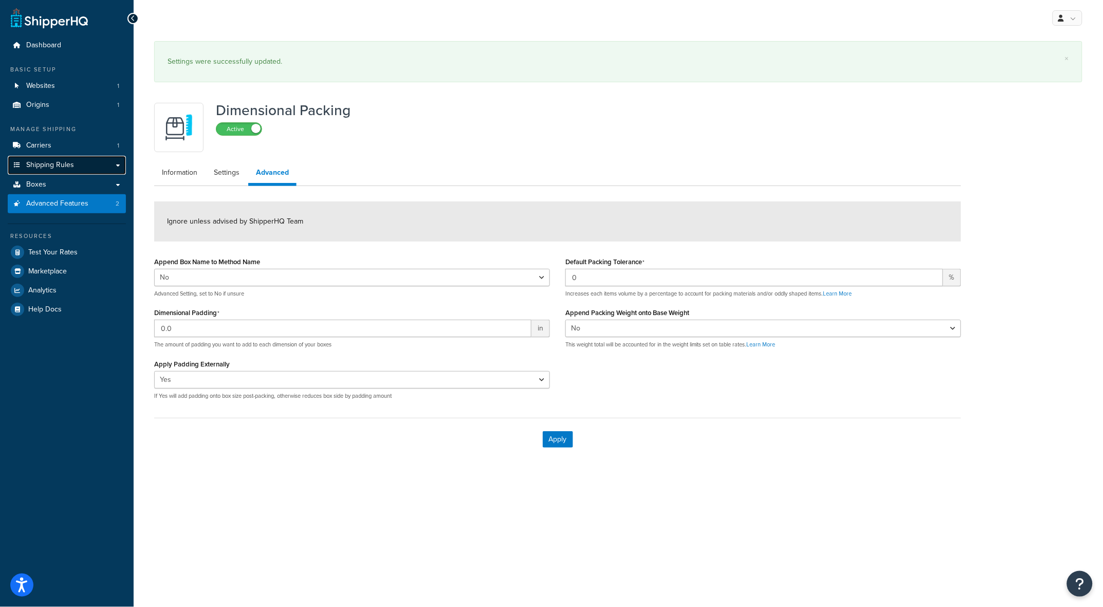
click at [118, 162] on link "Shipping Rules" at bounding box center [67, 165] width 118 height 19
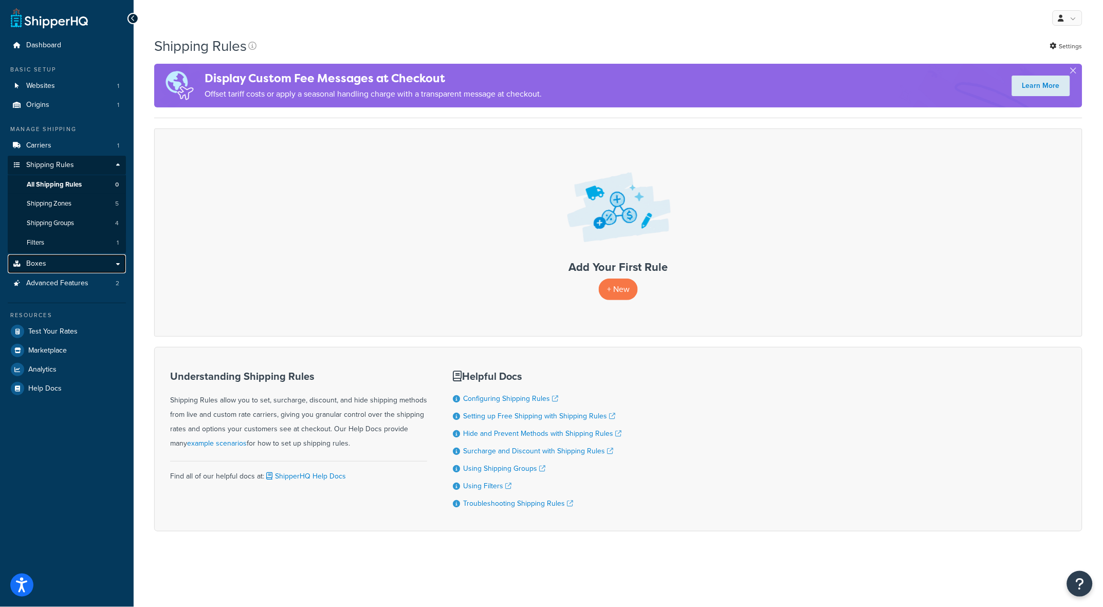
click at [65, 267] on link "Boxes" at bounding box center [67, 263] width 118 height 19
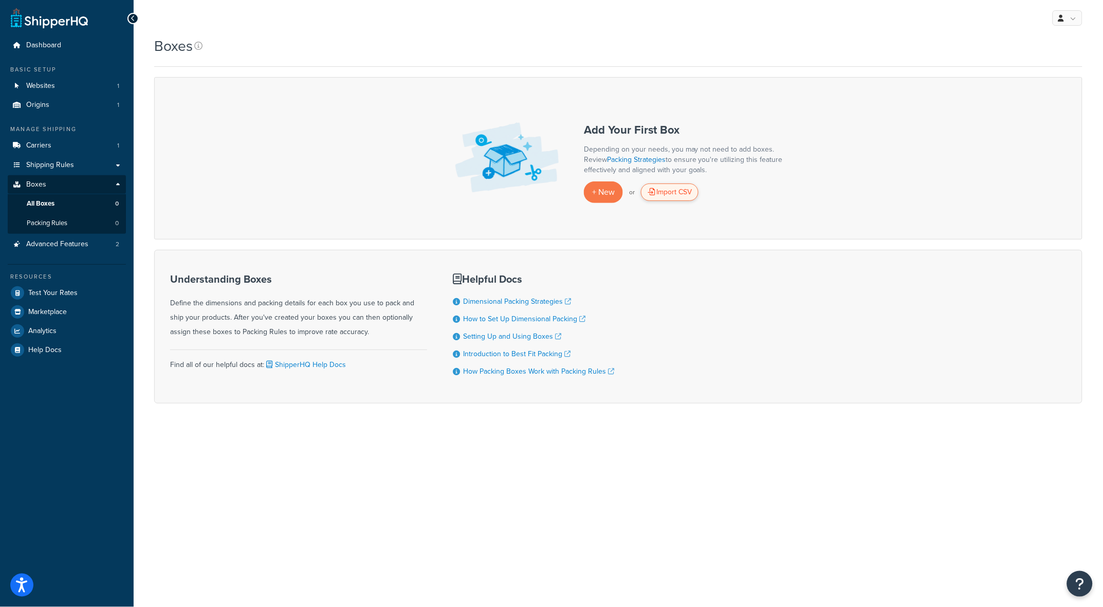
click at [676, 190] on div "Import CSV" at bounding box center [670, 191] width 58 height 17
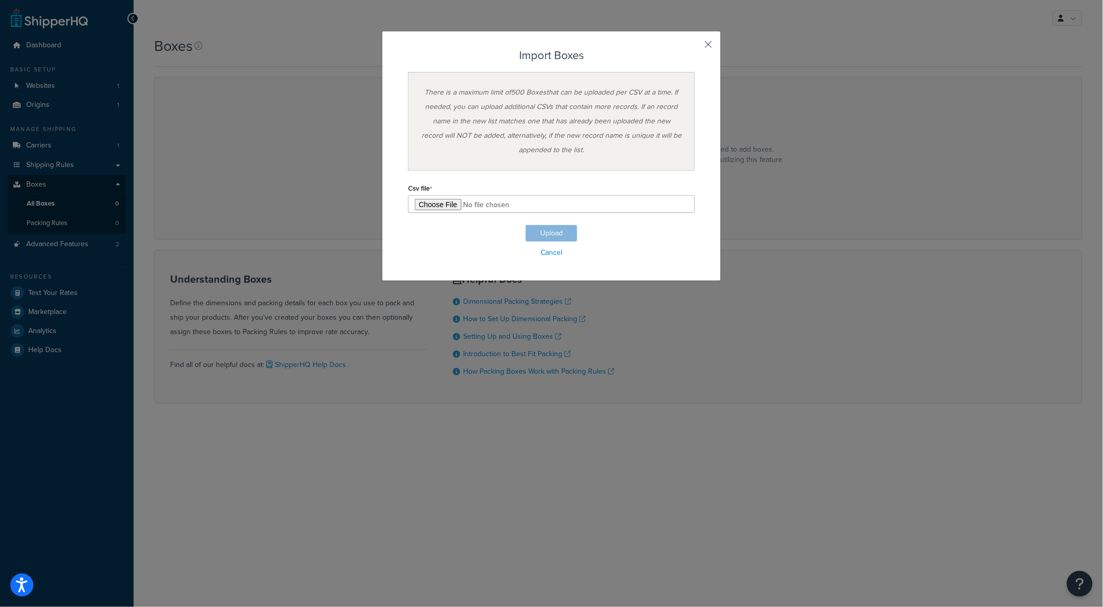
click at [695, 47] on button "button" at bounding box center [693, 48] width 3 height 3
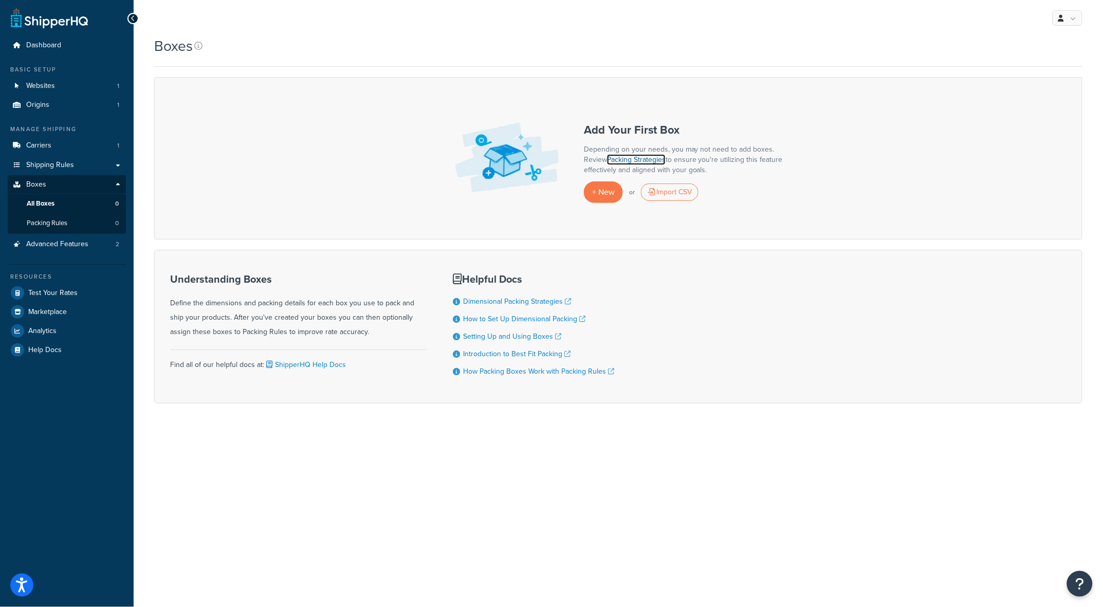
click at [628, 161] on link "Packing Strategies" at bounding box center [636, 159] width 59 height 11
click at [557, 316] on link "How to Set Up Dimensional Packing" at bounding box center [524, 318] width 122 height 11
click at [607, 192] on span "+ New" at bounding box center [603, 192] width 23 height 12
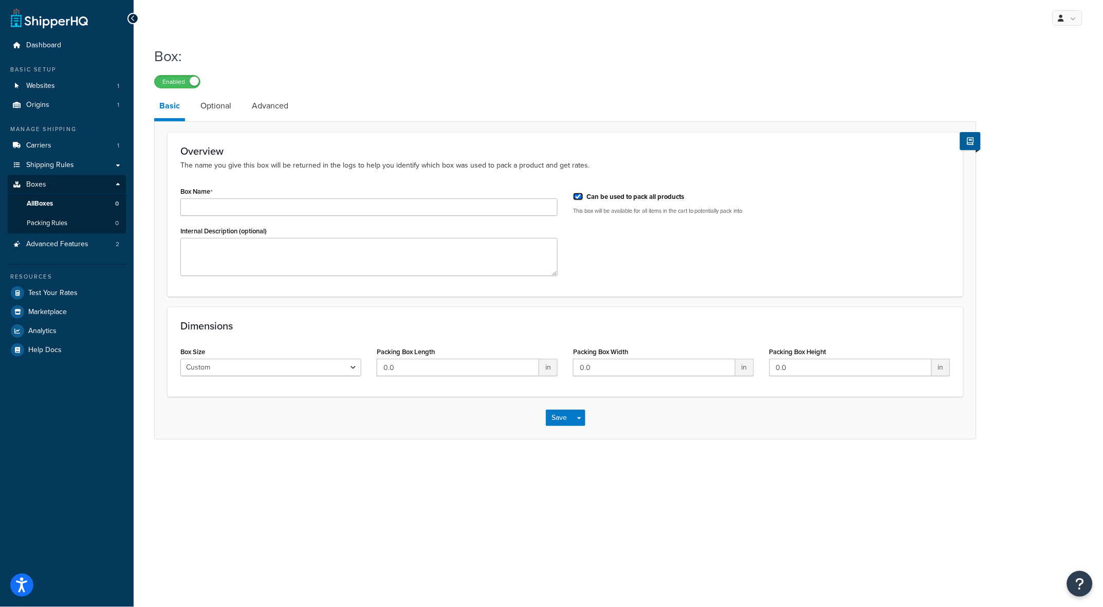
click at [580, 196] on input "Can be used to pack all products" at bounding box center [578, 197] width 10 height 8
click at [576, 197] on input "Can be used to pack all products" at bounding box center [578, 197] width 10 height 8
checkbox input "false"
click at [356, 365] on select "Custom USPS Small Flat Box USPS Medium Flat Box USPS Large Flat Box USPS Flat E…" at bounding box center [270, 367] width 181 height 17
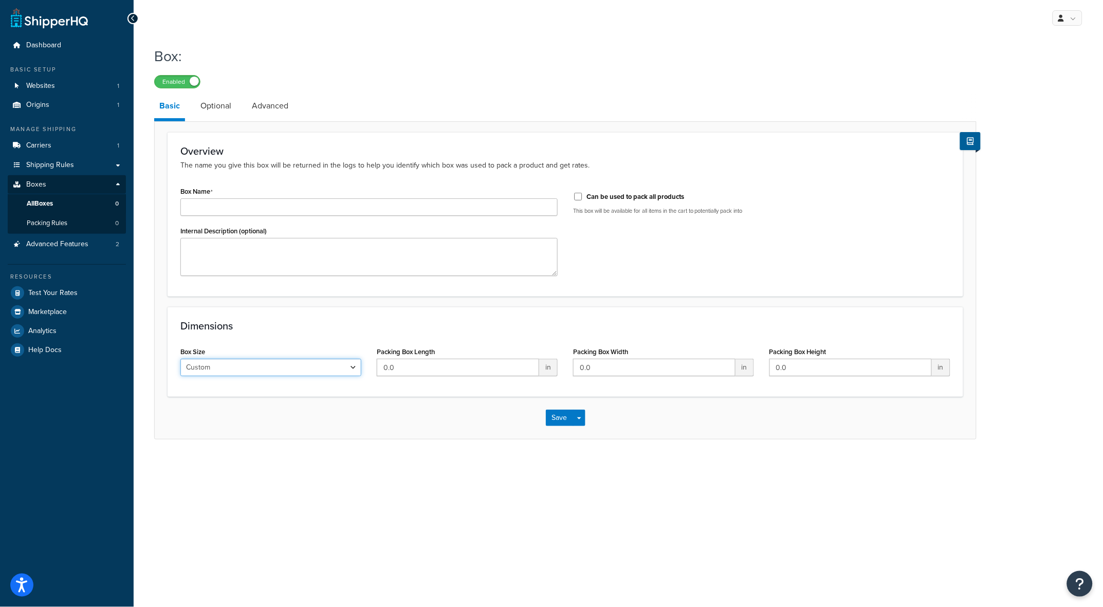
click at [356, 365] on select "Custom USPS Small Flat Box USPS Medium Flat Box USPS Large Flat Box USPS Flat E…" at bounding box center [270, 367] width 181 height 17
click at [971, 142] on icon at bounding box center [970, 141] width 7 height 8
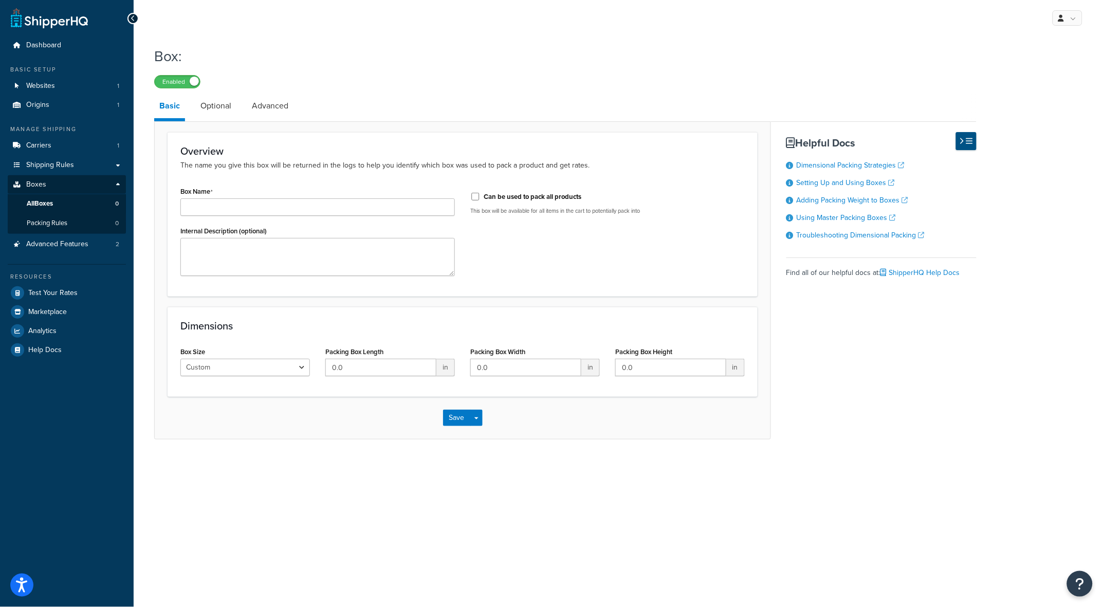
click at [971, 142] on icon at bounding box center [969, 141] width 7 height 8
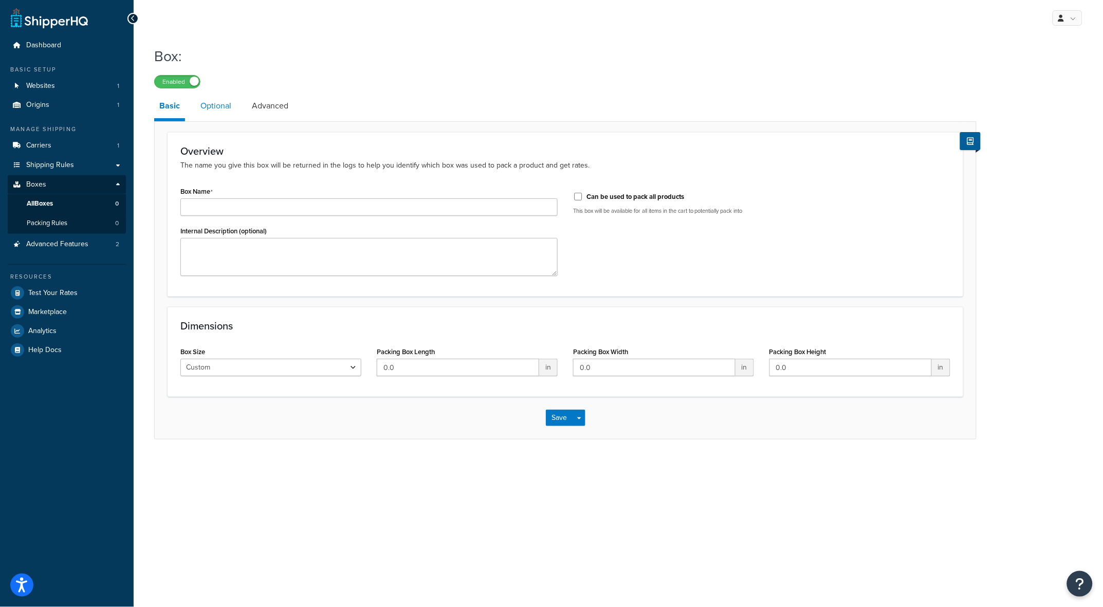
click at [214, 107] on link "Optional" at bounding box center [215, 106] width 41 height 25
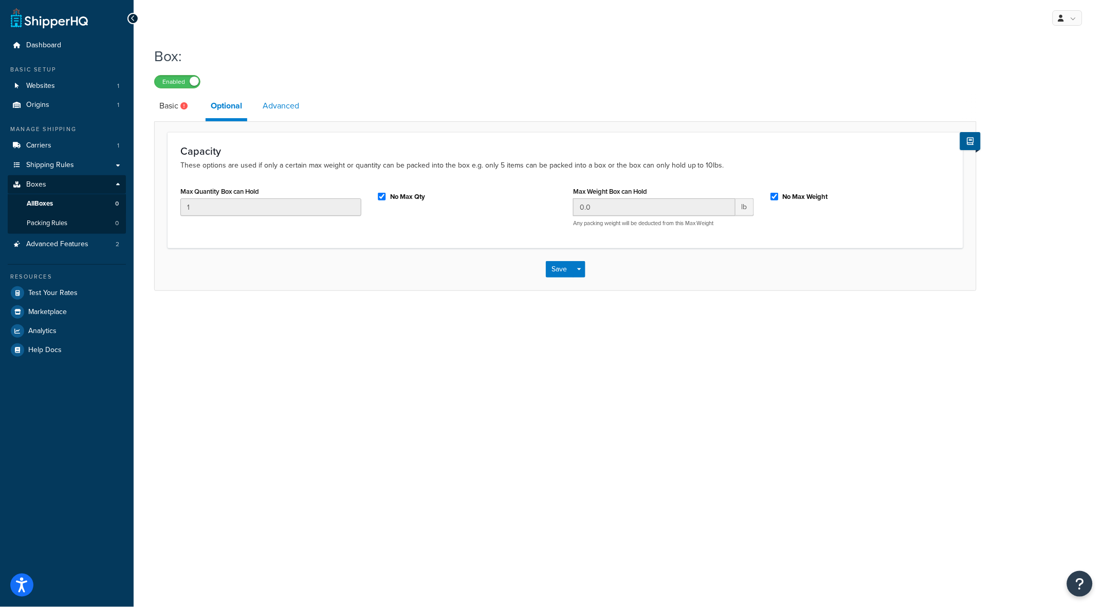
click at [279, 102] on link "Advanced" at bounding box center [280, 106] width 47 height 25
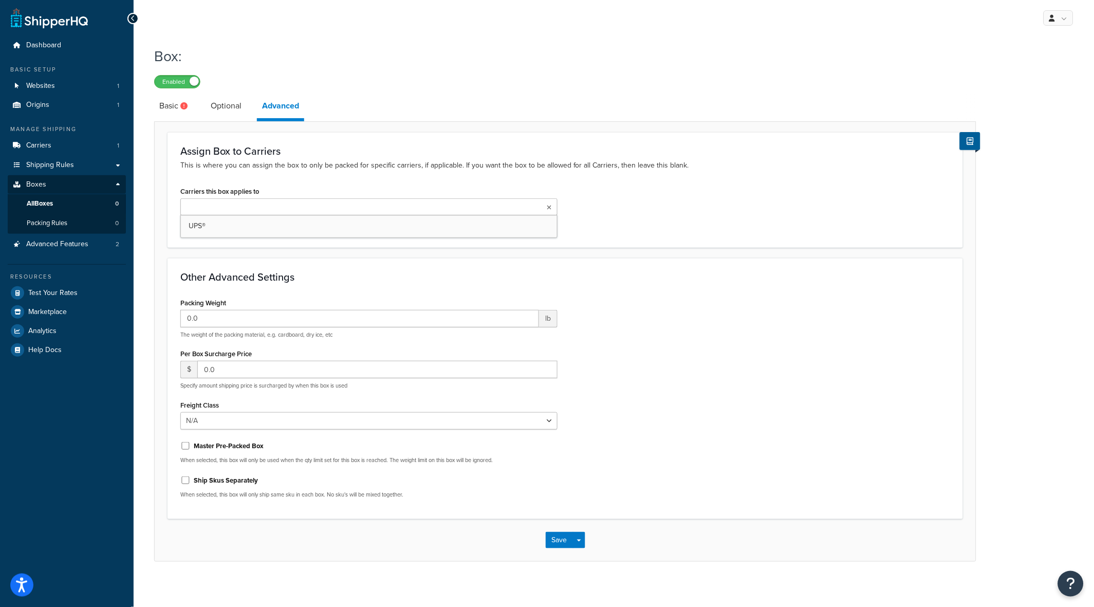
click at [549, 207] on icon at bounding box center [549, 207] width 5 height 6
click at [549, 207] on icon at bounding box center [549, 207] width 6 height 6
click at [691, 320] on div "Packing Weight 0.0 lb The weight of the packing material, e.g. cardboard, dry i…" at bounding box center [565, 400] width 785 height 211
click at [649, 309] on div "Packing Weight 0.0 lb The weight of the packing material, e.g. cardboard, dry i…" at bounding box center [565, 400] width 785 height 211
click at [222, 104] on link "Optional" at bounding box center [226, 106] width 41 height 25
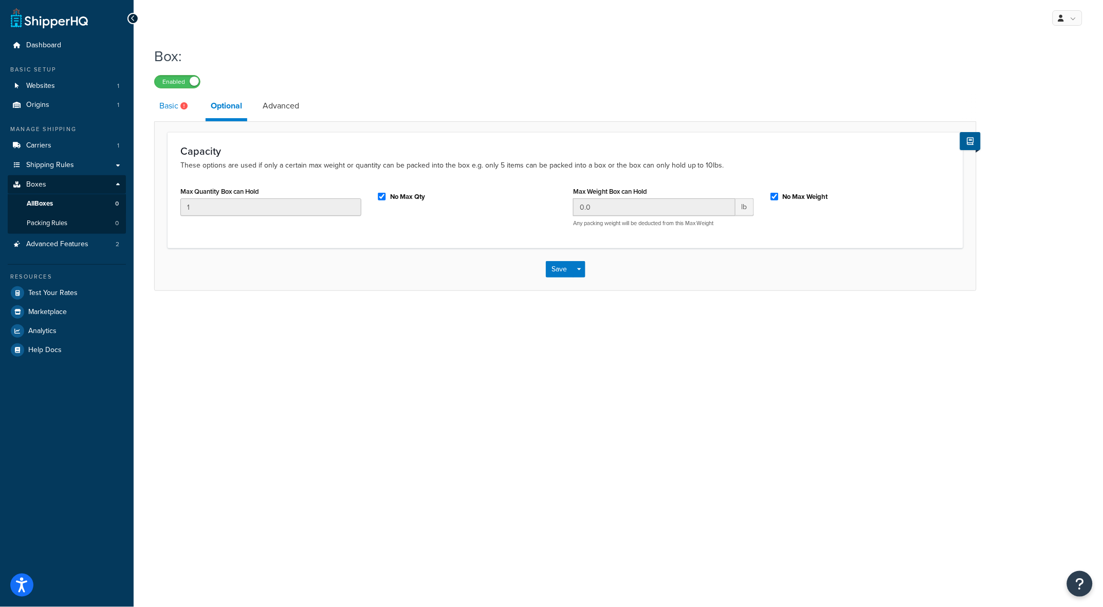
click at [163, 103] on link "Basic" at bounding box center [174, 106] width 41 height 25
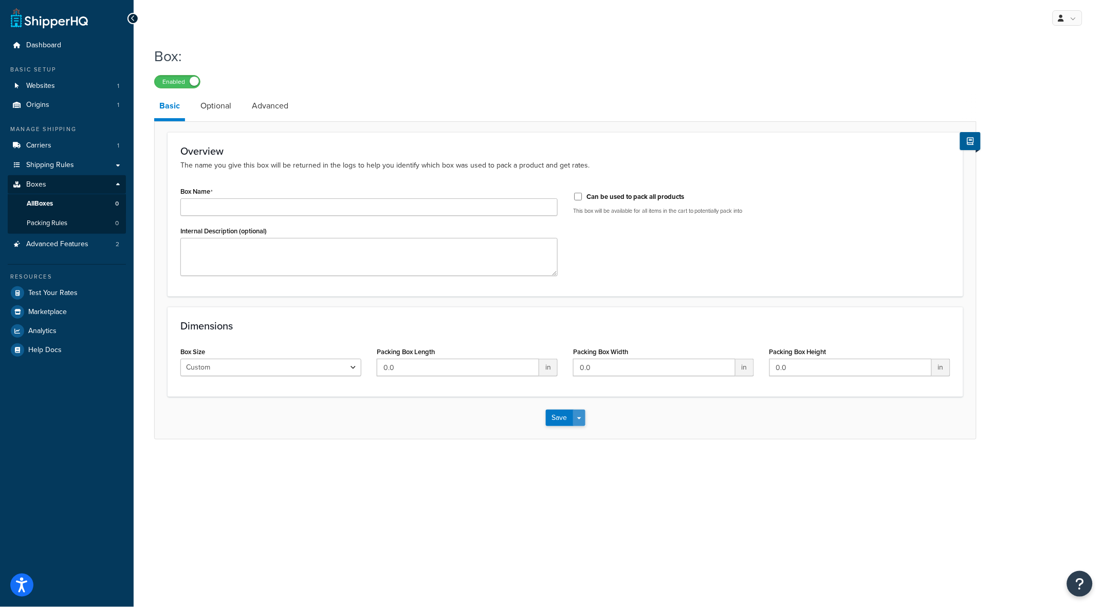
click at [578, 419] on span "button" at bounding box center [579, 418] width 4 height 2
click at [728, 485] on div "My Profile Billing Global Settings Contact Us Logout Box: Enabled Basic Optiona…" at bounding box center [618, 303] width 969 height 607
drag, startPoint x: 738, startPoint y: 70, endPoint x: 720, endPoint y: 73, distance: 17.7
click at [735, 70] on div "Box: Enabled" at bounding box center [565, 64] width 822 height 47
click at [417, 87] on div "Enabled" at bounding box center [565, 81] width 822 height 14
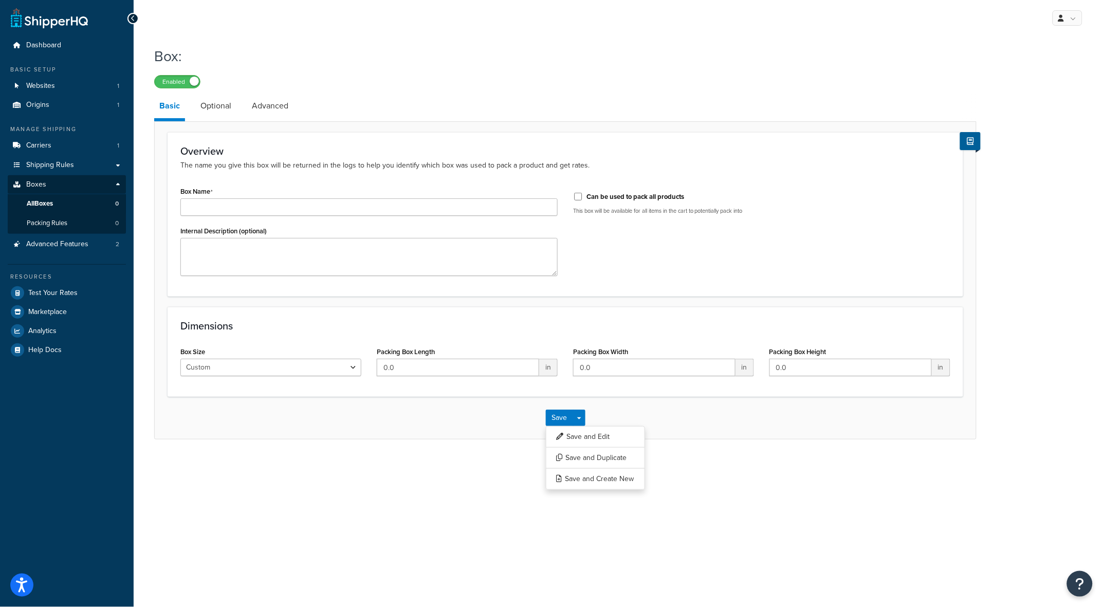
click at [338, 64] on h1 "Box:" at bounding box center [558, 56] width 809 height 20
click at [42, 203] on span "All Boxes" at bounding box center [40, 203] width 26 height 9
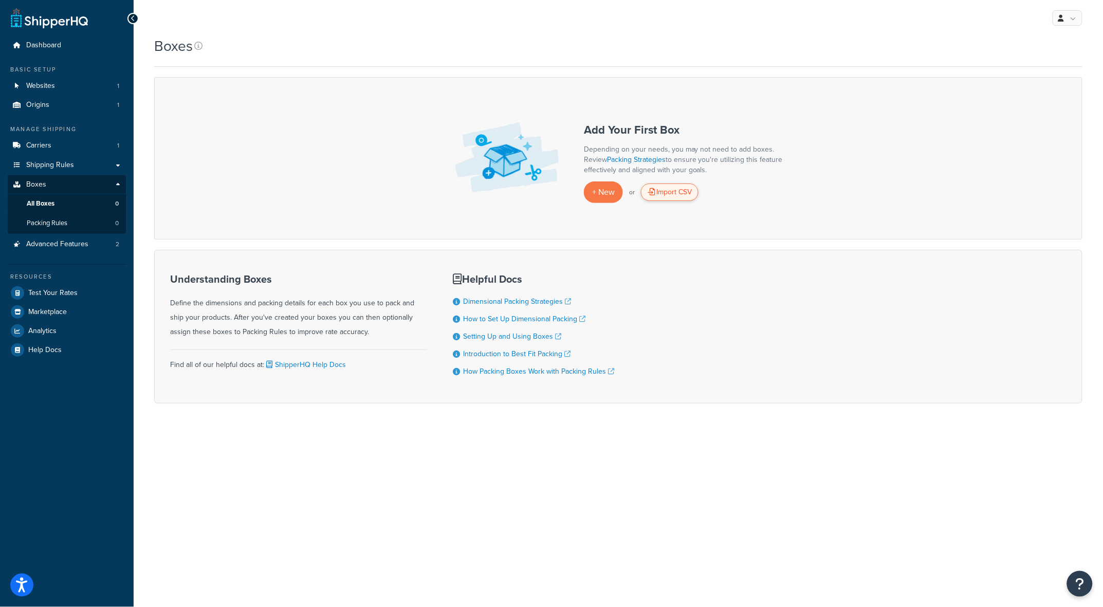
click at [670, 191] on div "Import CSV" at bounding box center [670, 191] width 58 height 17
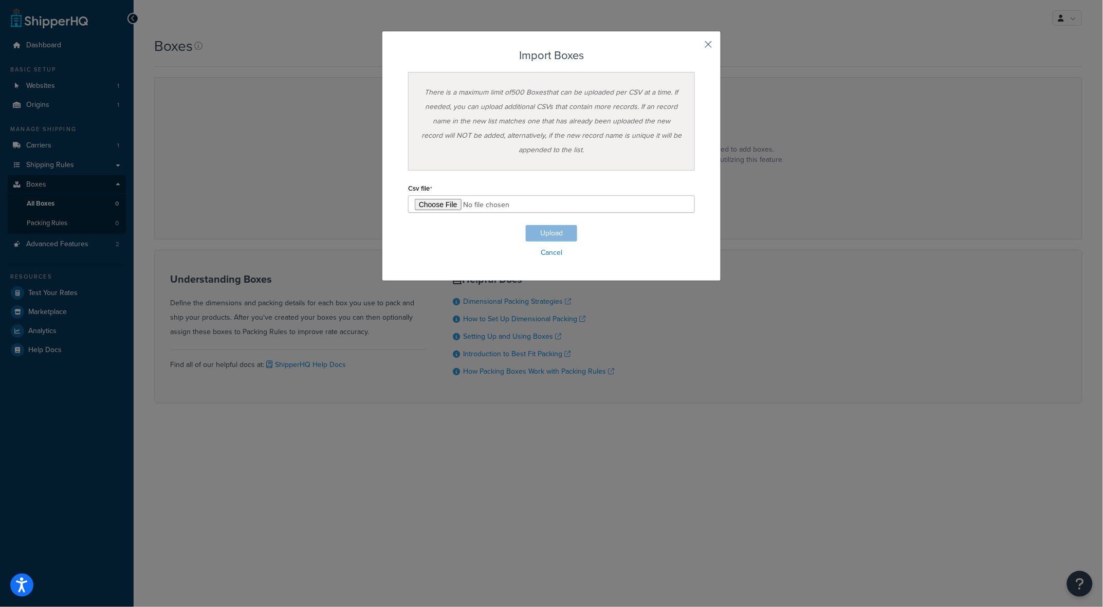
click at [695, 47] on button "button" at bounding box center [693, 48] width 3 height 3
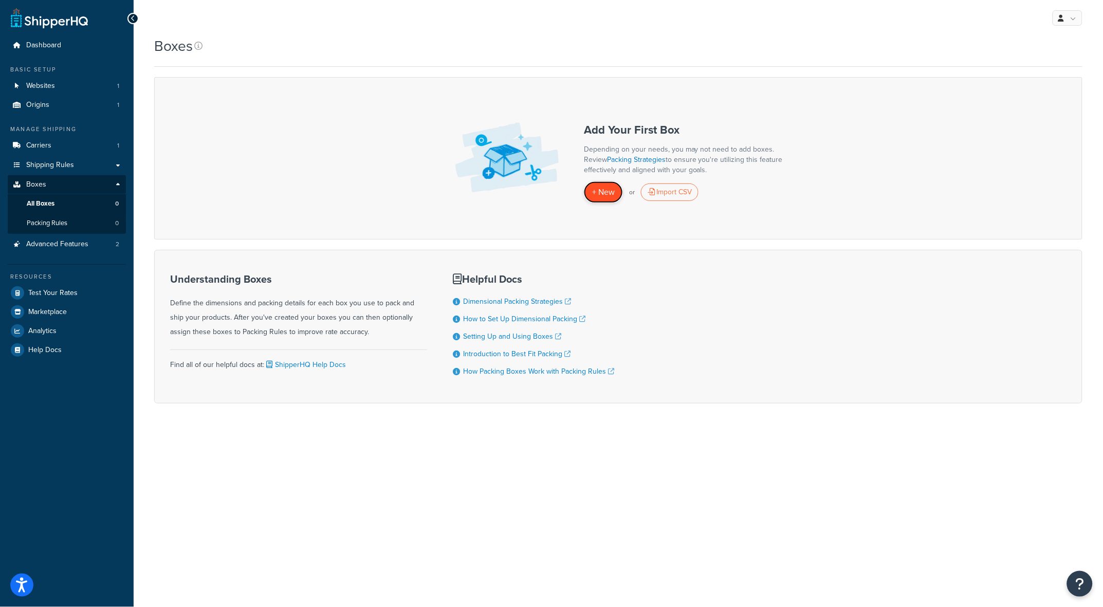
click at [608, 196] on span "+ New" at bounding box center [603, 192] width 23 height 12
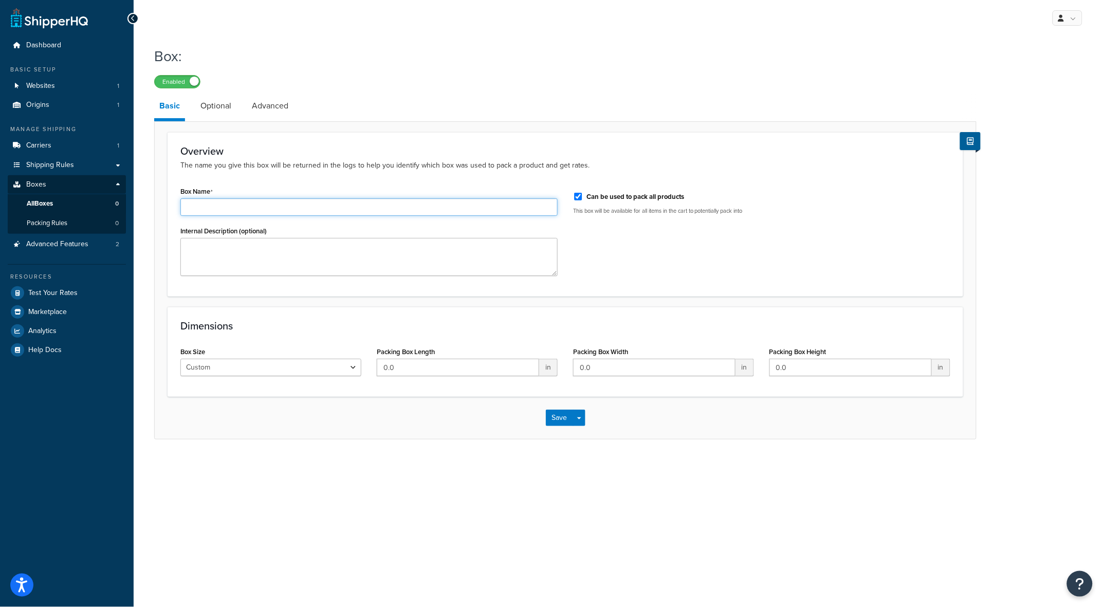
click at [380, 204] on input "Box Name" at bounding box center [368, 206] width 377 height 17
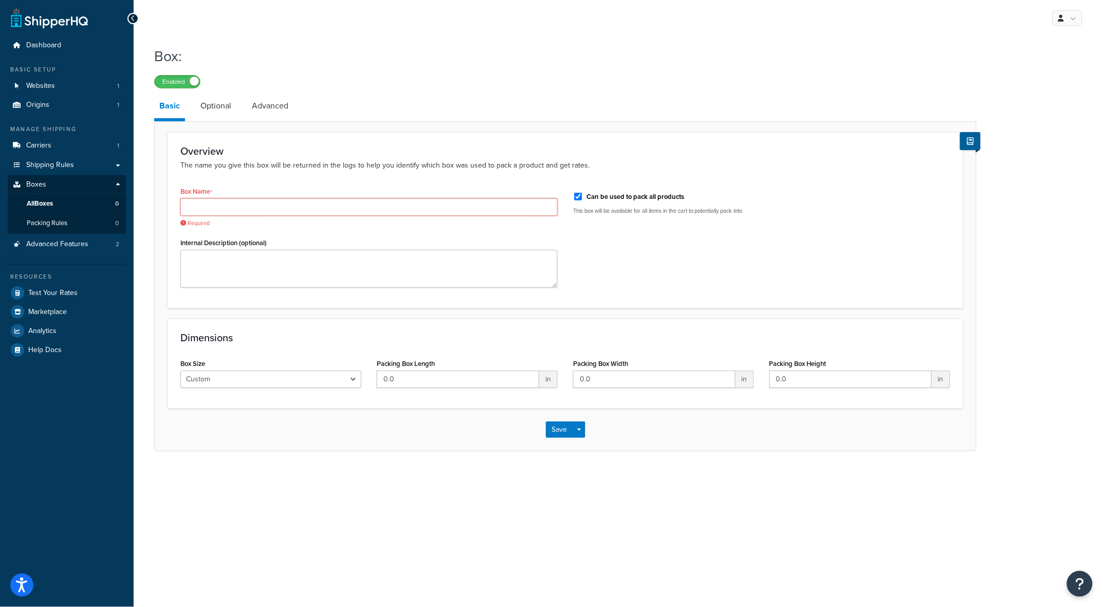
paste input "SC_C30"
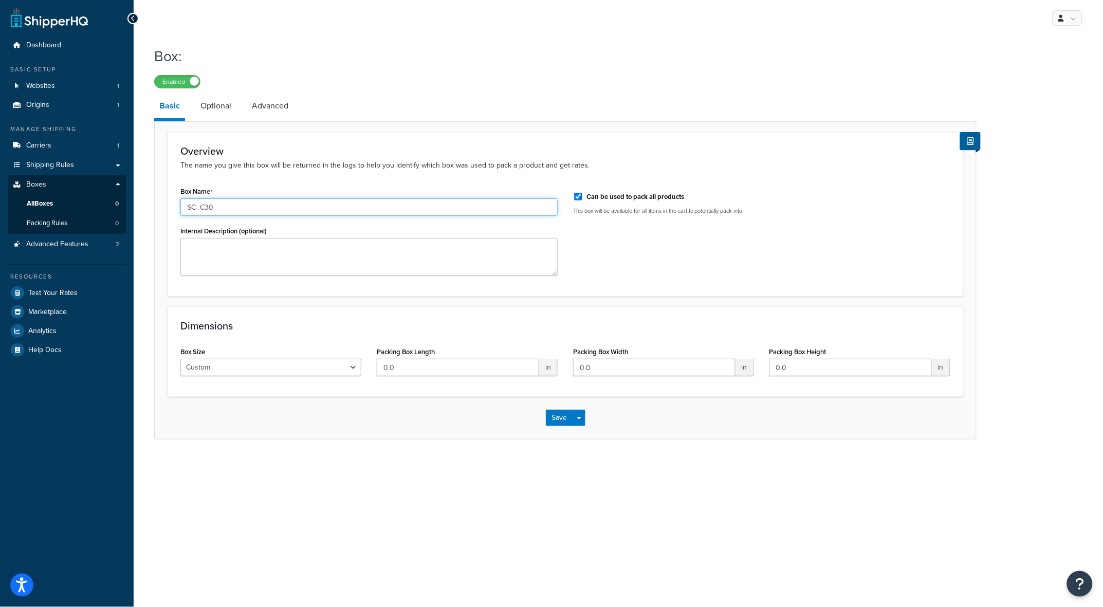
type input "SC_C30"
click at [240, 245] on textarea "Internal Description (optional)" at bounding box center [368, 257] width 377 height 38
paste textarea "Soapers 30LB Cube"
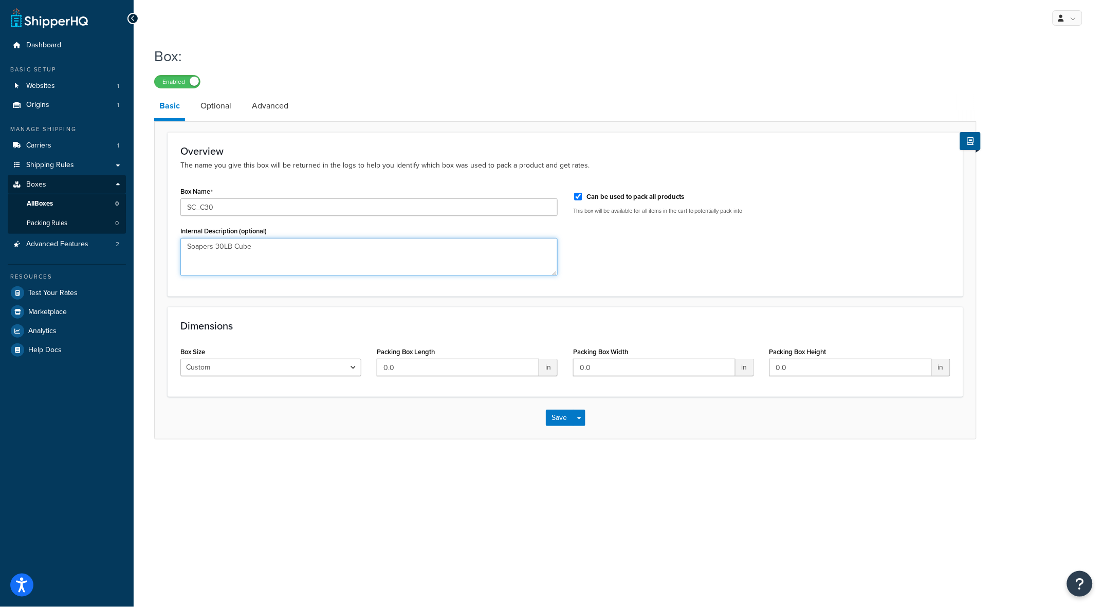
type textarea "Soapers 30LB Cube"
click at [576, 196] on input "Can be used to pack all products" at bounding box center [578, 197] width 10 height 8
checkbox input "false"
click at [800, 374] on input "0.0" at bounding box center [850, 367] width 162 height 17
click at [801, 368] on input "0.0" at bounding box center [850, 367] width 162 height 17
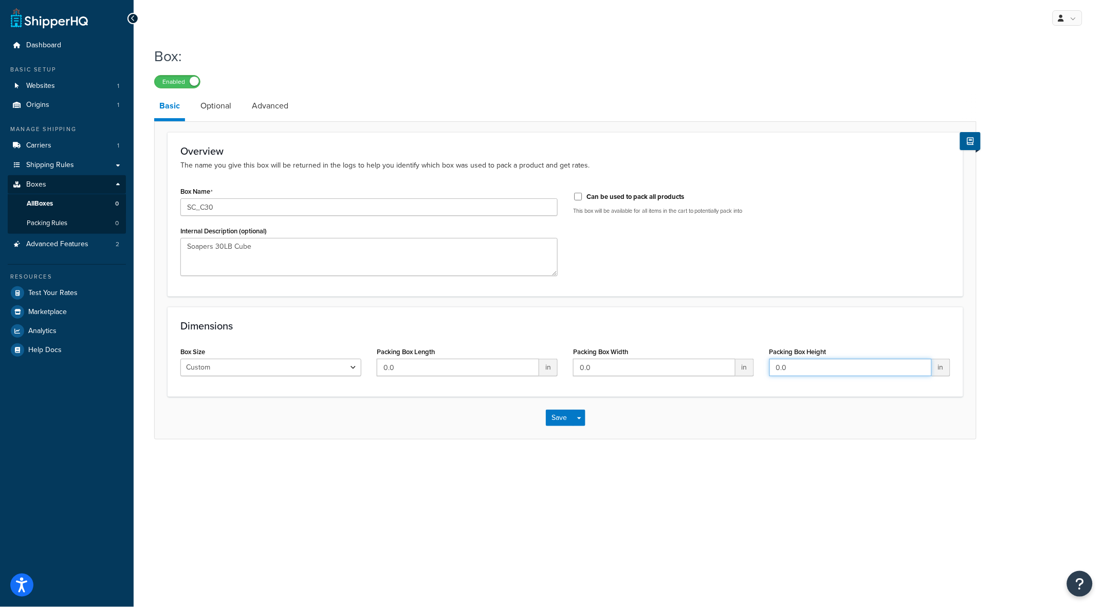
click at [801, 368] on input "0.0" at bounding box center [850, 367] width 162 height 17
paste input "10.5"
type input "10.5"
click at [619, 365] on input "0.0" at bounding box center [654, 367] width 162 height 17
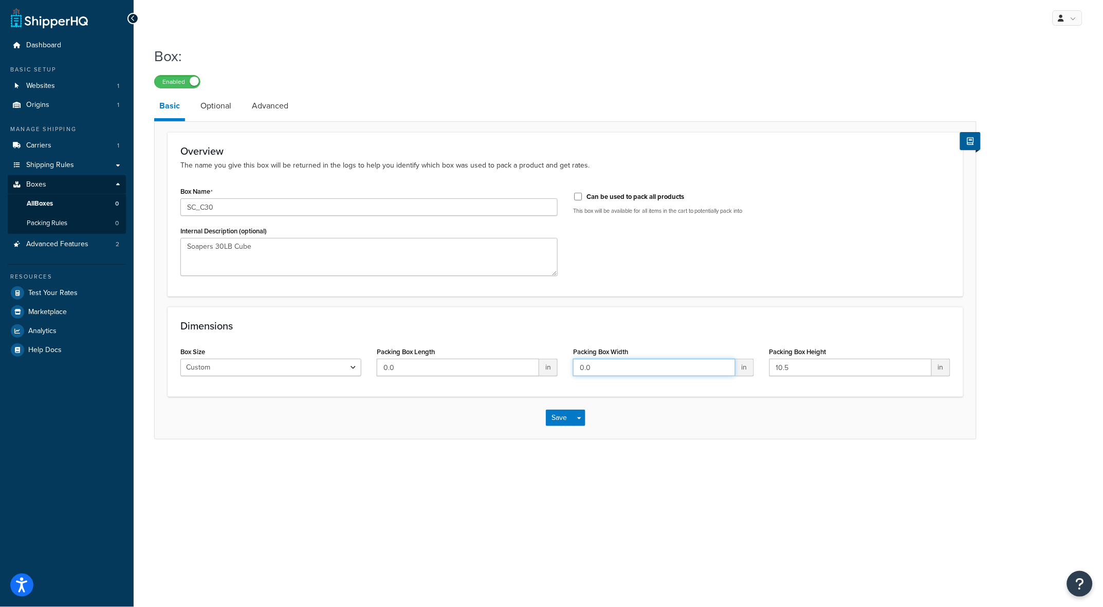
paste input "12"
type input "12"
click at [456, 370] on input "0.0" at bounding box center [458, 367] width 162 height 17
click at [454, 370] on input "0.0" at bounding box center [458, 367] width 162 height 17
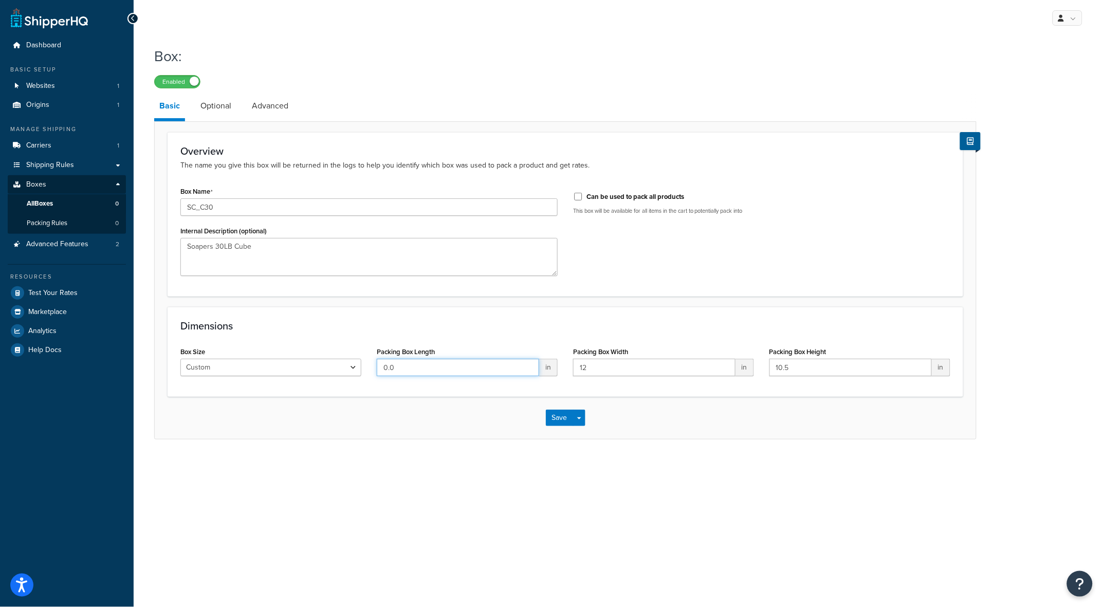
paste input "12.5"
type input "12.5"
click at [223, 106] on link "Optional" at bounding box center [215, 106] width 41 height 25
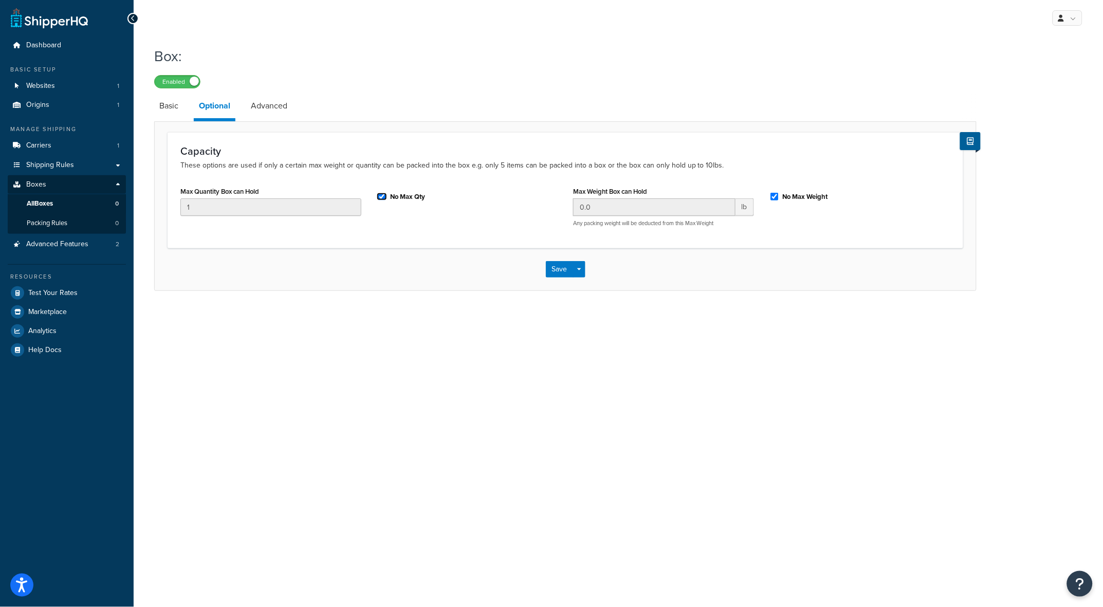
click at [381, 195] on input "No Max Qty" at bounding box center [382, 197] width 10 height 8
checkbox input "false"
click at [773, 194] on input "No Max Weight" at bounding box center [774, 197] width 10 height 8
checkbox input "false"
click at [669, 207] on input "0.0" at bounding box center [654, 206] width 162 height 17
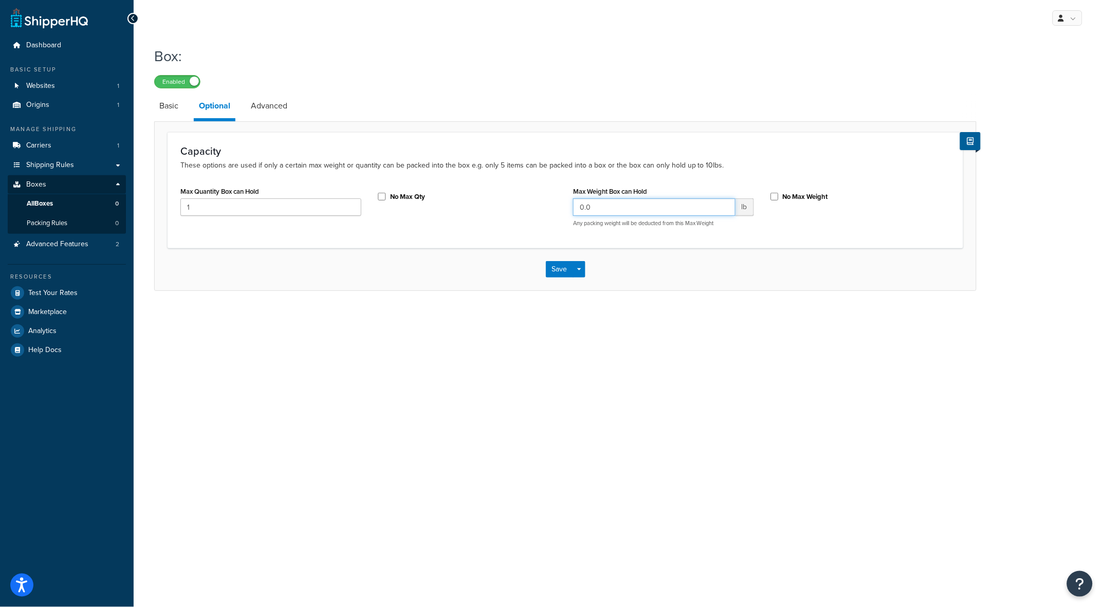
click at [669, 207] on input "0.0" at bounding box center [654, 206] width 162 height 17
click at [272, 107] on link "Advanced" at bounding box center [269, 106] width 47 height 25
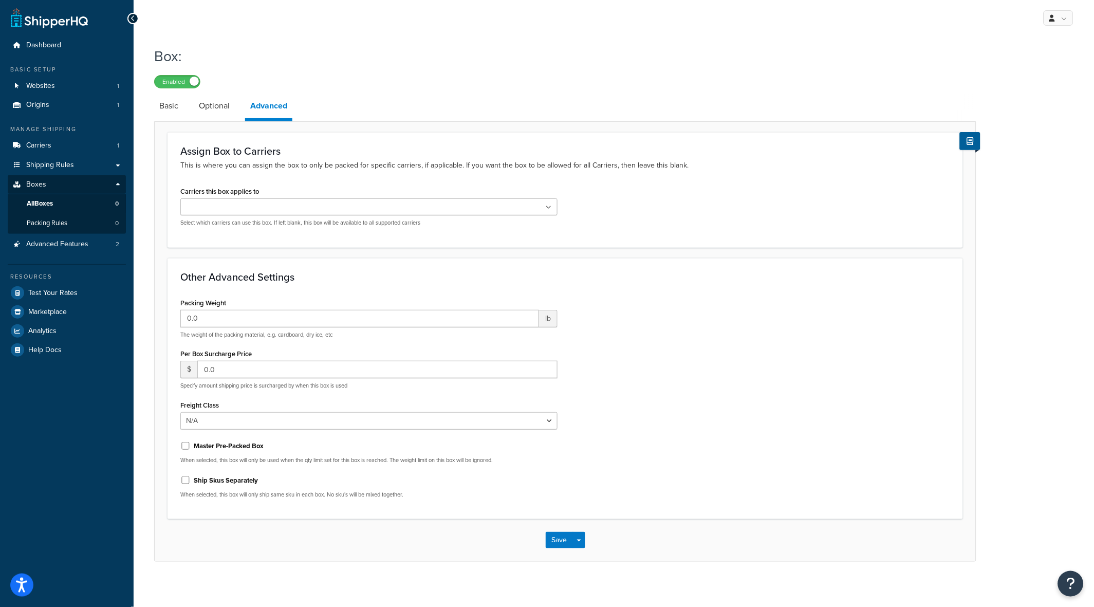
click at [276, 307] on div "Packing Weight 0.0 lb The weight of the packing material, e.g. cardboard, dry i…" at bounding box center [368, 316] width 377 height 43
click at [271, 314] on input "0.0" at bounding box center [359, 318] width 359 height 17
paste input "2.2"
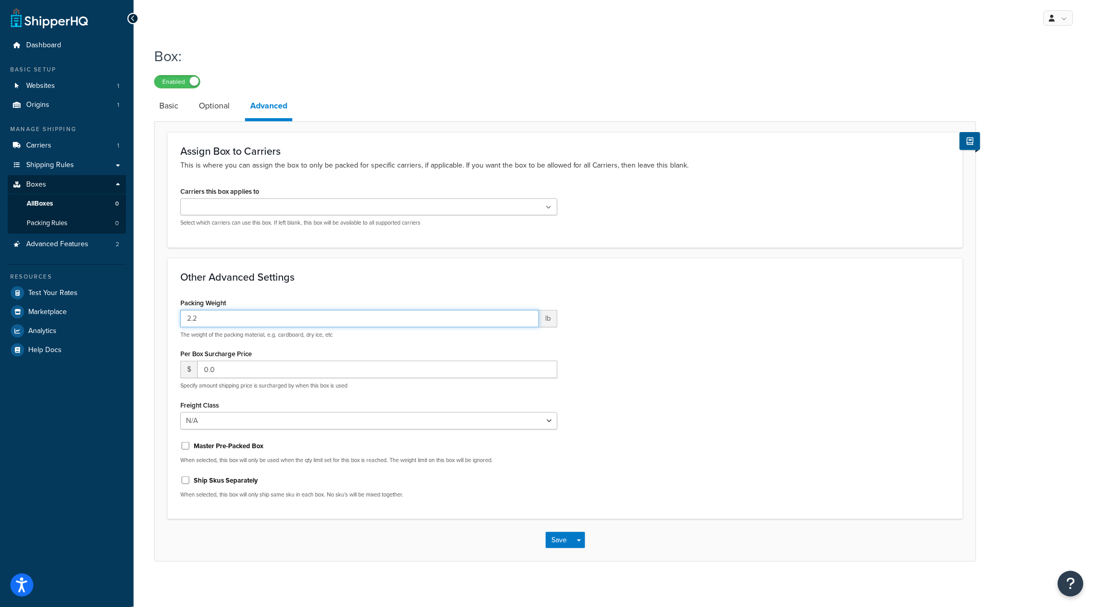
type input "2.2"
click at [326, 209] on ul at bounding box center [368, 206] width 377 height 17
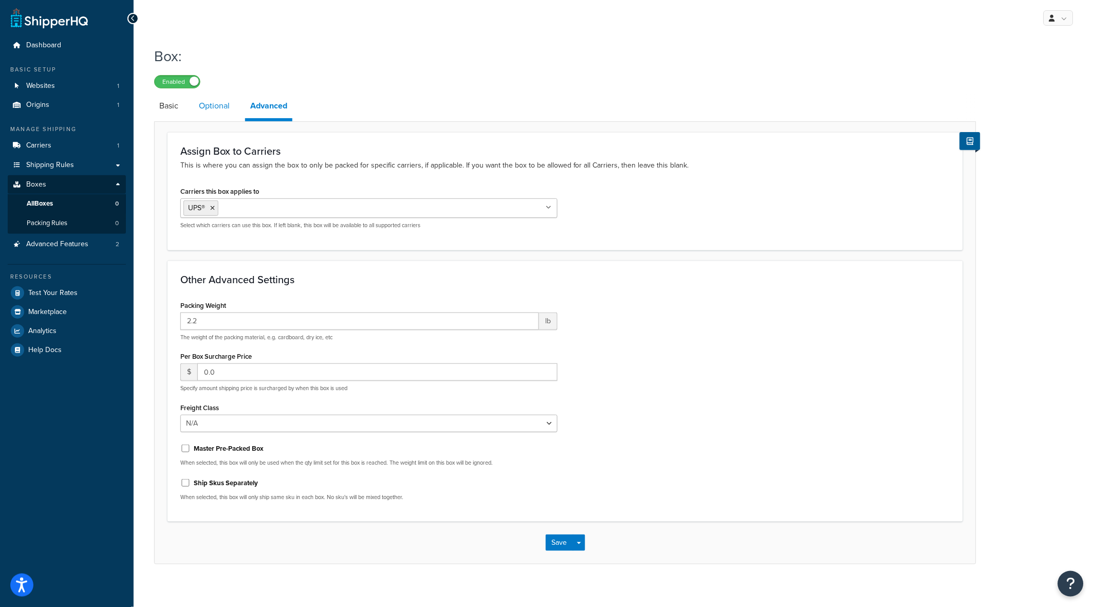
click at [208, 106] on link "Optional" at bounding box center [214, 106] width 41 height 25
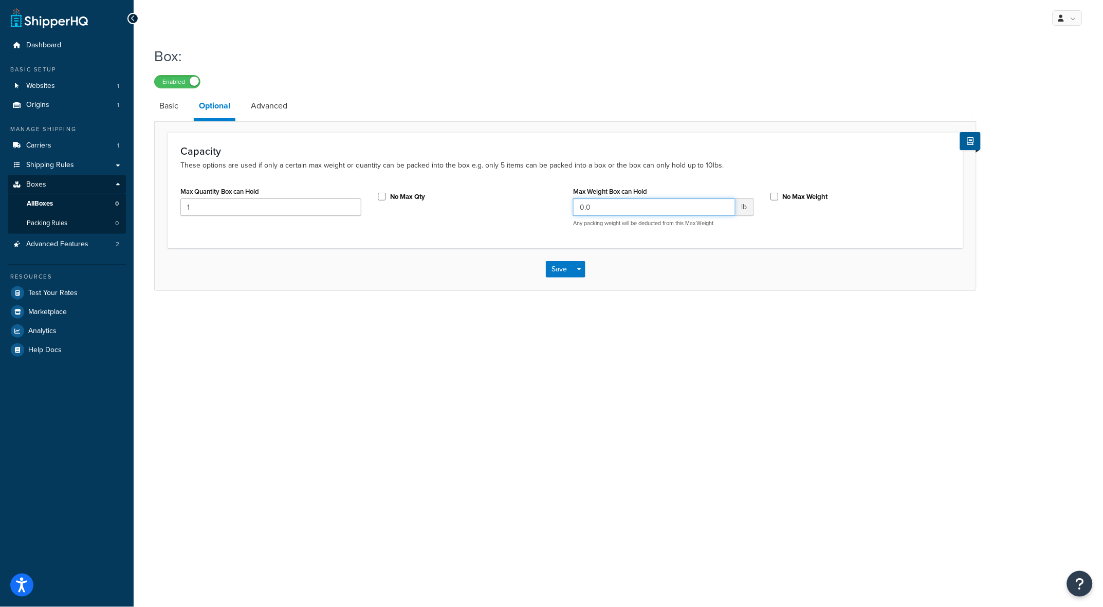
click at [598, 206] on input "0.0" at bounding box center [654, 206] width 162 height 17
paste input "3"
type input "30"
click at [557, 269] on button "Save" at bounding box center [560, 269] width 28 height 16
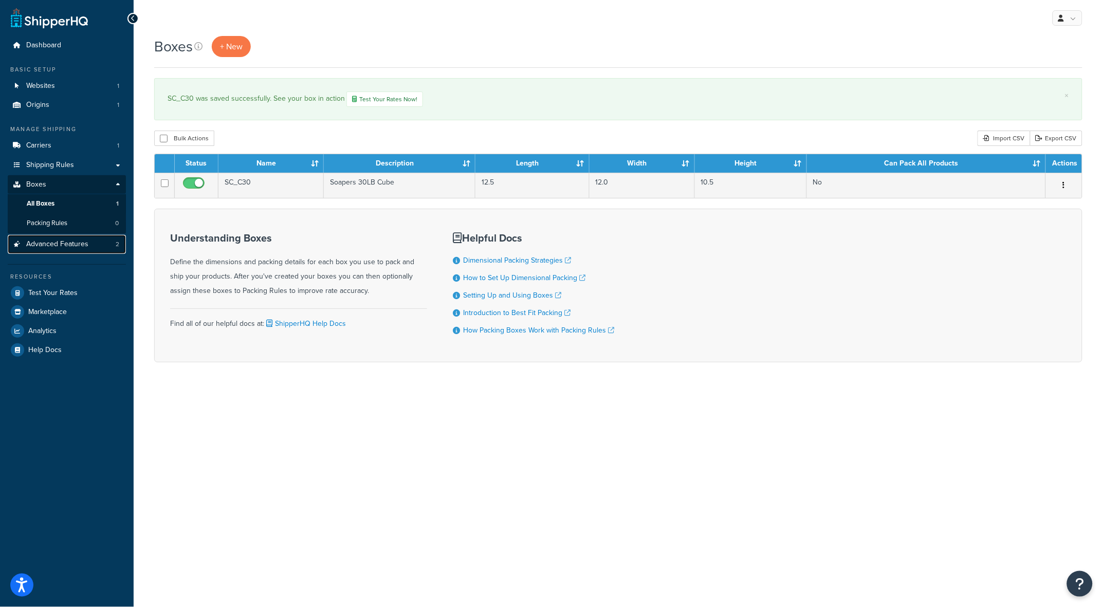
click at [47, 241] on span "Advanced Features" at bounding box center [57, 244] width 62 height 9
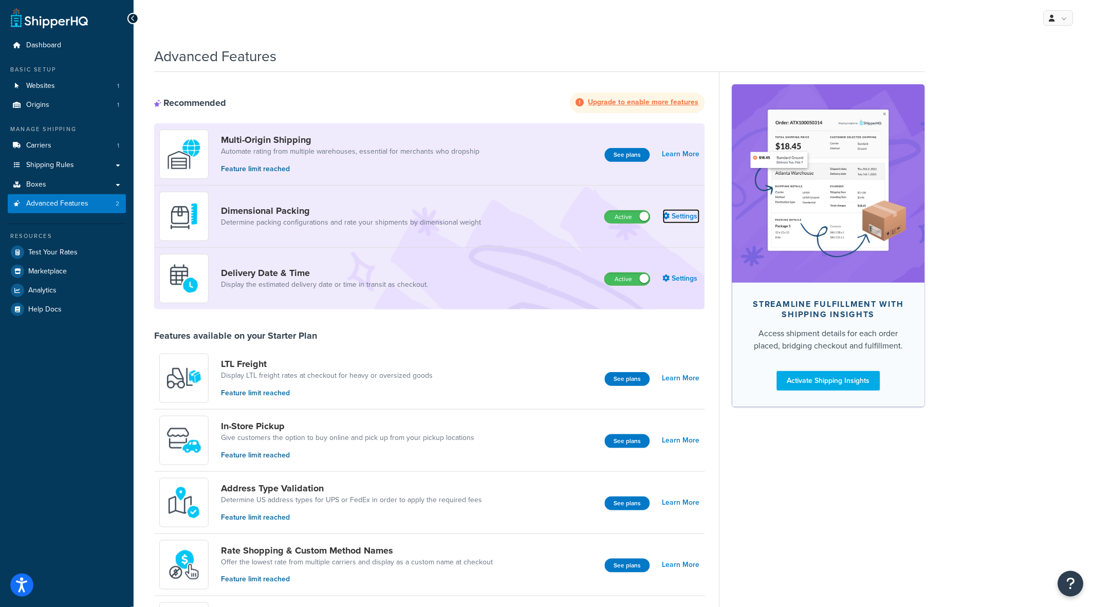
click at [687, 215] on link "Settings" at bounding box center [681, 216] width 37 height 14
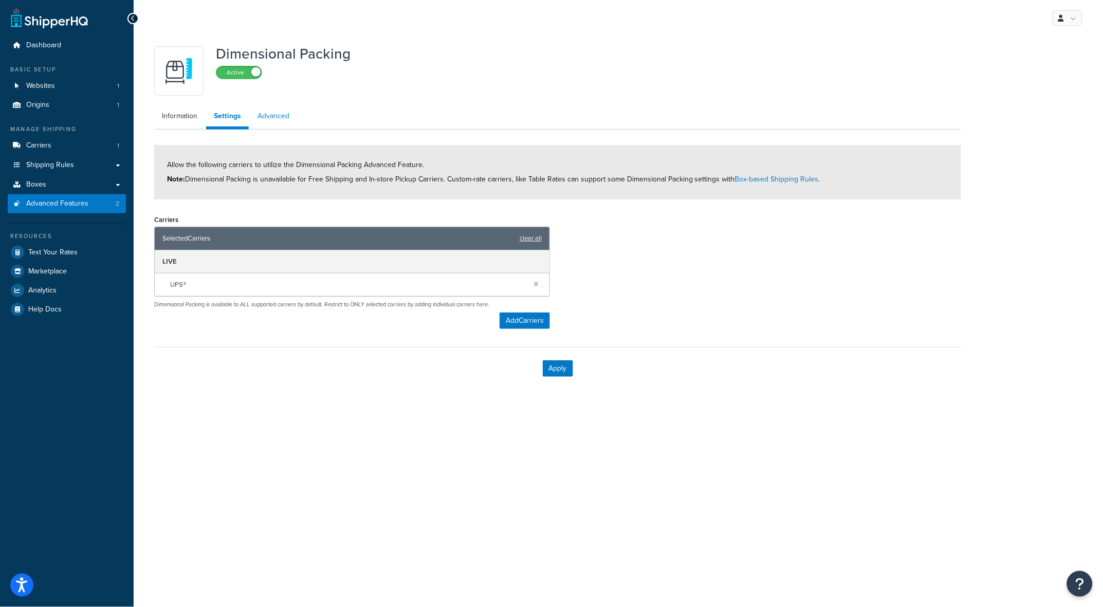
click at [267, 115] on link "Advanced" at bounding box center [273, 116] width 47 height 21
select select "false"
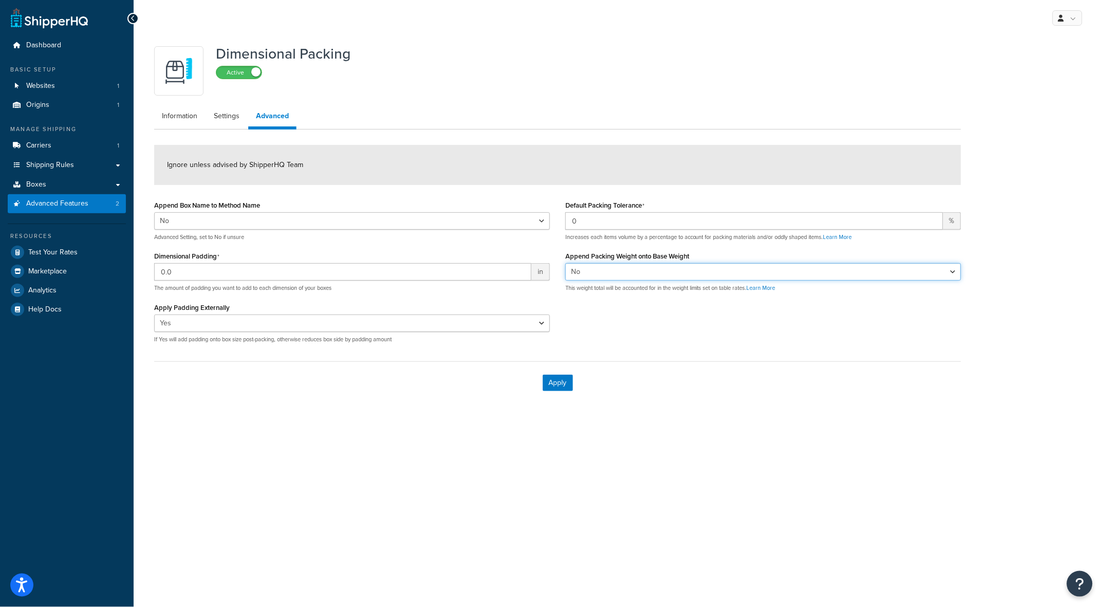
click at [581, 271] on select "Yes No" at bounding box center [763, 271] width 396 height 17
select select "true"
click at [565, 263] on select "Yes No" at bounding box center [763, 271] width 396 height 17
click at [556, 383] on button "Apply" at bounding box center [558, 383] width 30 height 16
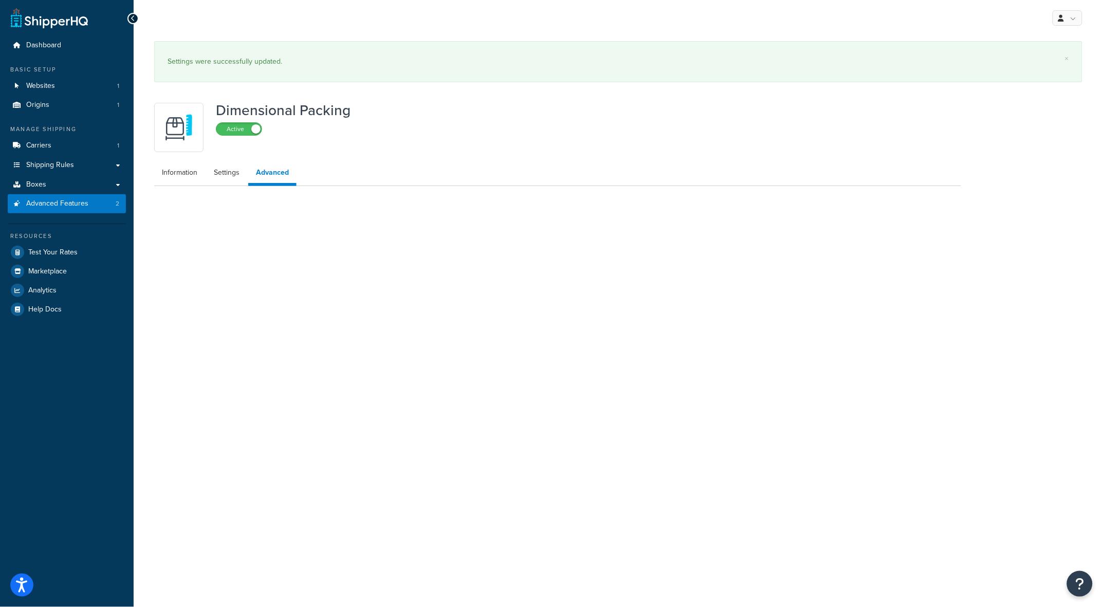
select select "false"
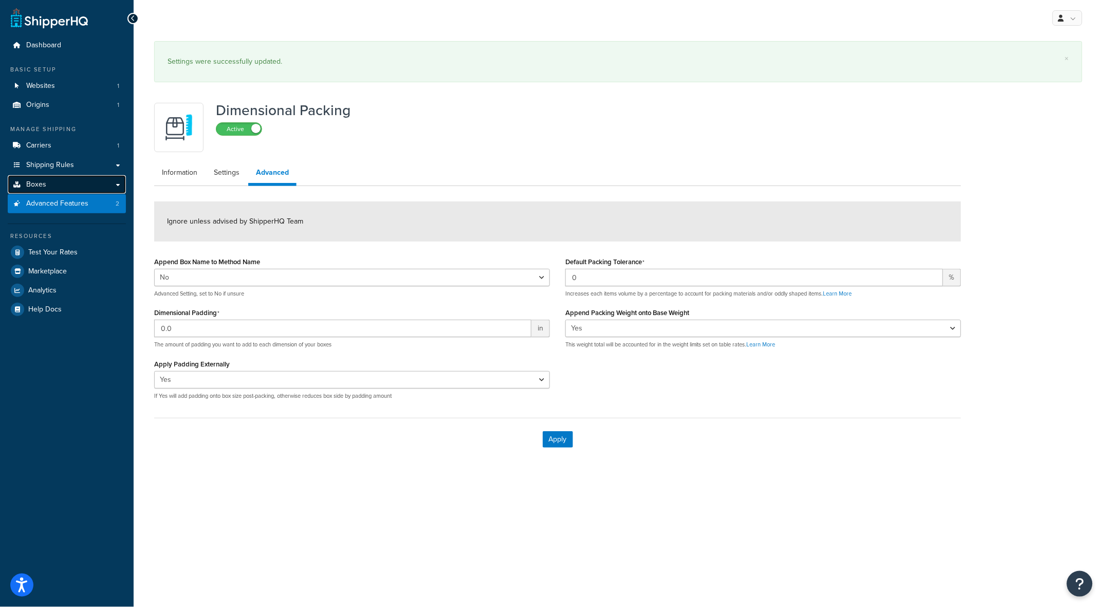
click at [46, 181] on link "Boxes" at bounding box center [67, 184] width 118 height 19
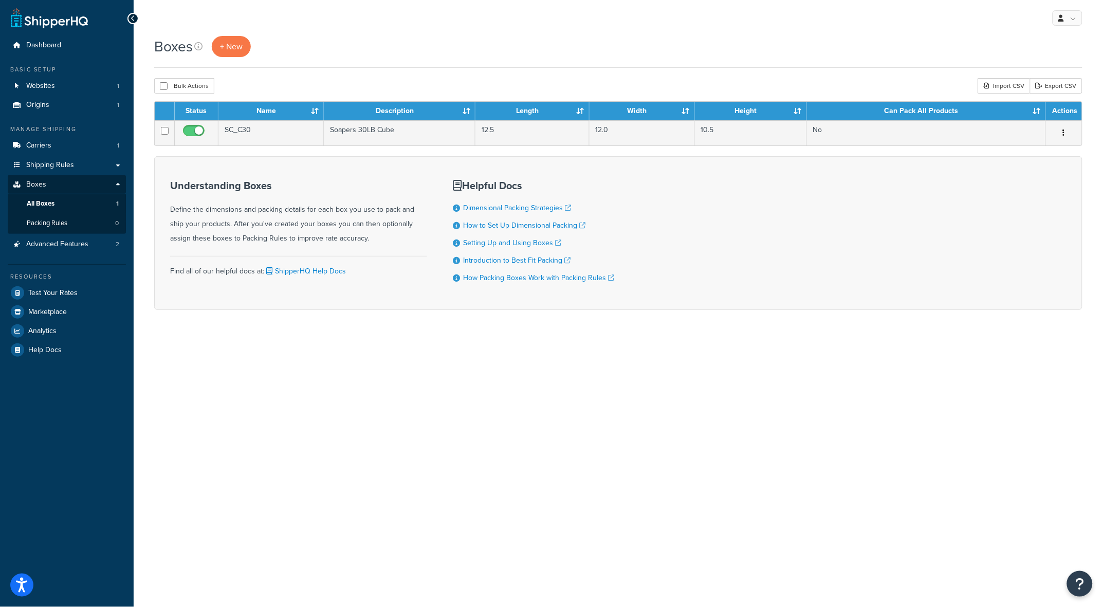
click at [921, 77] on div "Boxes + New Bulk Actions Duplicate [GEOGRAPHIC_DATA] Import CSV Export CSV Cont…" at bounding box center [618, 191] width 969 height 310
click at [1072, 85] on link "Export CSV" at bounding box center [1056, 85] width 52 height 15
drag, startPoint x: 543, startPoint y: 32, endPoint x: 562, endPoint y: 59, distance: 32.4
click at [543, 32] on div "My Profile Billing Global Settings Contact Us Logout" at bounding box center [618, 18] width 969 height 36
click at [1003, 88] on div "Import CSV" at bounding box center [1003, 85] width 52 height 15
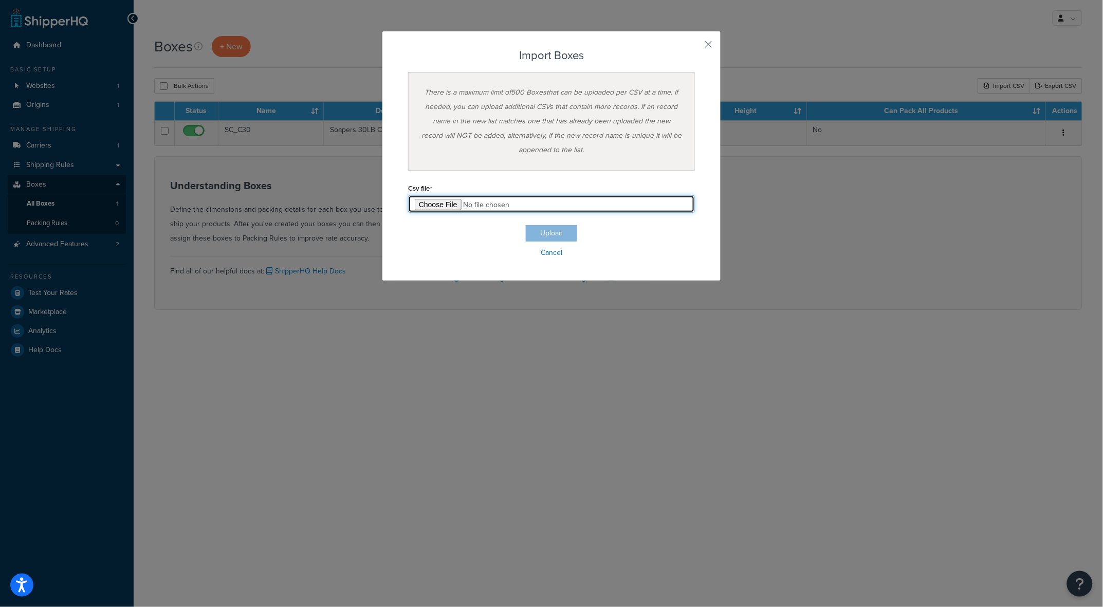
click at [514, 204] on input "file" at bounding box center [551, 203] width 287 height 17
type input "C:\fakepath\250826 ShipperHQ Soapers Box Size.csv"
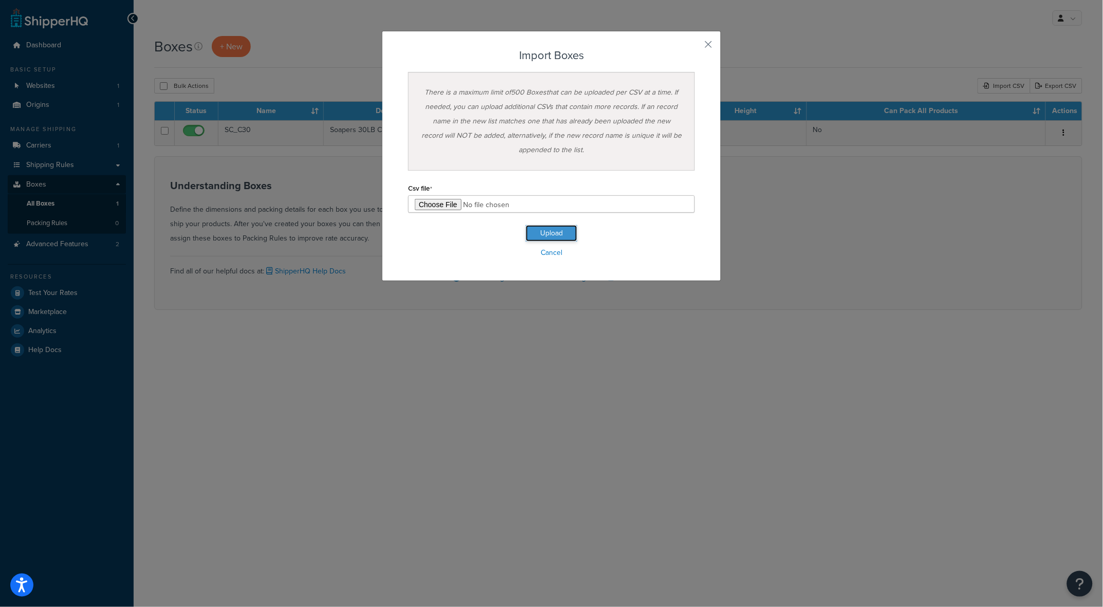
click at [549, 234] on button "Upload" at bounding box center [551, 233] width 51 height 16
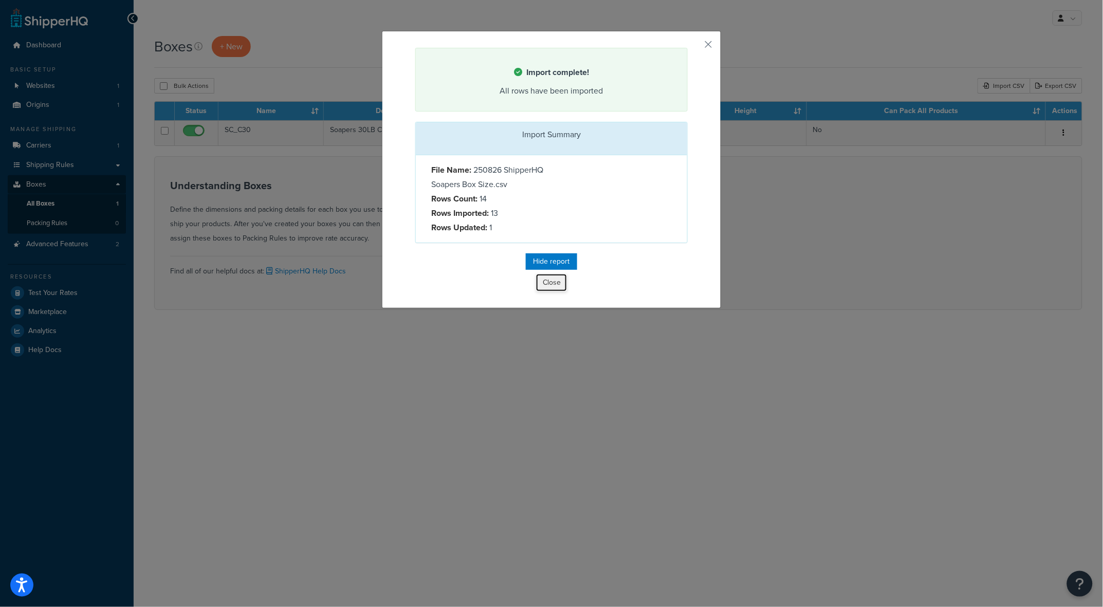
click at [547, 291] on button "Close" at bounding box center [551, 282] width 31 height 17
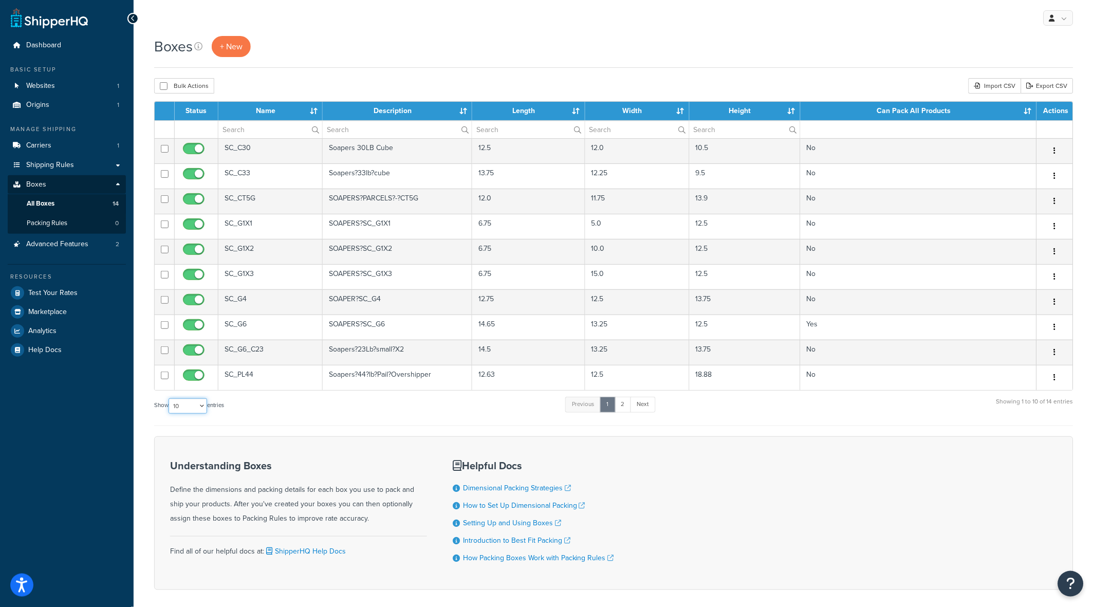
click at [201, 411] on select "10 15 25 50 100 1000" at bounding box center [188, 405] width 39 height 15
select select "25"
click at [170, 399] on select "10 15 25 50 100 1000" at bounding box center [188, 405] width 39 height 15
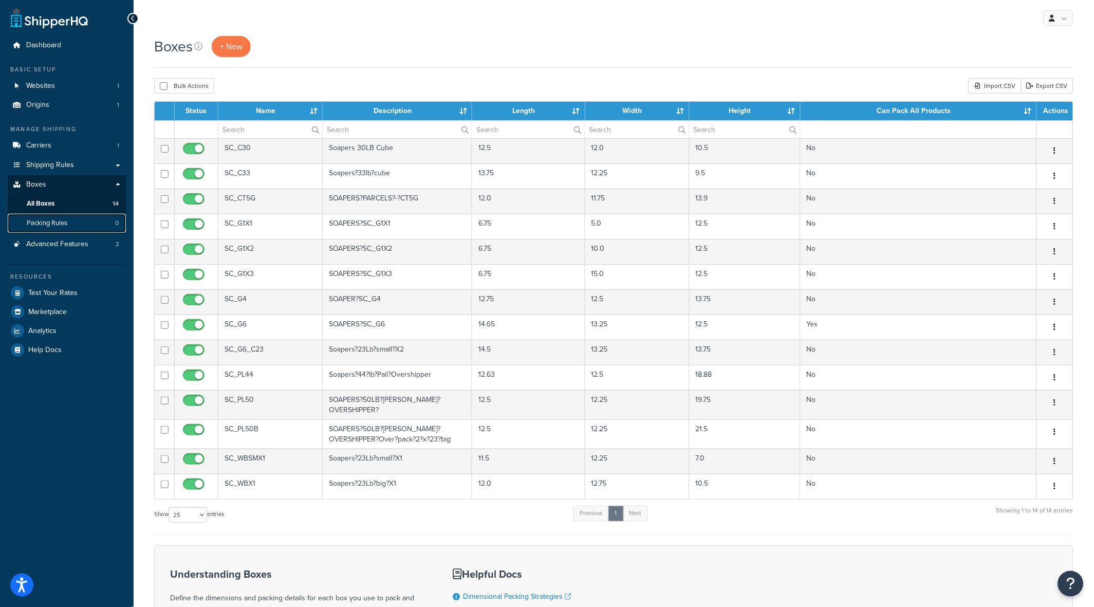
click at [41, 224] on span "Packing Rules" at bounding box center [47, 223] width 41 height 9
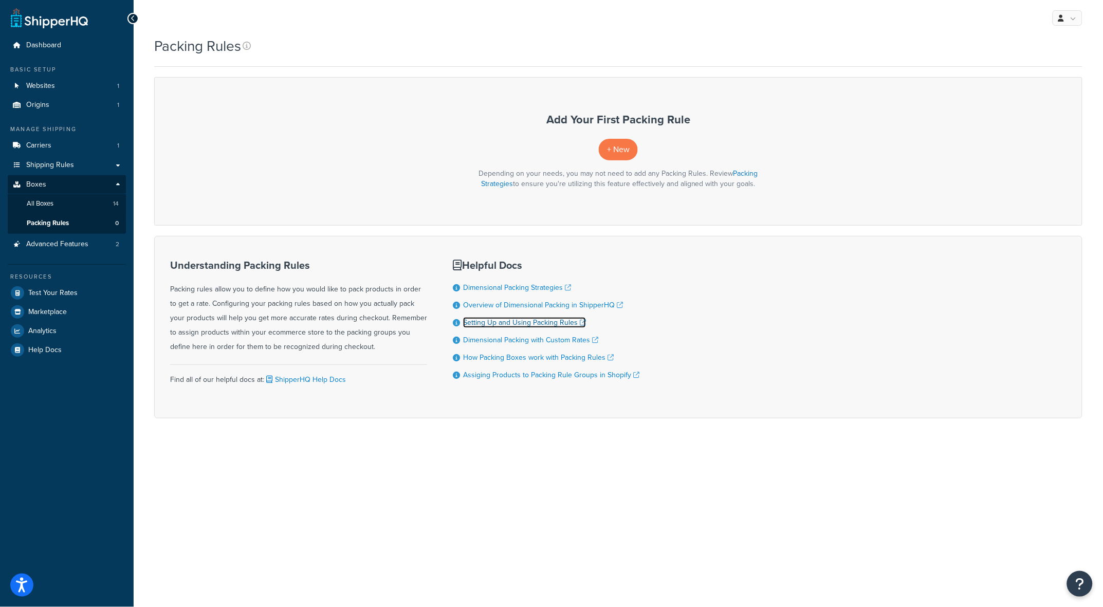
click at [524, 322] on link "Setting Up and Using Packing Rules" at bounding box center [524, 322] width 123 height 11
